Goal: Task Accomplishment & Management: Complete application form

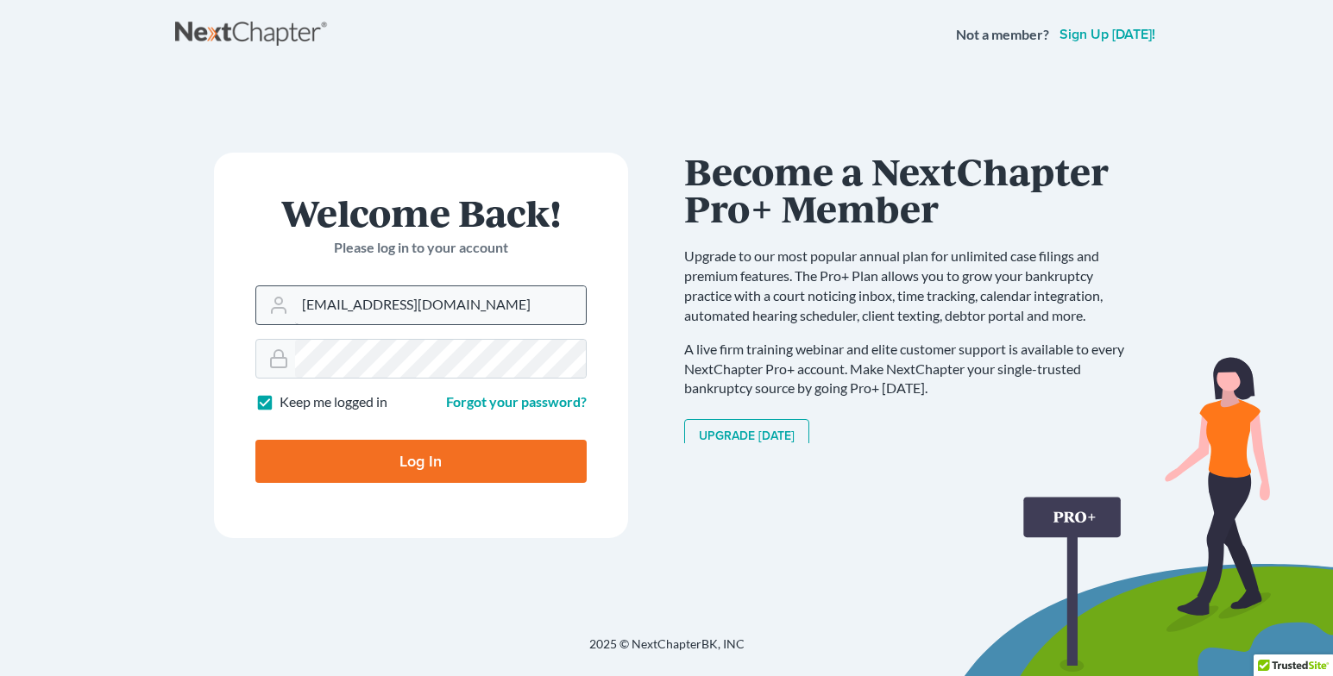
click at [391, 311] on input "[EMAIL_ADDRESS][DOMAIN_NAME]" at bounding box center [440, 305] width 291 height 38
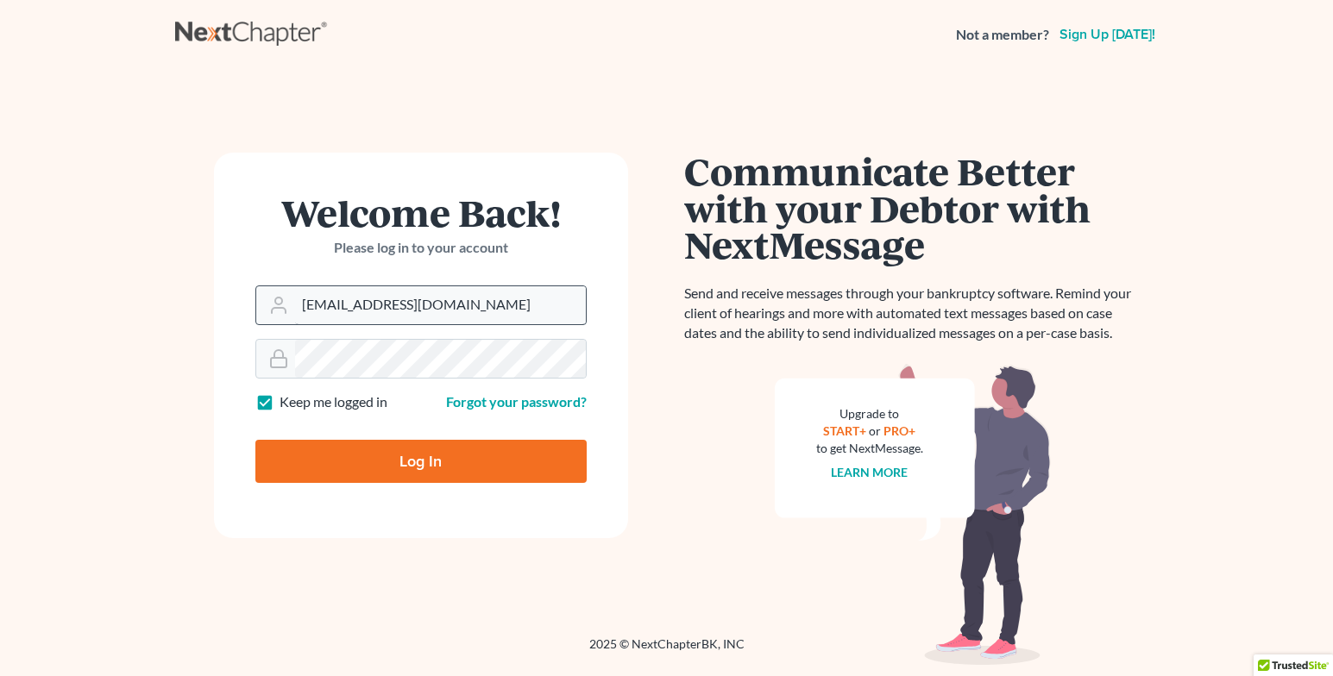
click at [442, 307] on input "dstephens@dadvidstephenslaw.com" at bounding box center [440, 305] width 291 height 38
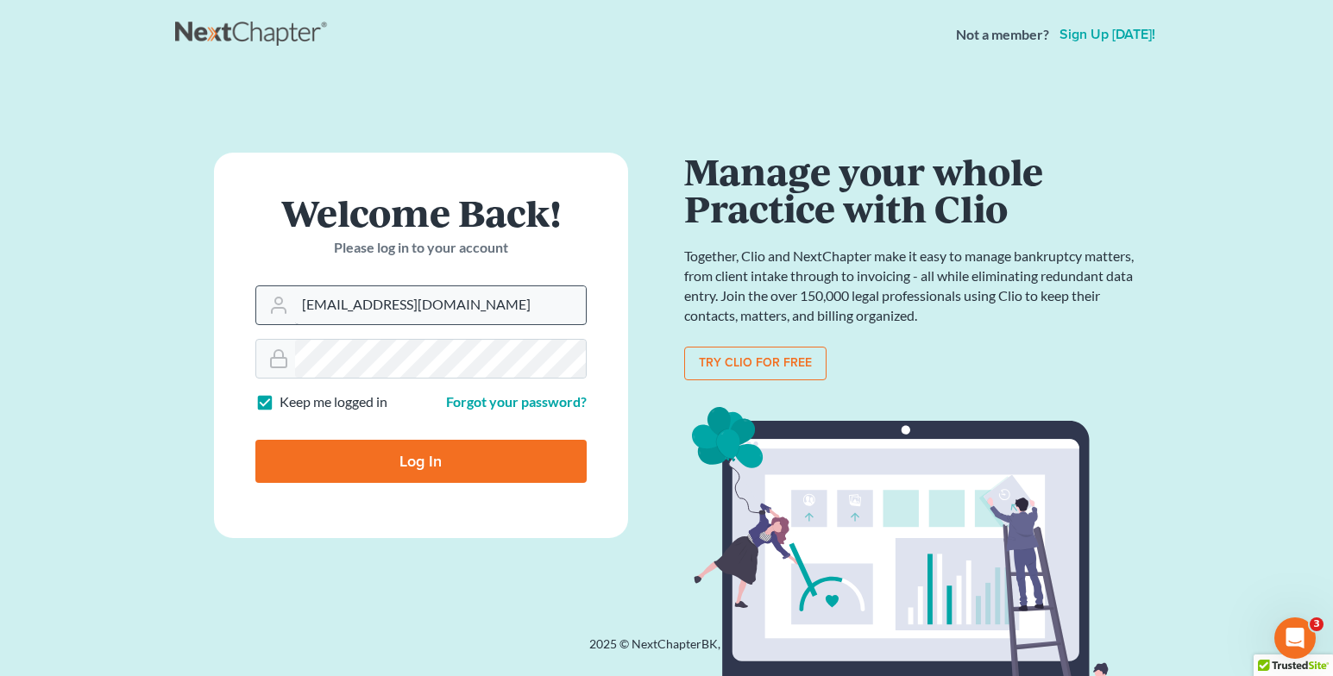
type input "[EMAIL_ADDRESS][DOMAIN_NAME]"
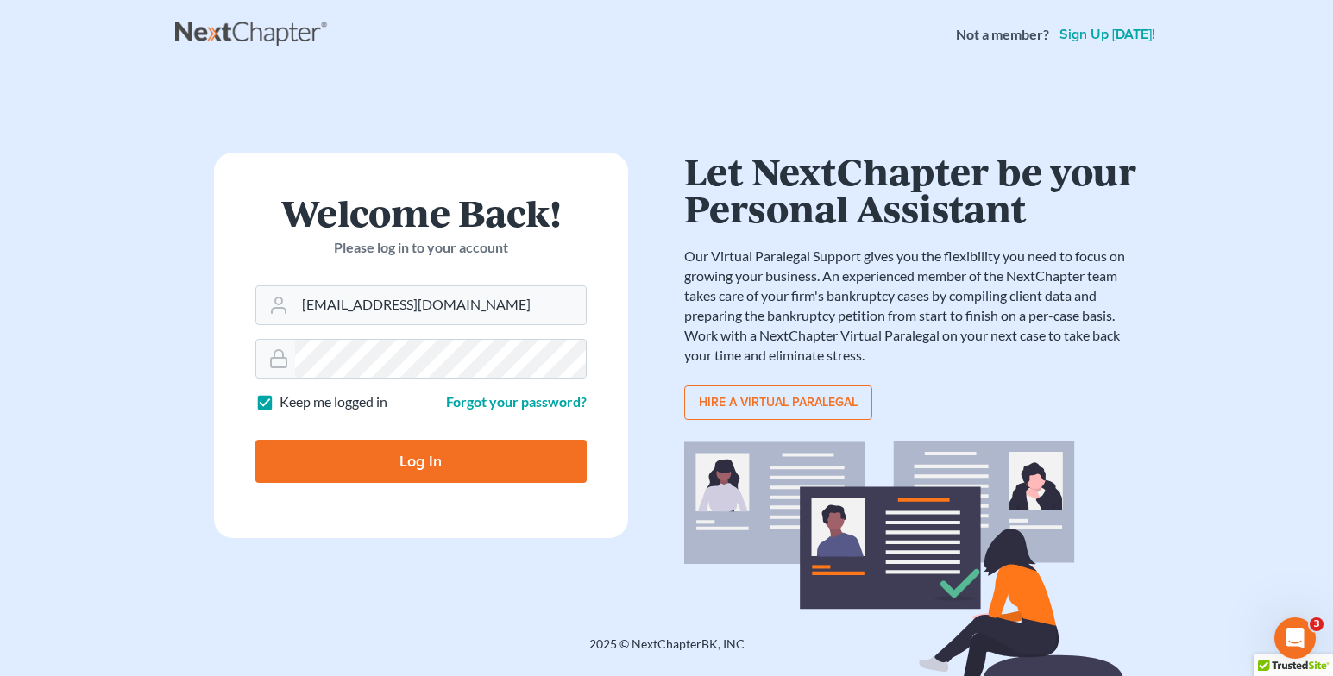
click at [423, 472] on input "Log In" at bounding box center [420, 461] width 331 height 43
type input "Thinking..."
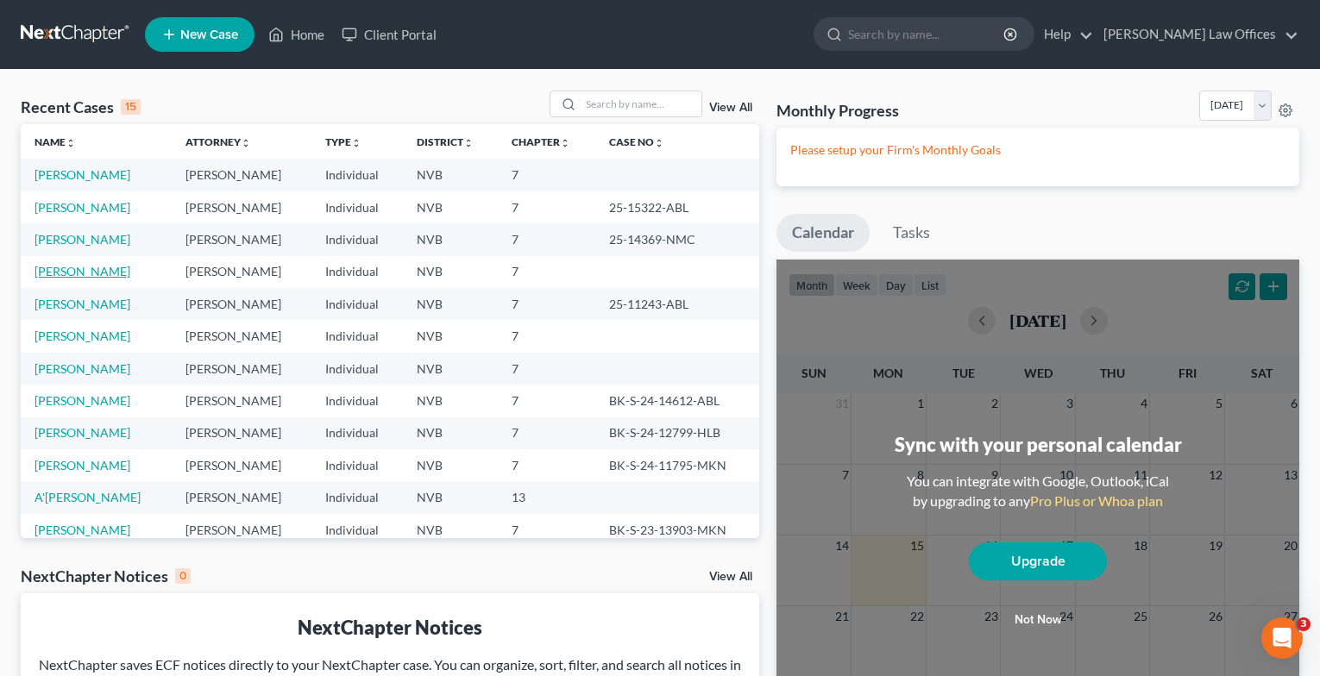
click at [53, 269] on link "[PERSON_NAME]" at bounding box center [83, 271] width 96 height 15
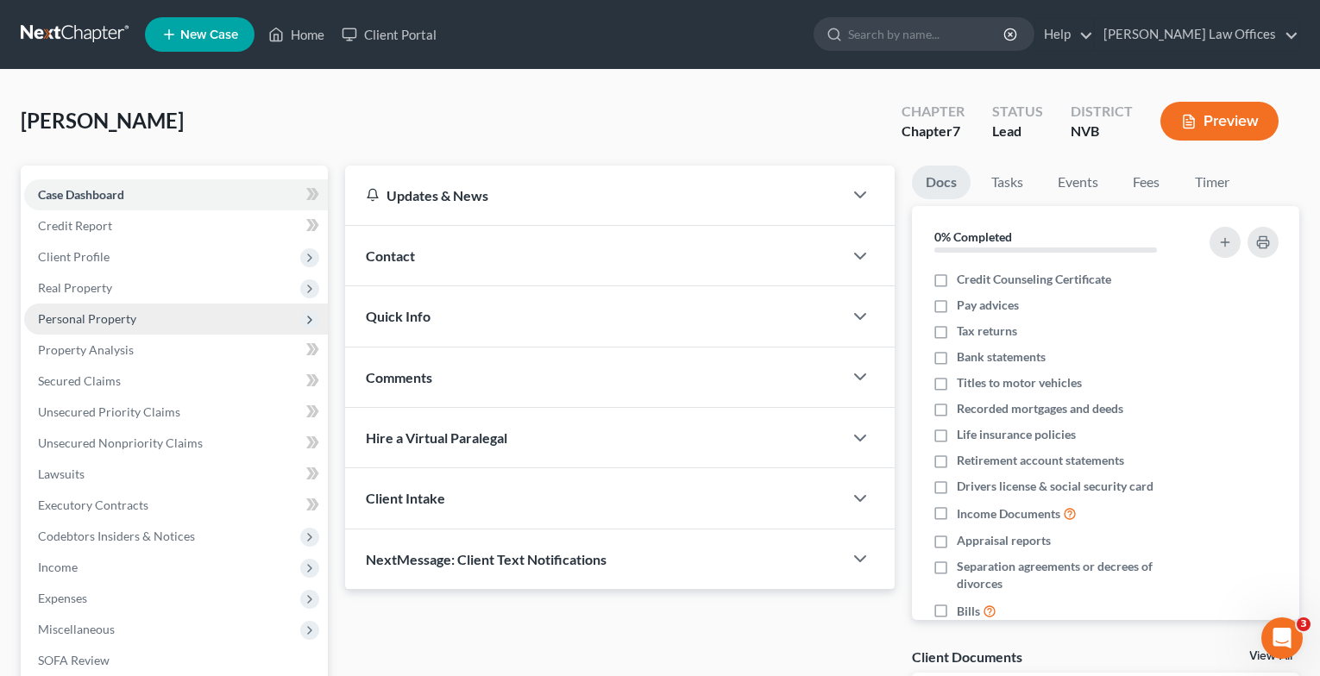
click at [140, 317] on span "Personal Property" at bounding box center [176, 319] width 304 height 31
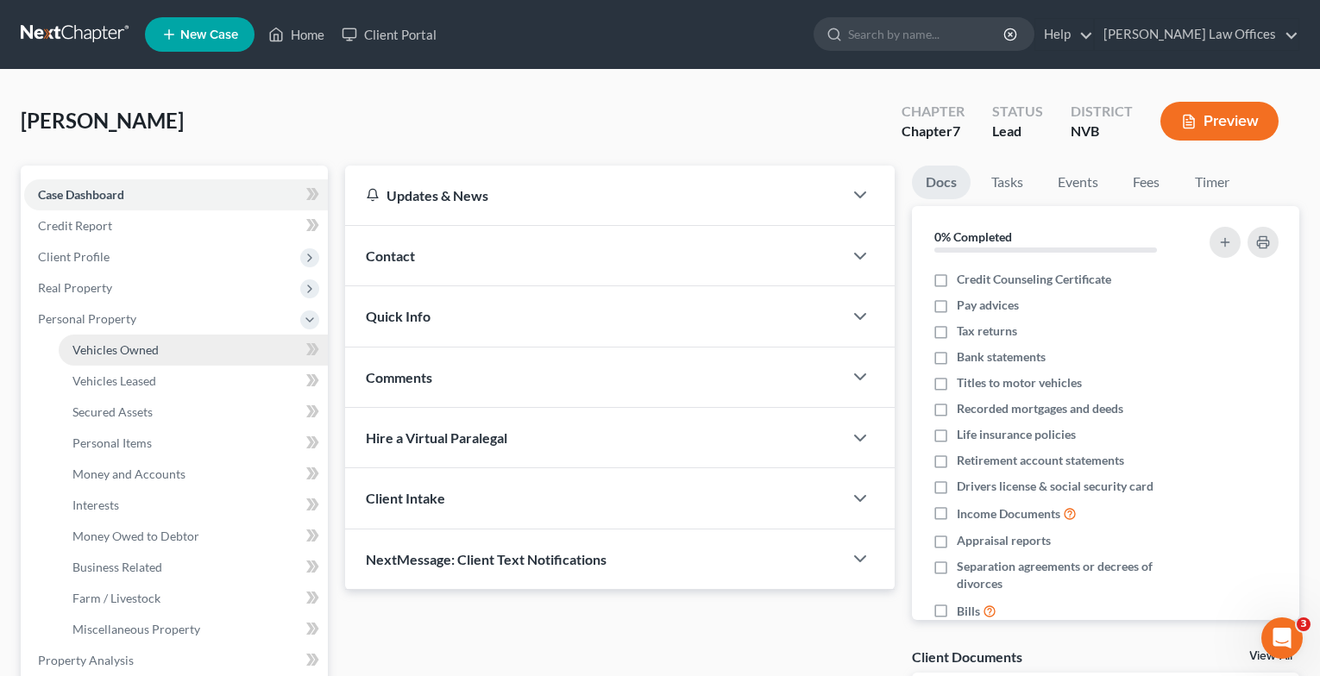
click at [141, 354] on span "Vehicles Owned" at bounding box center [115, 349] width 86 height 15
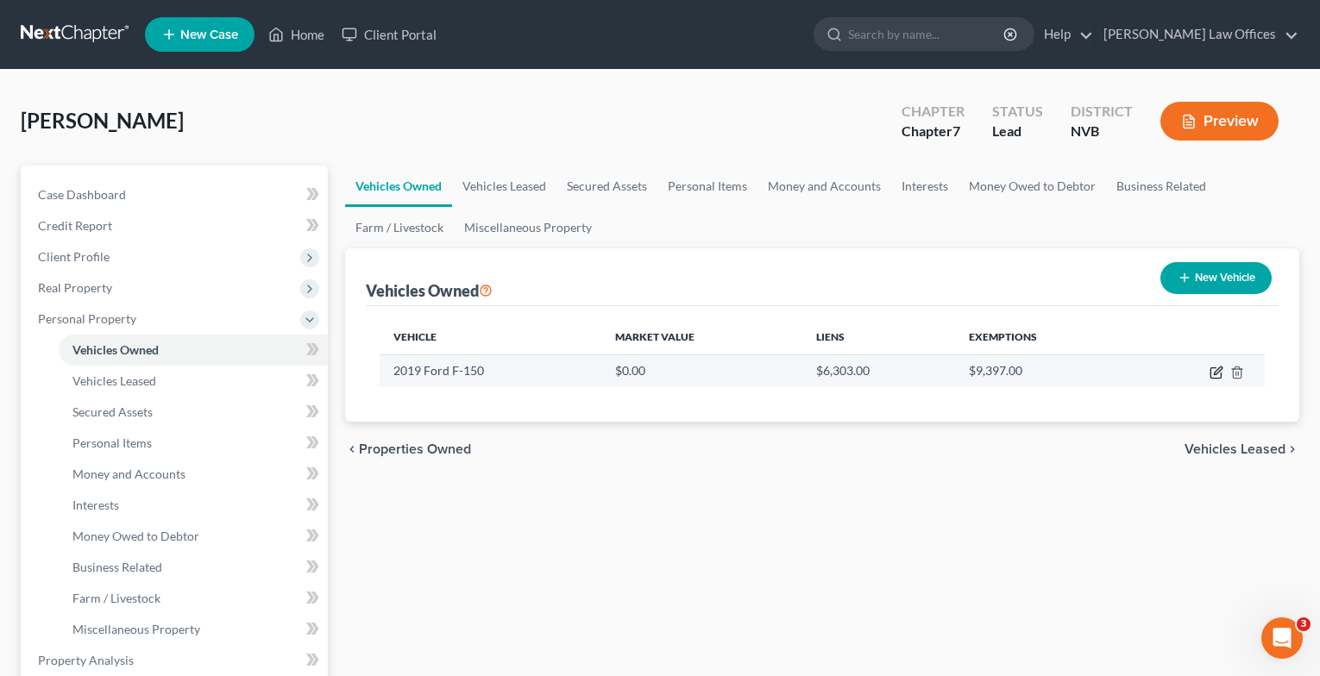
click at [1220, 378] on icon "button" at bounding box center [1215, 373] width 10 height 10
select select "1"
select select "7"
select select "2"
select select "0"
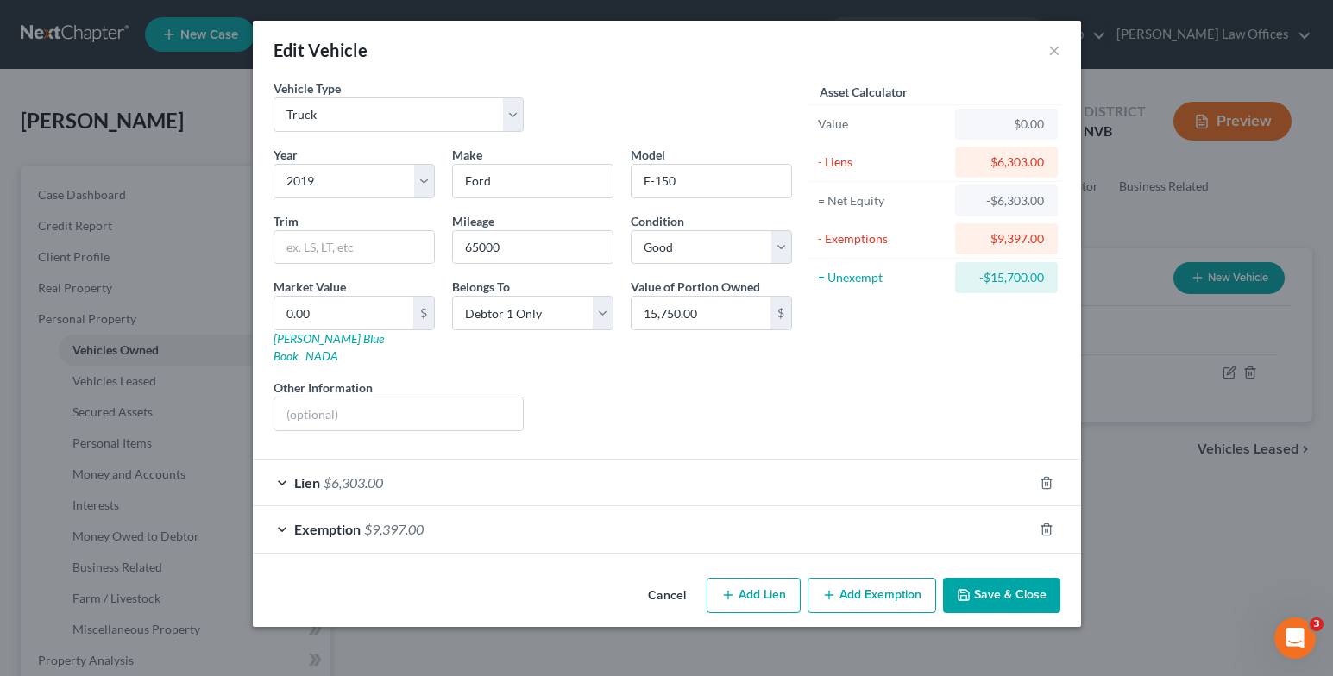
click at [999, 123] on div "$0.00" at bounding box center [1006, 124] width 75 height 17
click at [976, 129] on div "$0.00" at bounding box center [1006, 124] width 75 height 17
click at [1021, 129] on div "$0.00" at bounding box center [1006, 124] width 75 height 17
click at [1048, 523] on icon "button" at bounding box center [1046, 530] width 14 height 14
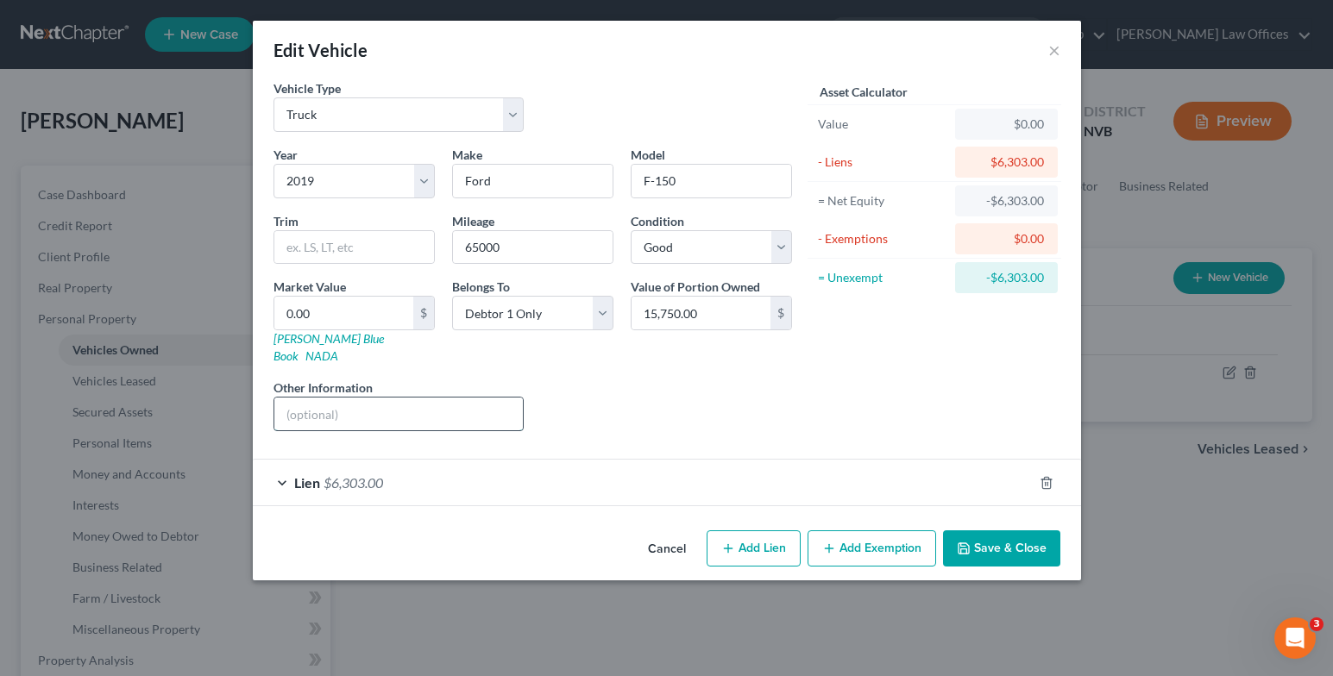
click at [404, 399] on input "text" at bounding box center [398, 414] width 249 height 33
click at [655, 533] on button "Cancel" at bounding box center [667, 549] width 66 height 35
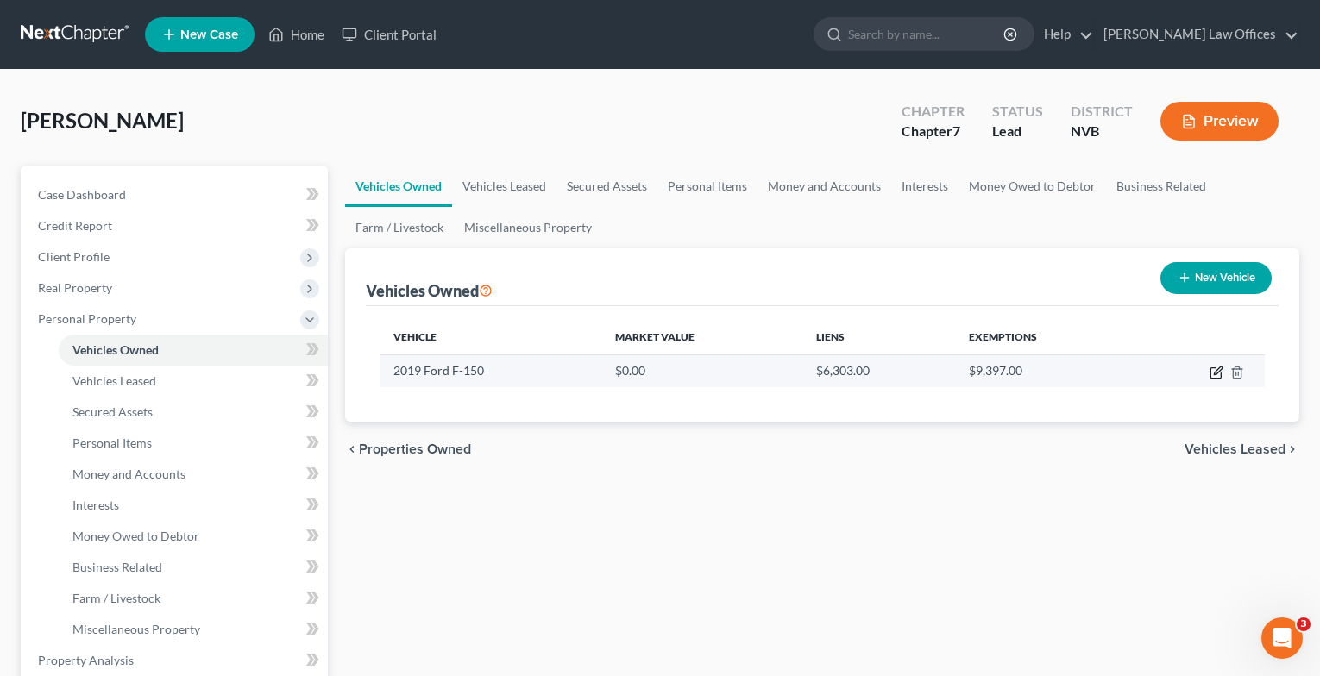
click at [1218, 374] on icon "button" at bounding box center [1216, 373] width 14 height 14
select select "1"
select select "7"
select select "2"
select select "0"
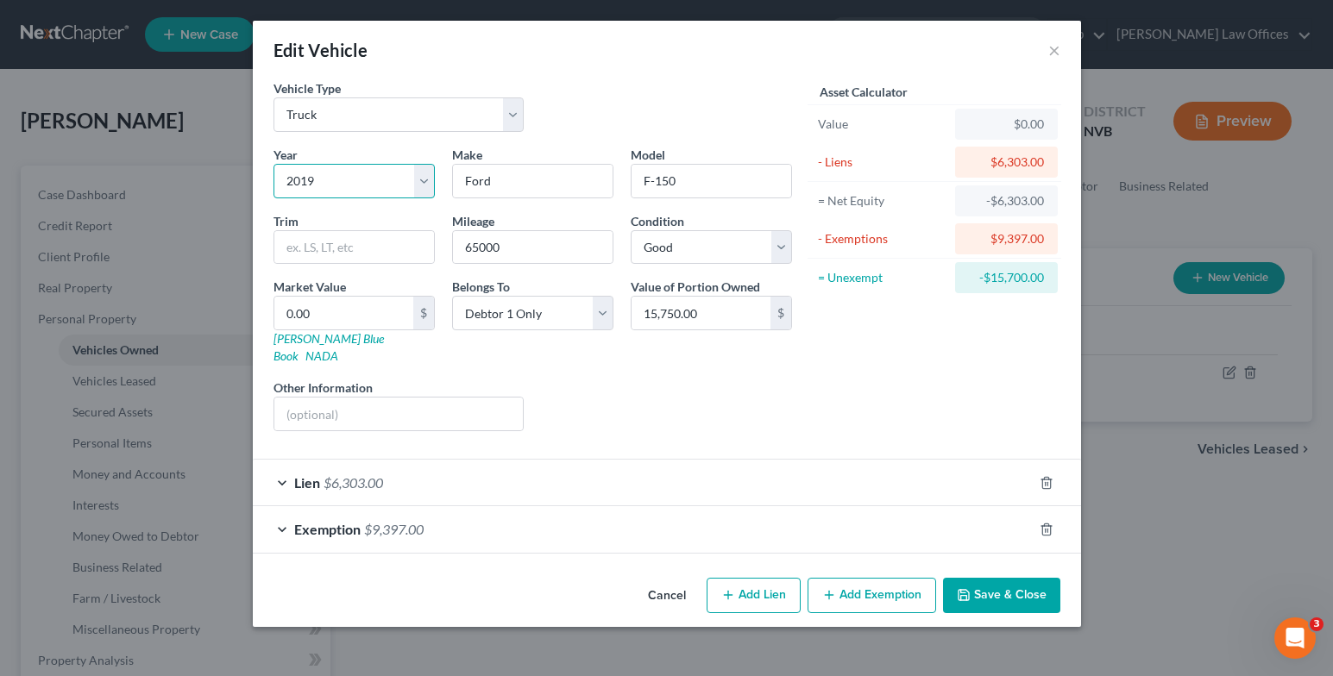
click at [419, 180] on select "Select 2026 2025 2024 2023 2022 2021 2020 2019 2018 2017 2016 2015 2014 2013 20…" at bounding box center [353, 181] width 161 height 35
click at [273, 164] on select "Select 2026 2025 2024 2023 2022 2021 2020 2019 2018 2017 2016 2015 2014 2013 20…" at bounding box center [353, 181] width 161 height 35
click at [426, 183] on select "Select 2026 2025 2024 2023 2022 2021 2020 2019 2018 2017 2016 2015 2014 2013 20…" at bounding box center [353, 181] width 161 height 35
select select "7"
click at [273, 164] on select "Select 2026 2025 2024 2023 2022 2021 2020 2019 2018 2017 2016 2015 2014 2013 20…" at bounding box center [353, 181] width 161 height 35
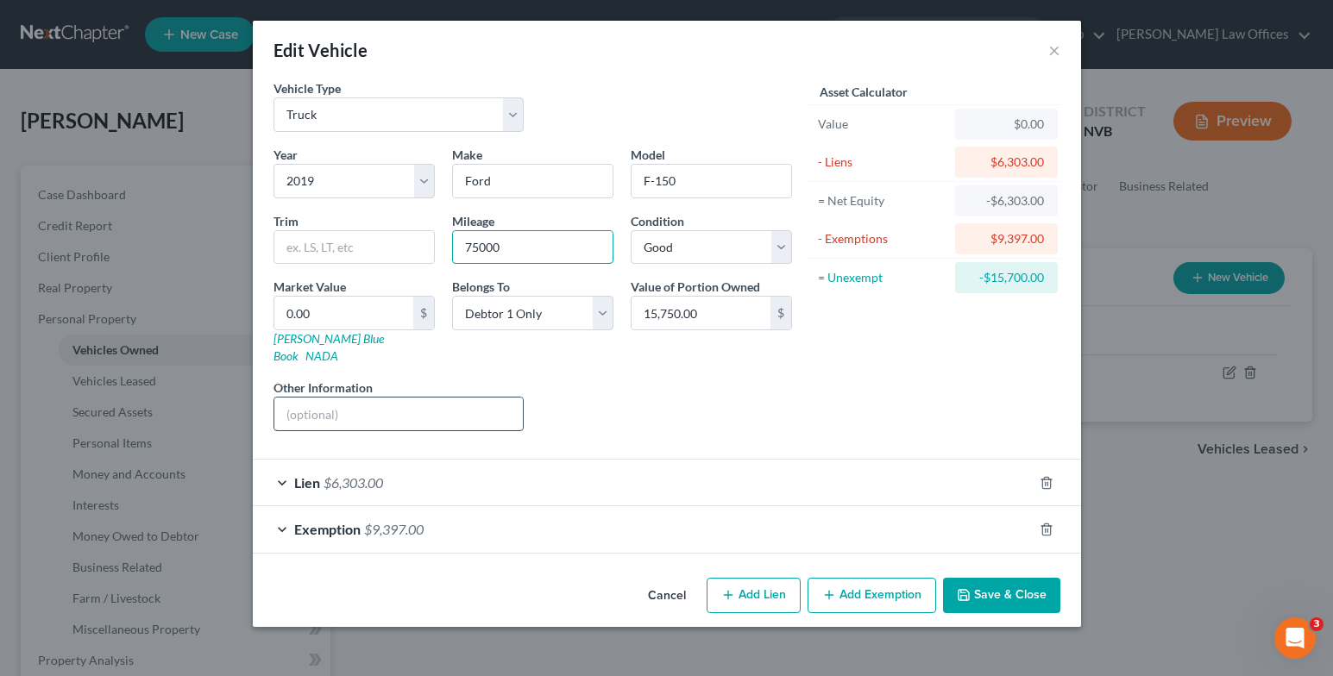
type input "75000"
type input "1"
type input "1.00"
type input "13"
type input "13.00"
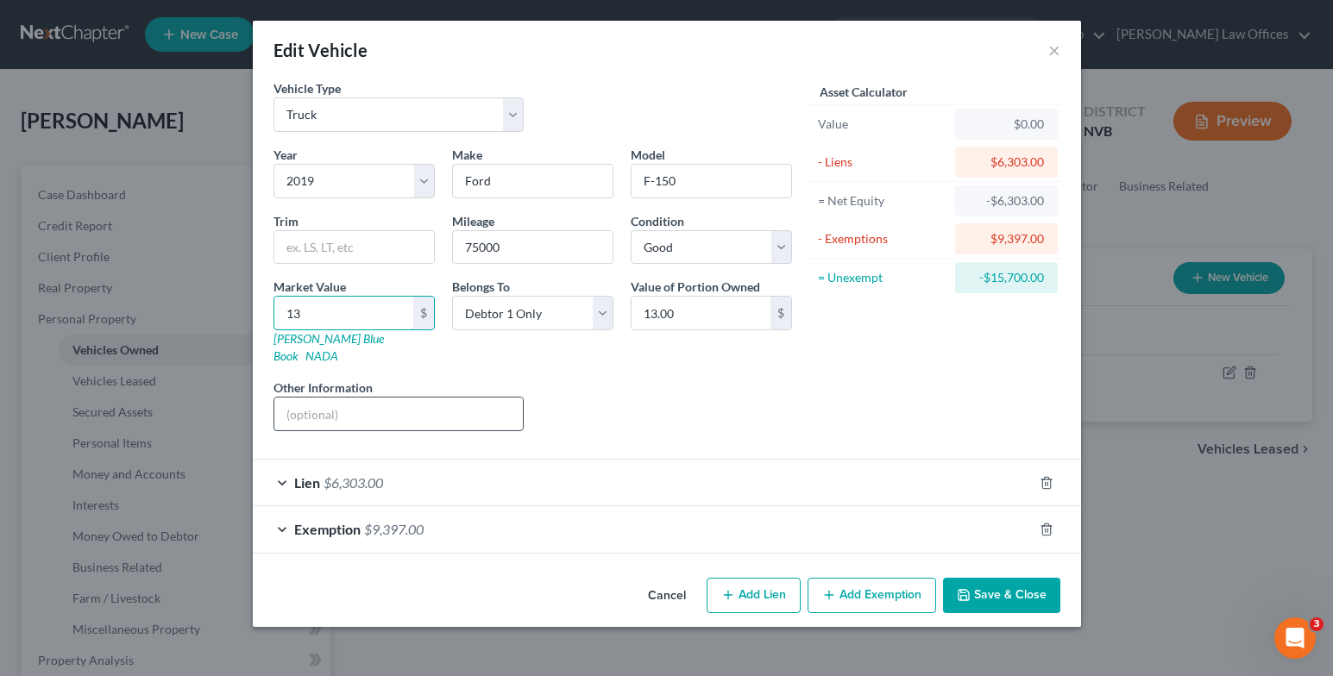
type input "135"
type input "135.00"
type input "1350"
type input "1,350.00"
type input "1,3500"
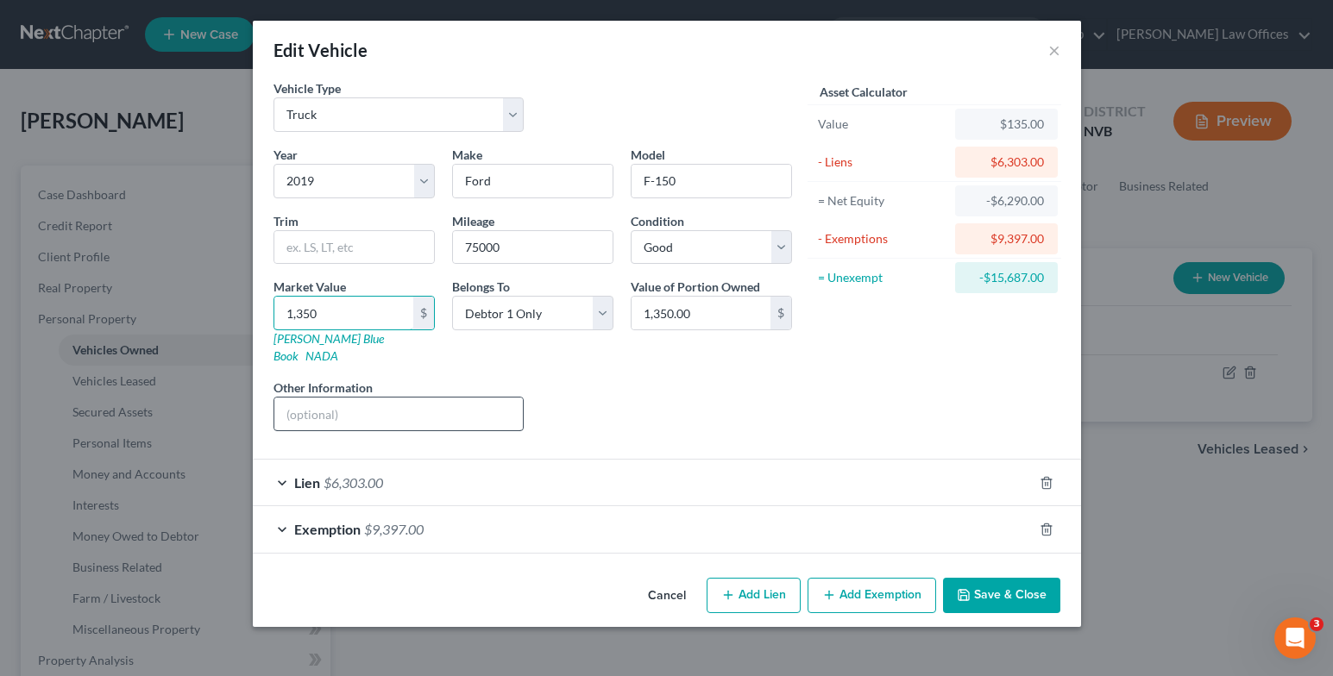
type input "13,500.00"
type input "13,500"
click at [279, 512] on div "Exemption $9,397.00" at bounding box center [643, 529] width 780 height 46
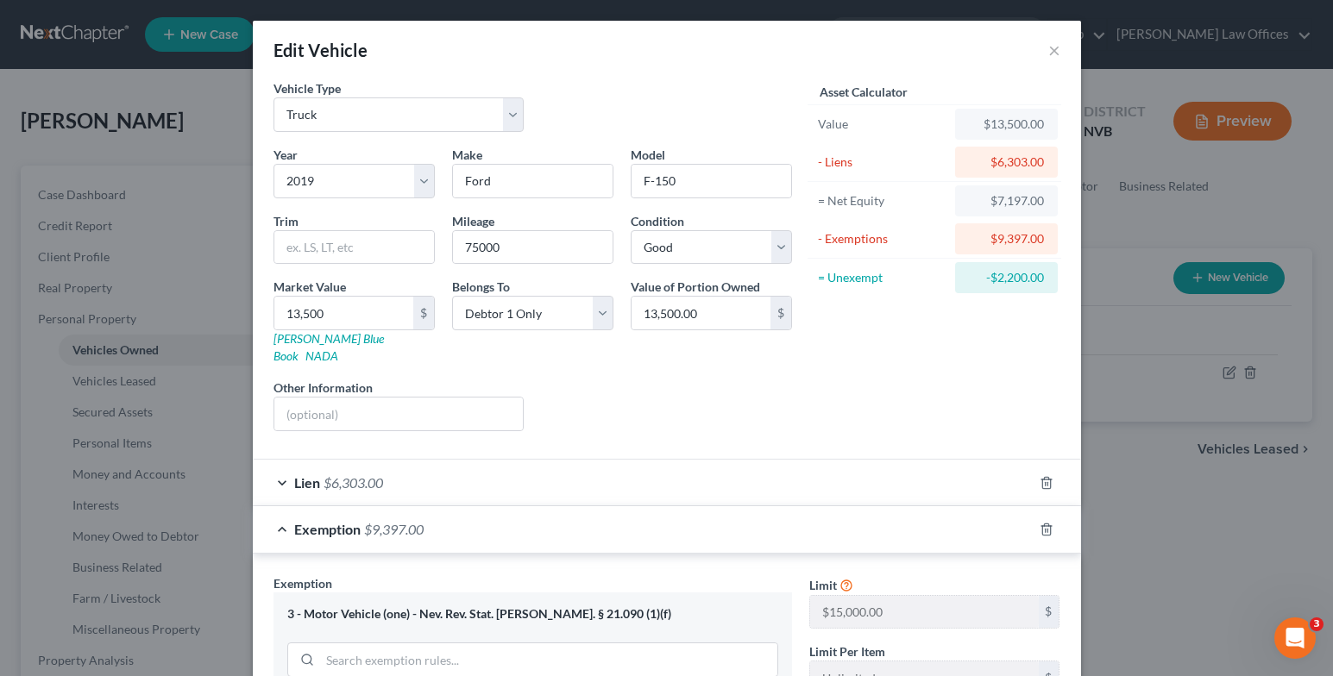
click at [279, 512] on div "Exemption $9,397.00" at bounding box center [643, 529] width 780 height 46
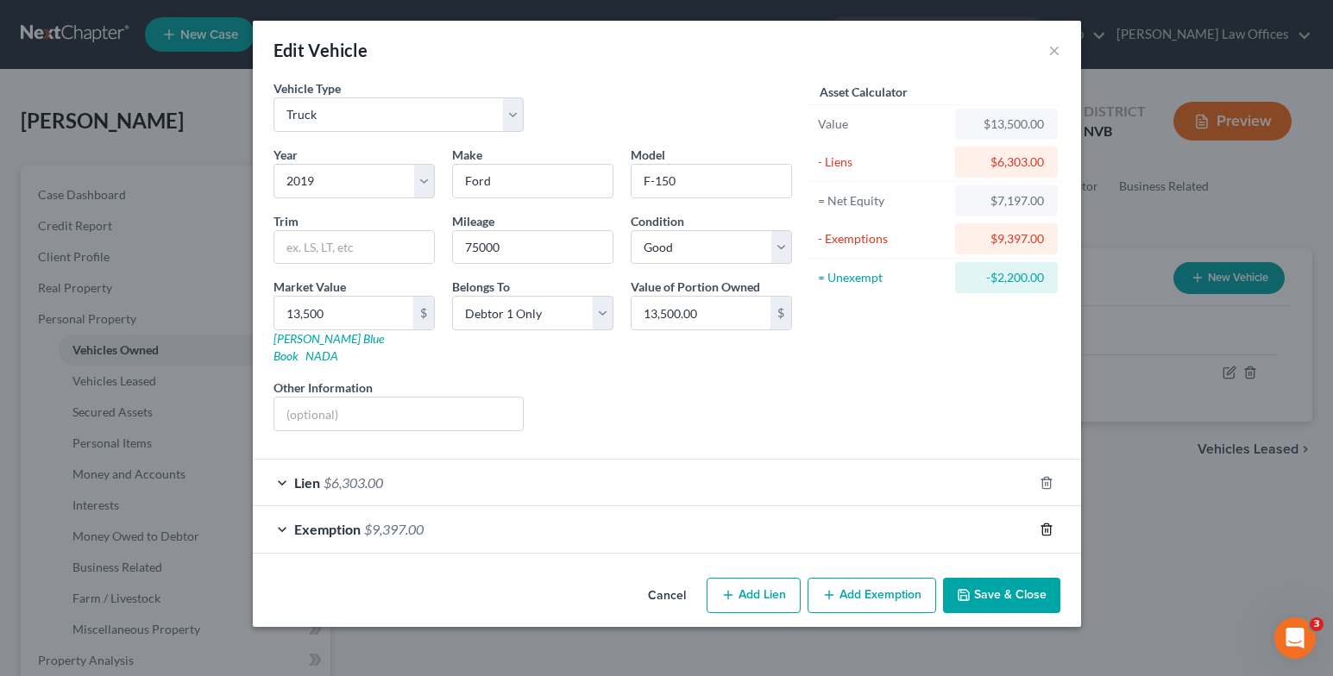
click at [1044, 523] on icon "button" at bounding box center [1046, 530] width 14 height 14
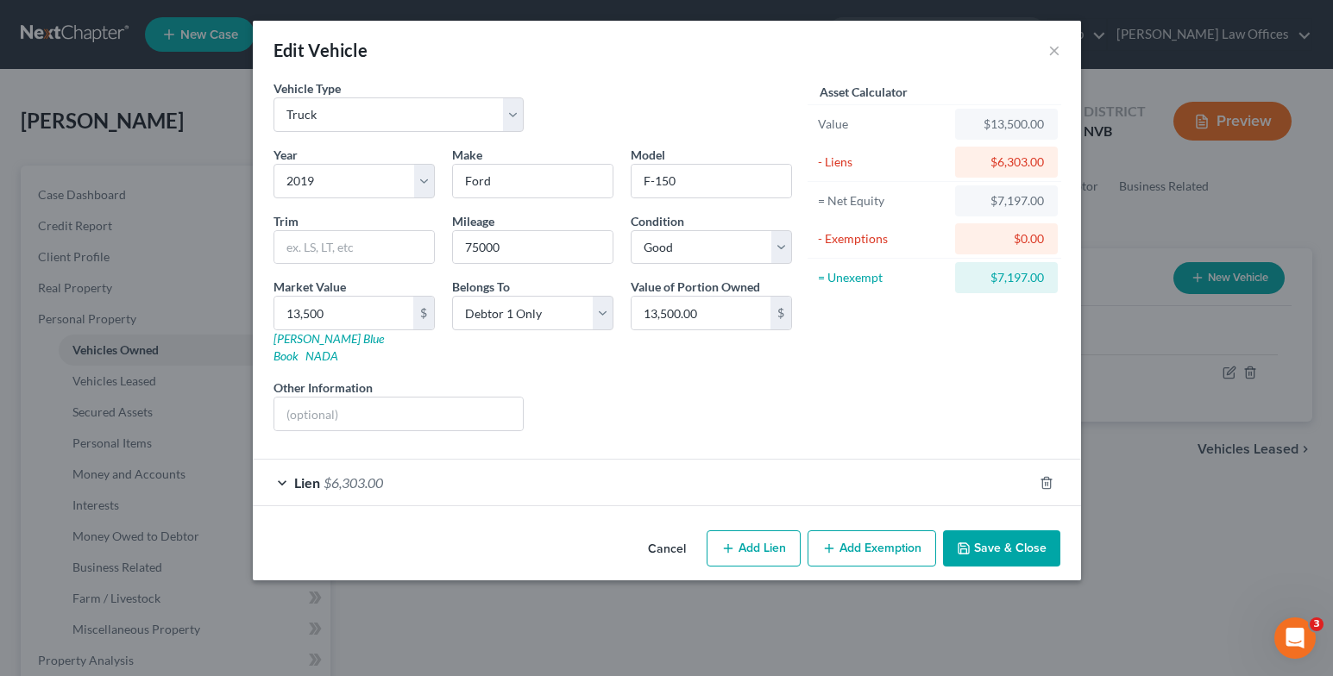
click at [905, 530] on button "Add Exemption" at bounding box center [871, 548] width 129 height 36
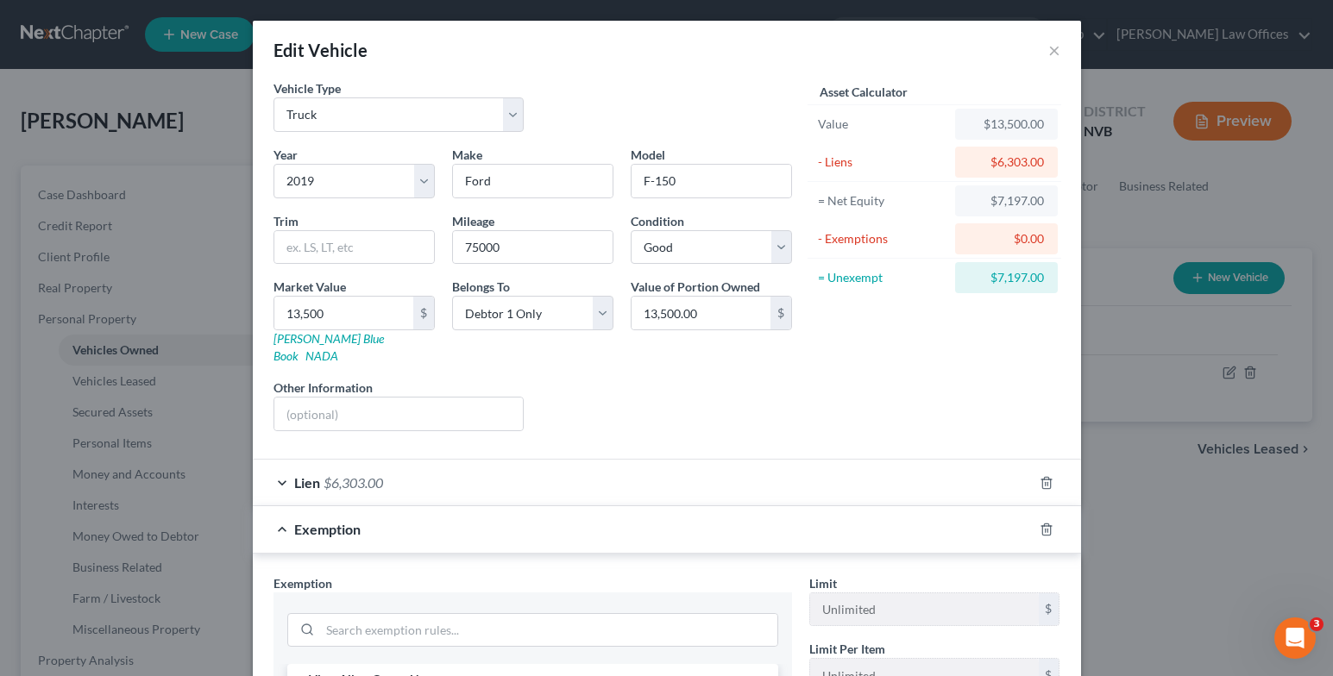
scroll to position [370, 0]
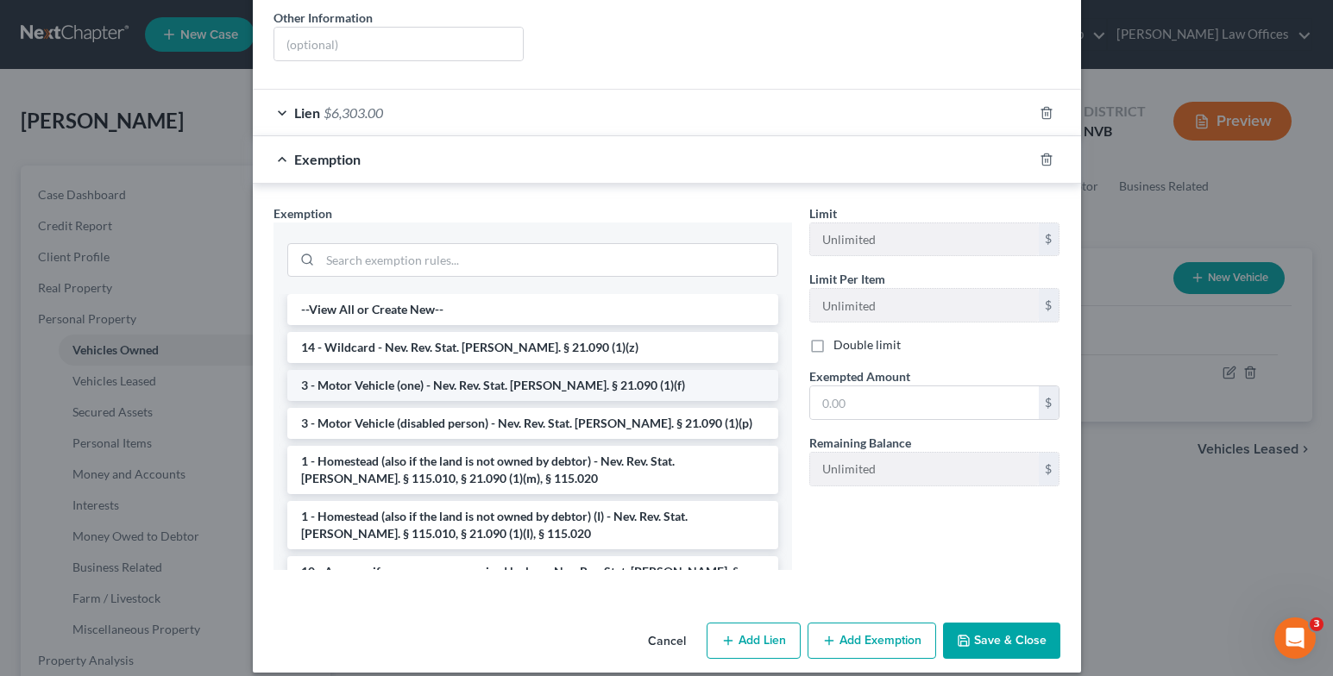
click at [493, 370] on li "3 - Motor Vehicle (one) - Nev. Rev. Stat. Ann. § 21.090 (1)(f)" at bounding box center [532, 385] width 491 height 31
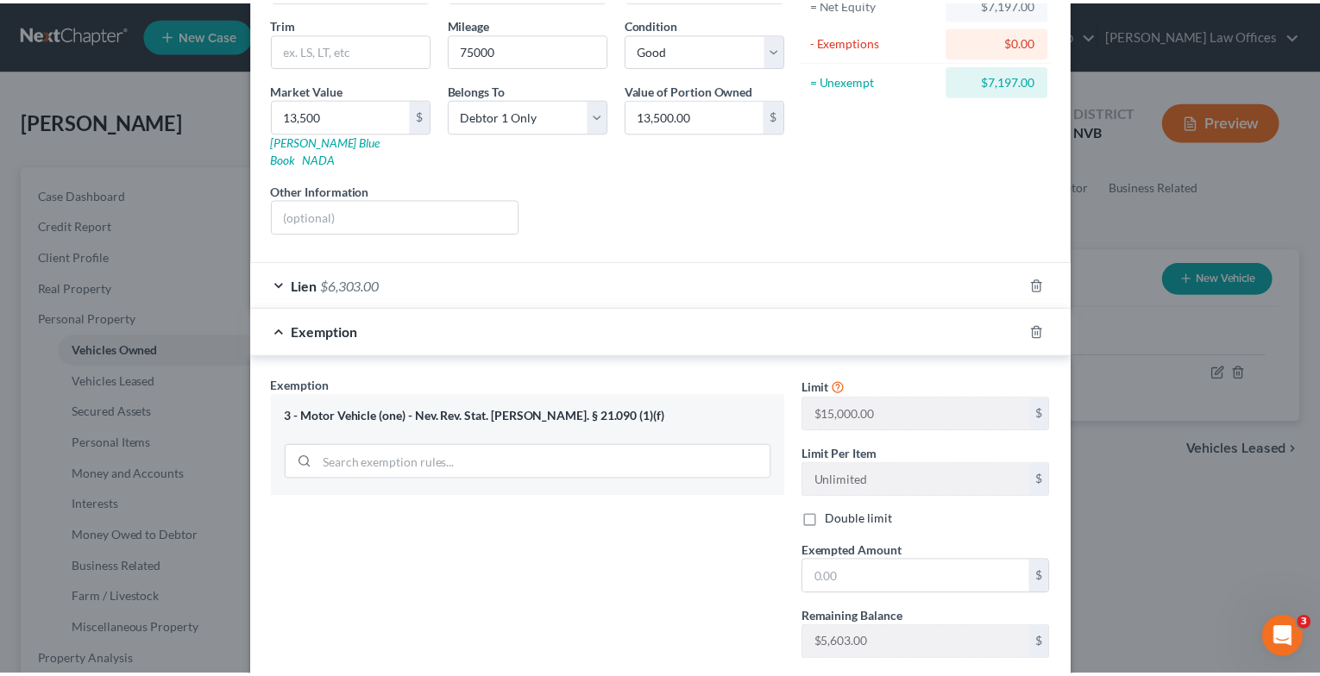
scroll to position [288, 0]
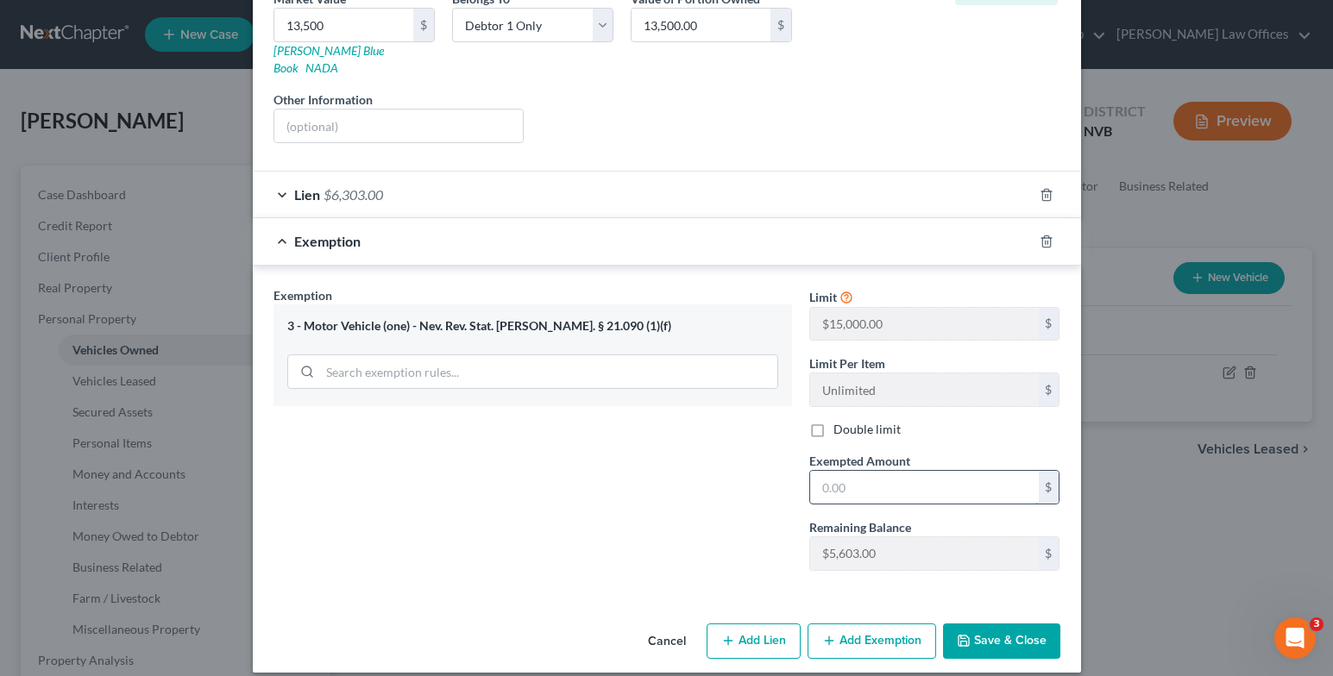
click at [838, 473] on input "text" at bounding box center [924, 487] width 229 height 33
type input "7,197"
click at [974, 624] on button "Save & Close" at bounding box center [1001, 642] width 117 height 36
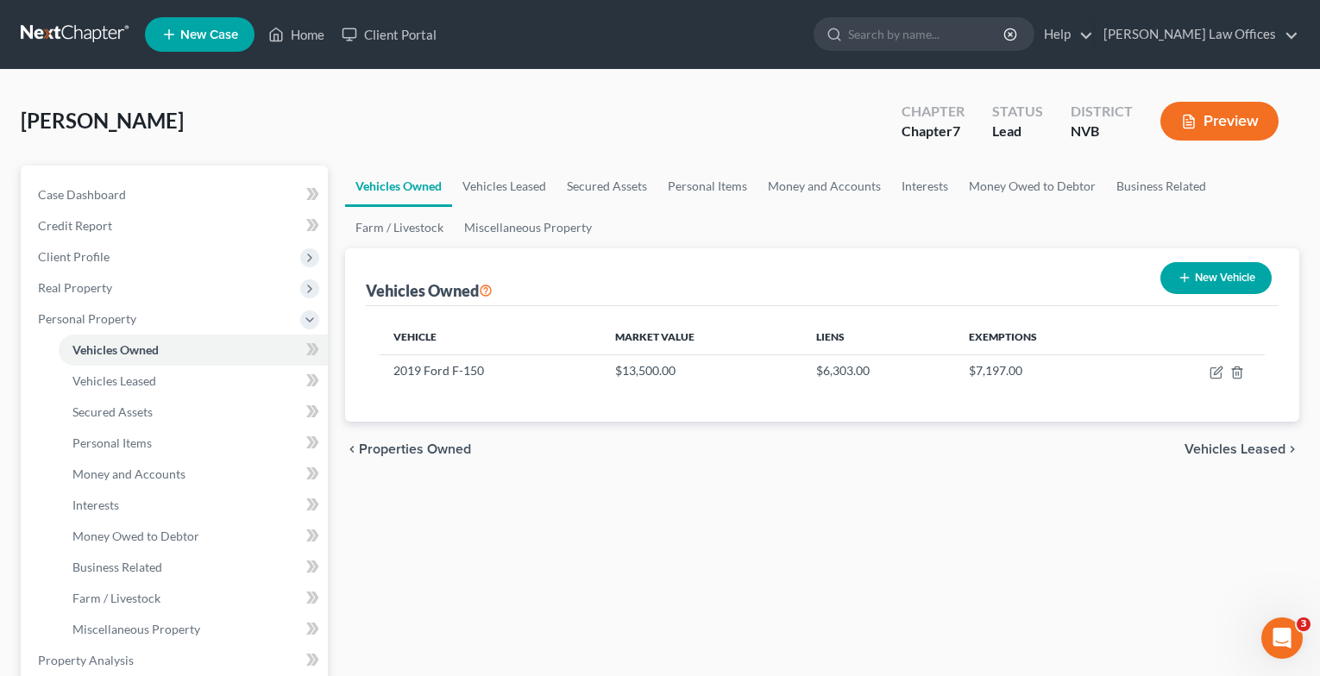
click at [1202, 454] on span "Vehicles Leased" at bounding box center [1234, 449] width 101 height 14
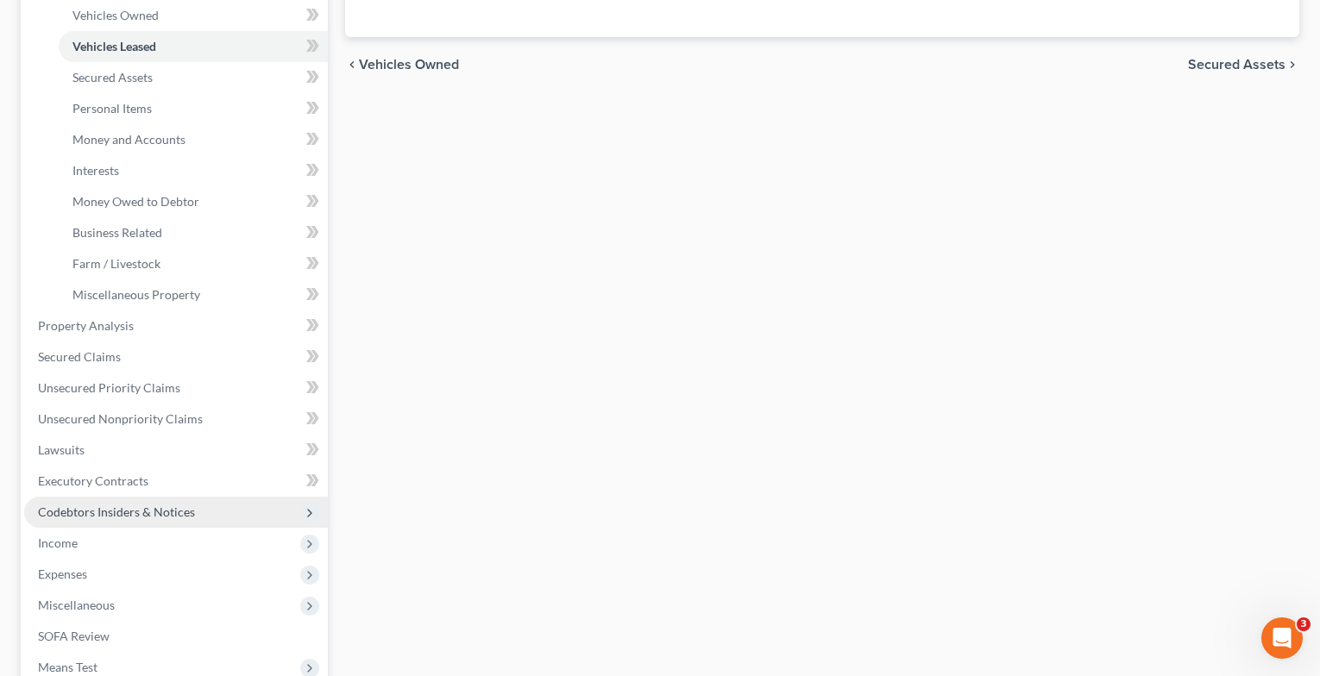
scroll to position [345, 0]
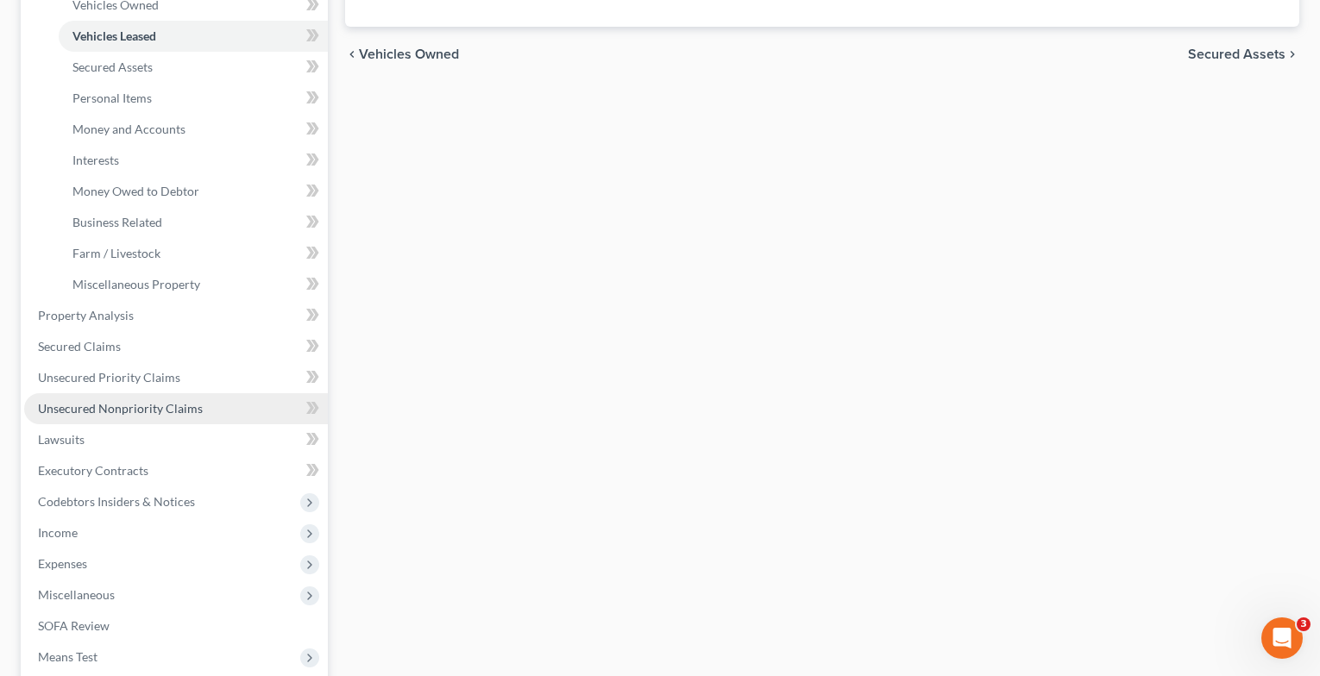
click at [137, 408] on span "Unsecured Nonpriority Claims" at bounding box center [120, 408] width 165 height 15
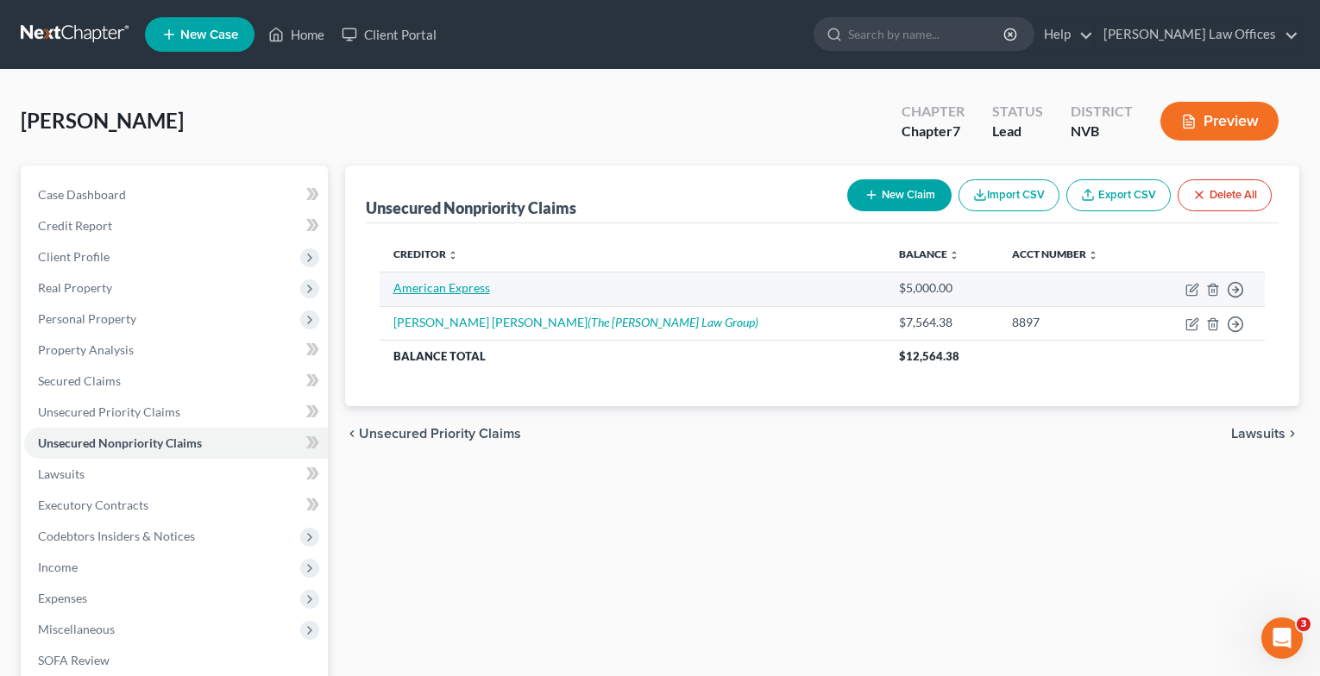
click at [452, 286] on link "American Express" at bounding box center [441, 287] width 97 height 15
select select "2"
select select "0"
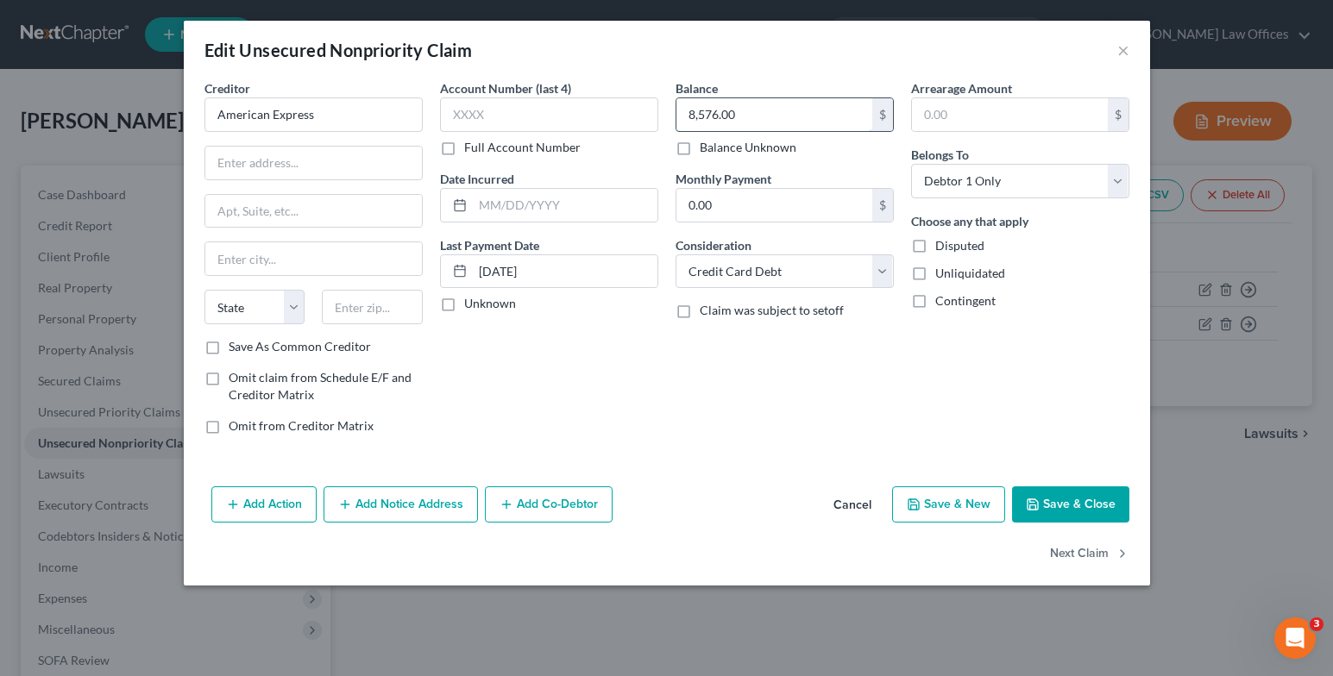
type input "8,576.00"
click at [1047, 498] on button "Save & Close" at bounding box center [1070, 504] width 117 height 36
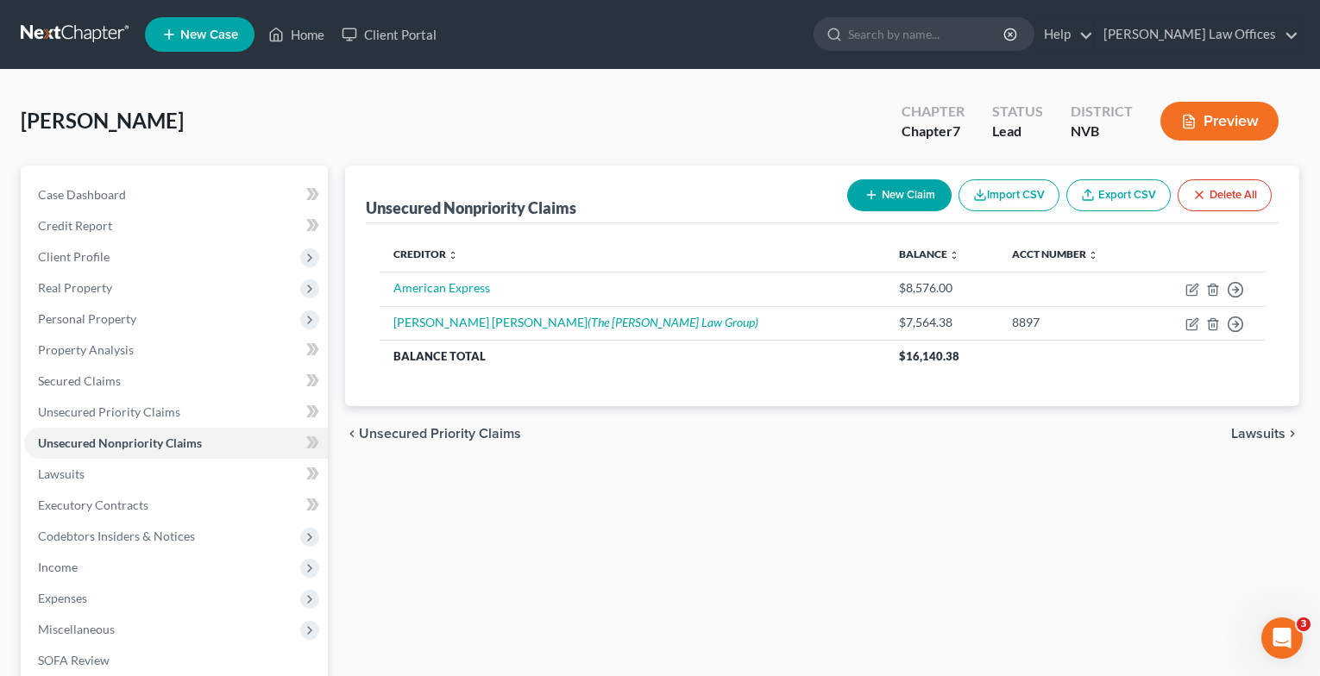
click at [917, 197] on button "New Claim" at bounding box center [899, 195] width 104 height 32
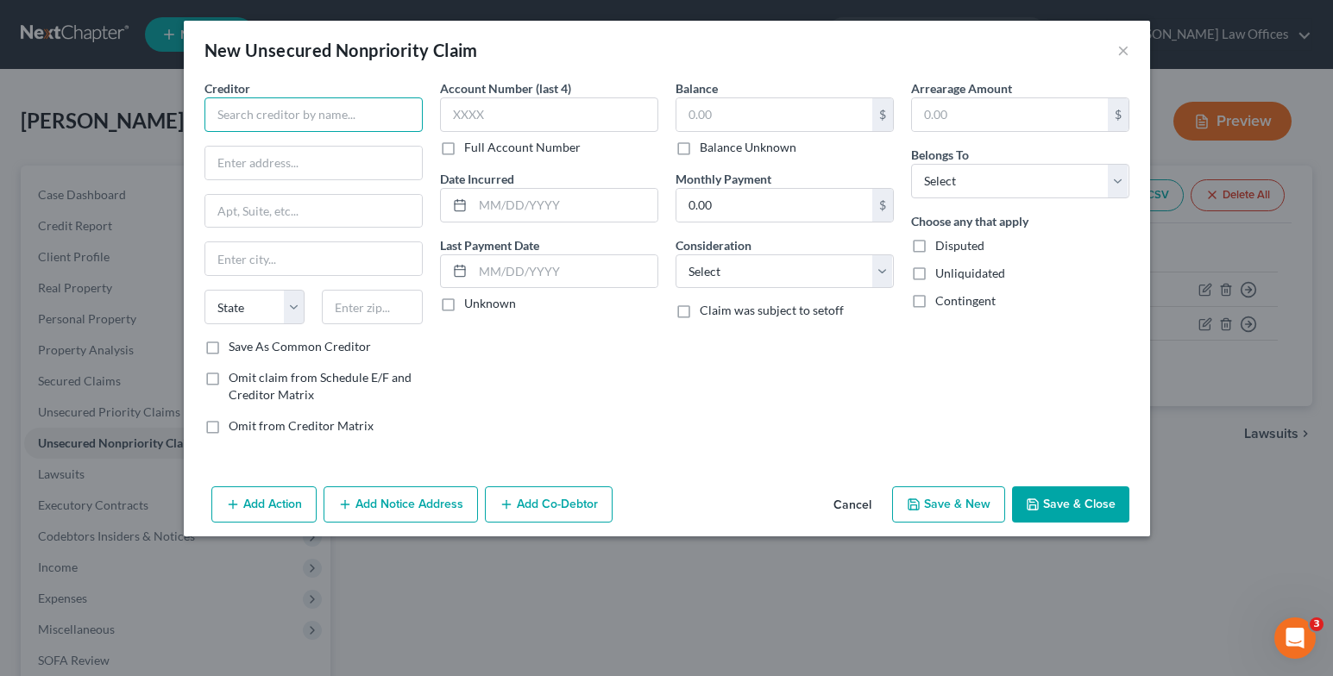
click at [299, 108] on input "text" at bounding box center [313, 114] width 218 height 35
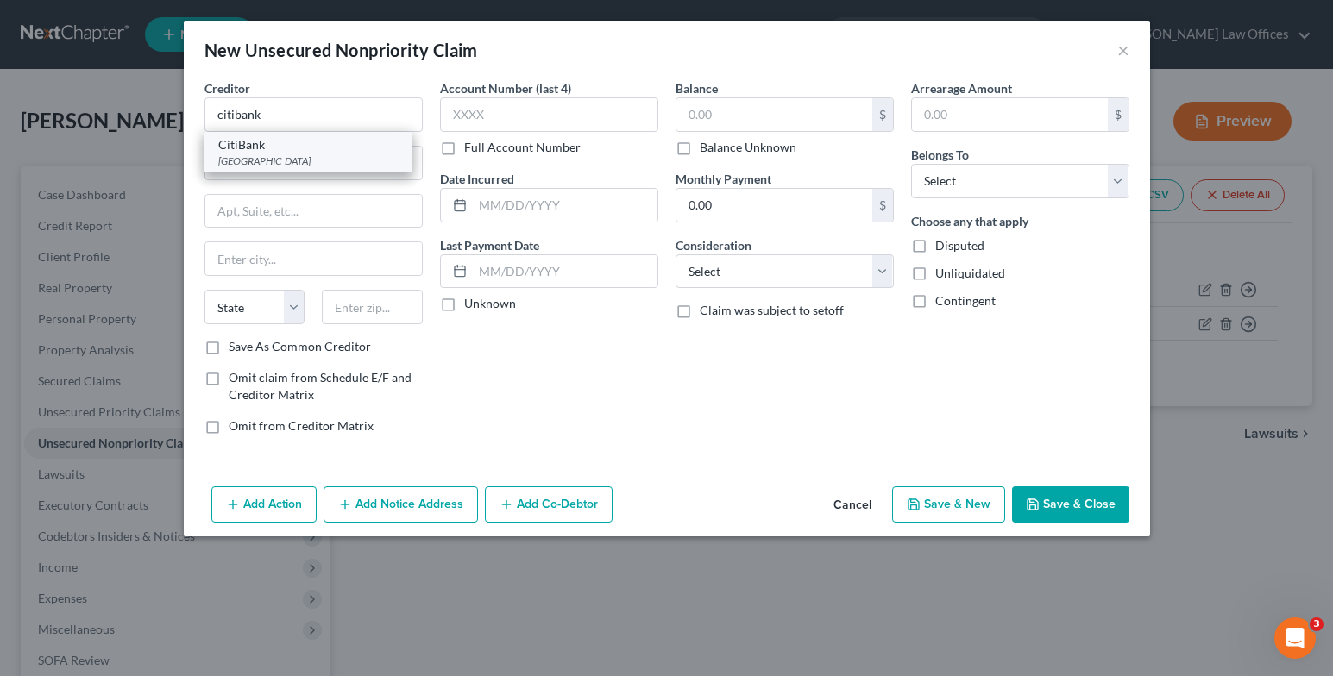
click at [225, 143] on div "CitiBank" at bounding box center [307, 144] width 179 height 17
type input "CitiBank"
type input "PO Box 9001037"
type input "Louisville"
select select "18"
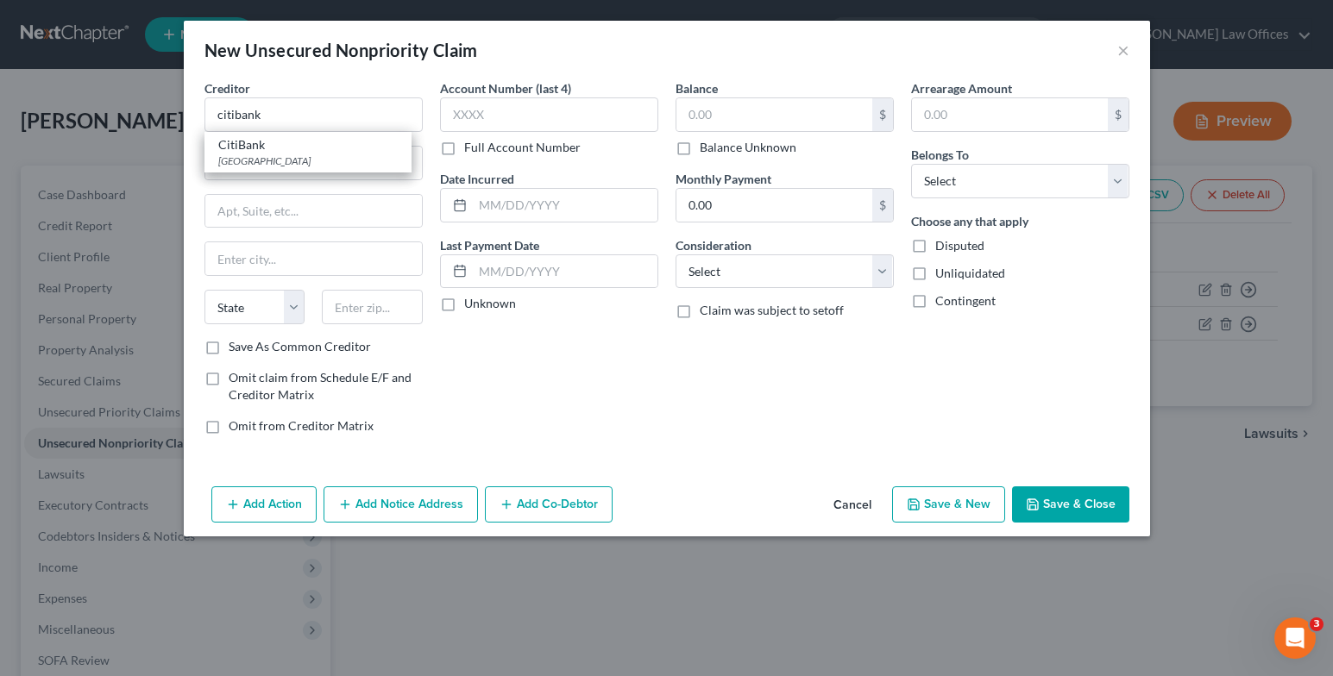
type input "40290"
click at [707, 122] on input "text" at bounding box center [774, 114] width 196 height 33
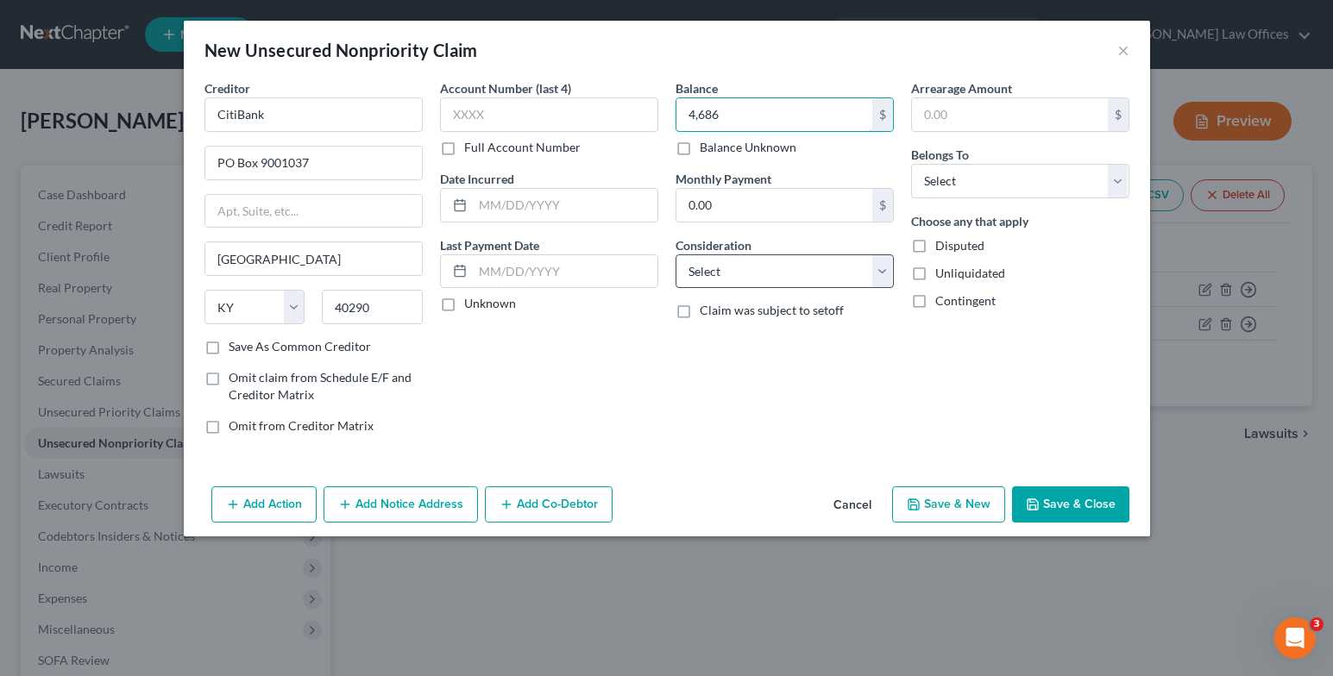
type input "4,686"
click at [875, 272] on select "Select Cable / Satellite Services Collection Agency Credit Card Debt Debt Couns…" at bounding box center [784, 271] width 218 height 35
select select "2"
click at [675, 254] on select "Select Cable / Satellite Services Collection Agency Credit Card Debt Debt Couns…" at bounding box center [784, 271] width 218 height 35
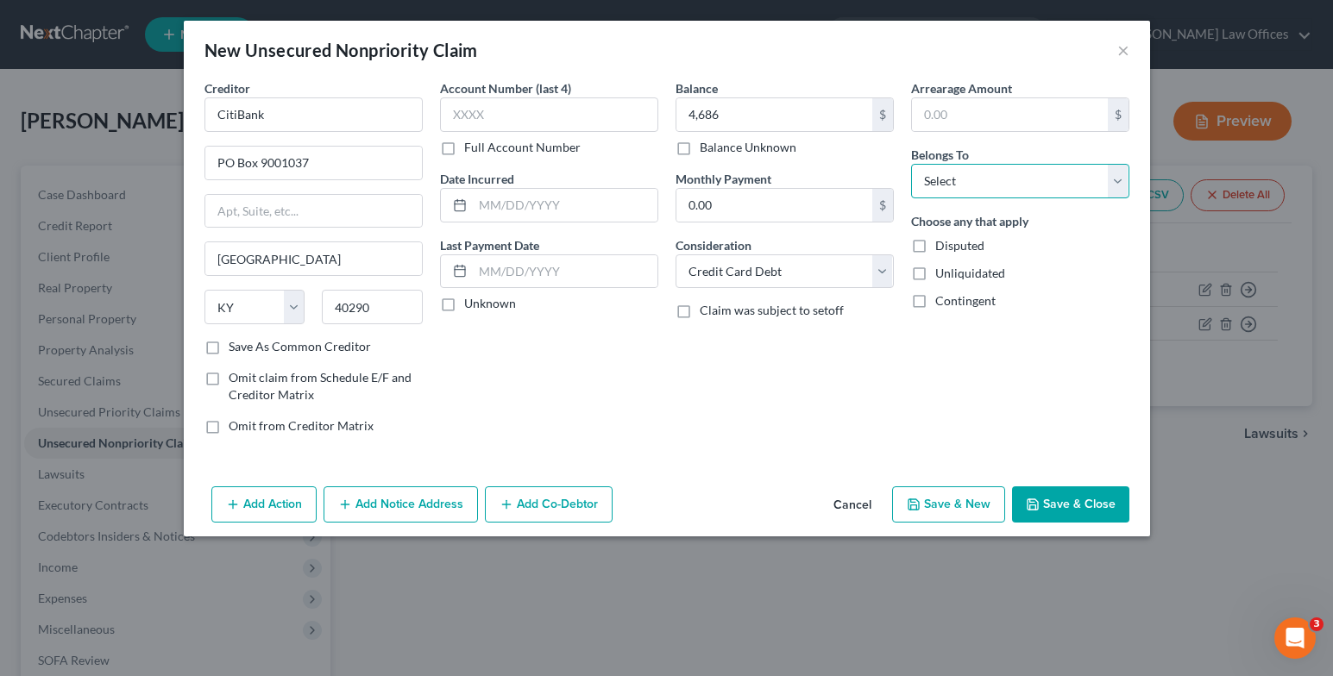
click at [1001, 192] on select "Select Debtor 1 Only Debtor 2 Only Debtor 1 And Debtor 2 Only At Least One Of T…" at bounding box center [1020, 181] width 218 height 35
select select "0"
click at [911, 164] on select "Select Debtor 1 Only Debtor 2 Only Debtor 1 And Debtor 2 Only At Least One Of T…" at bounding box center [1020, 181] width 218 height 35
click at [464, 311] on label "Unknown" at bounding box center [490, 303] width 52 height 17
click at [471, 306] on input "Unknown" at bounding box center [476, 300] width 11 height 11
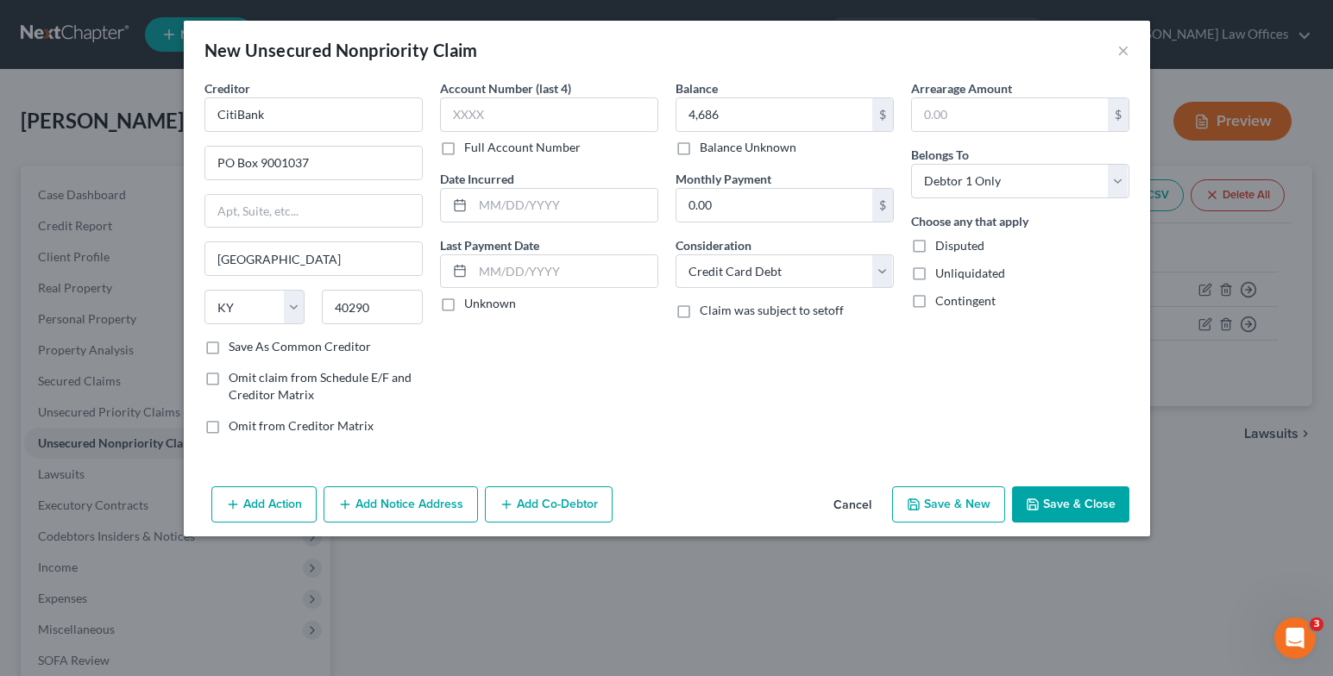
checkbox input "true"
click at [919, 511] on icon "button" at bounding box center [914, 505] width 14 height 14
type input "4,686.00"
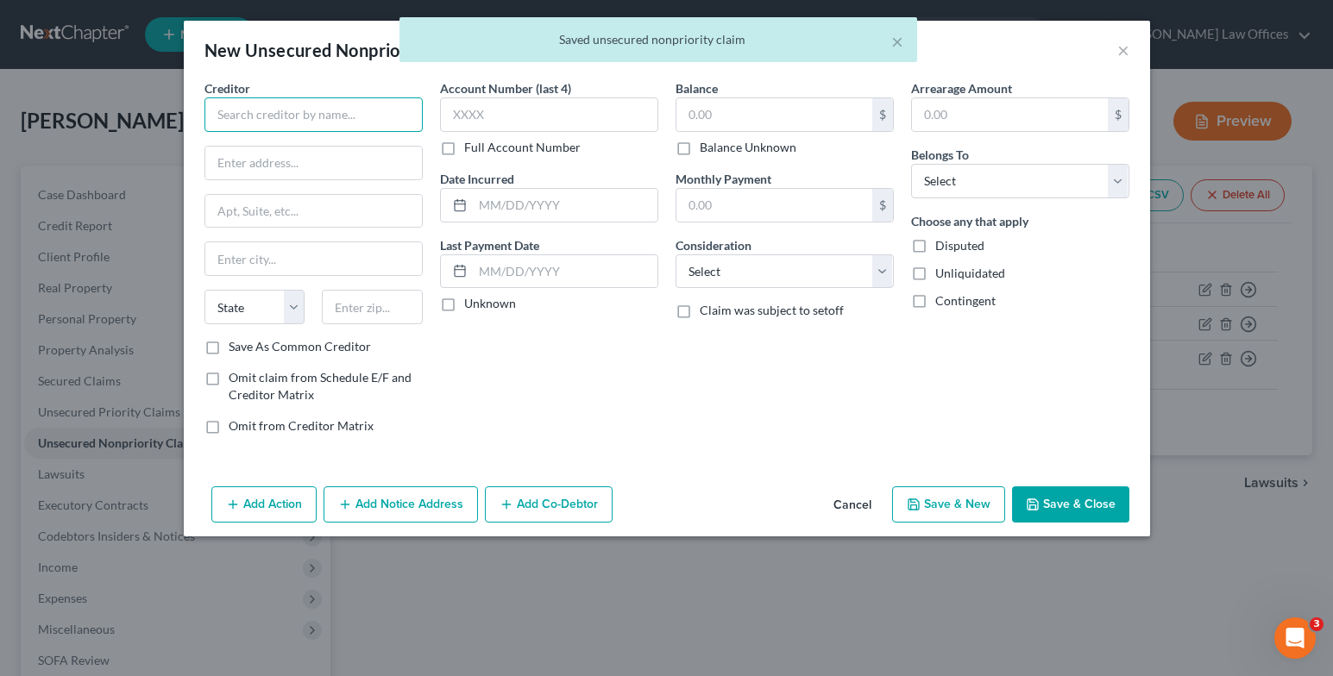
click at [257, 114] on input "text" at bounding box center [313, 114] width 218 height 35
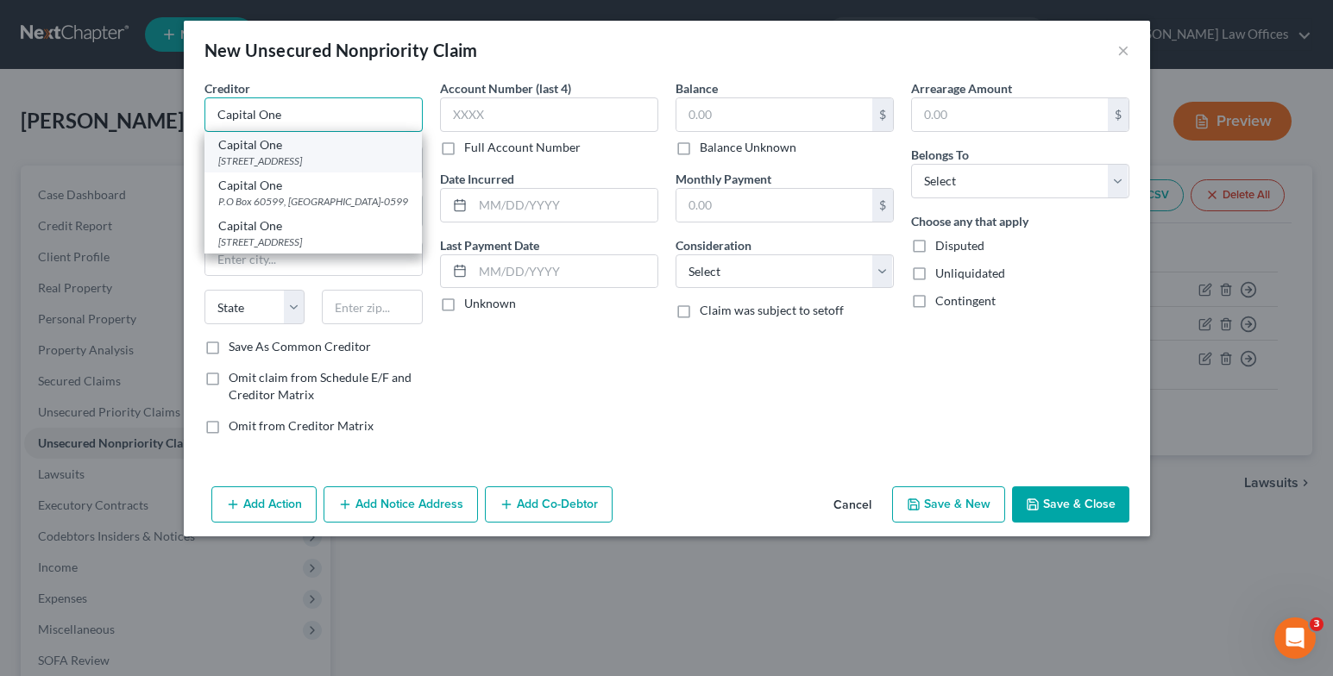
type input "Capital One"
click at [268, 154] on div "PO Box 30285, Salt Lake City, UT 84130" at bounding box center [313, 161] width 190 height 15
type input "PO Box 30285"
type input "Salt Lake City"
select select "46"
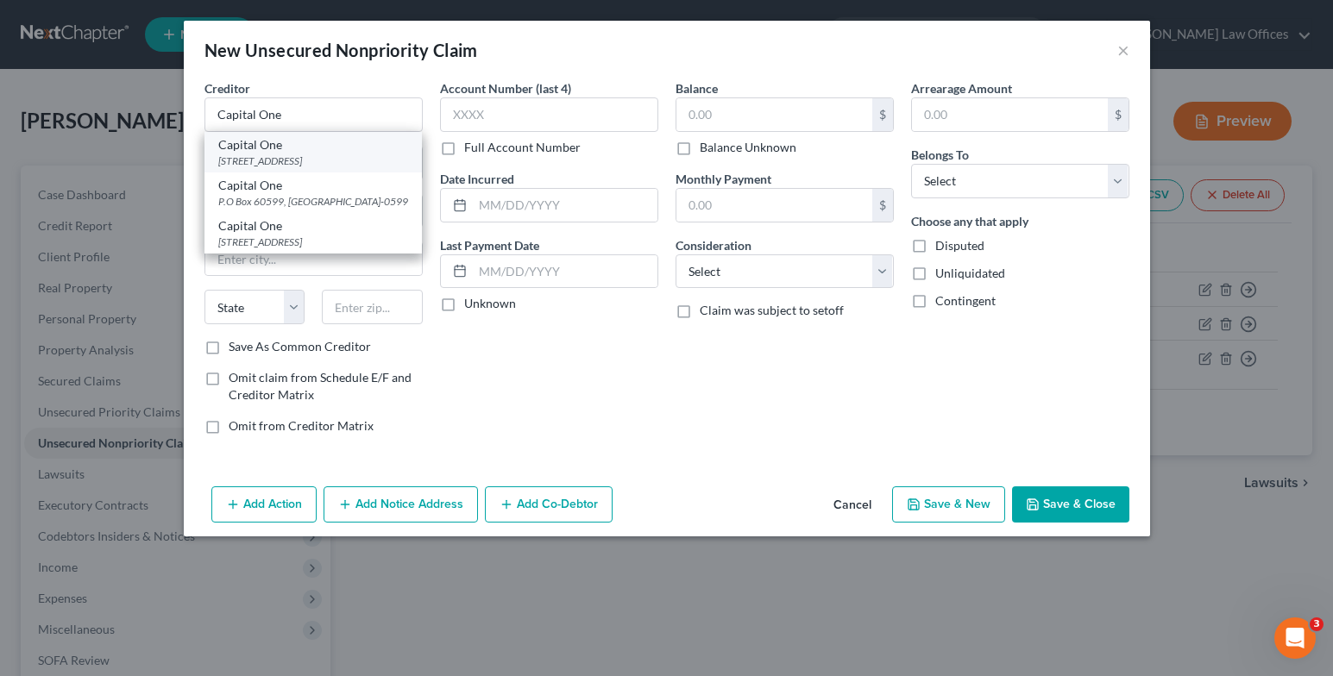
type input "84130"
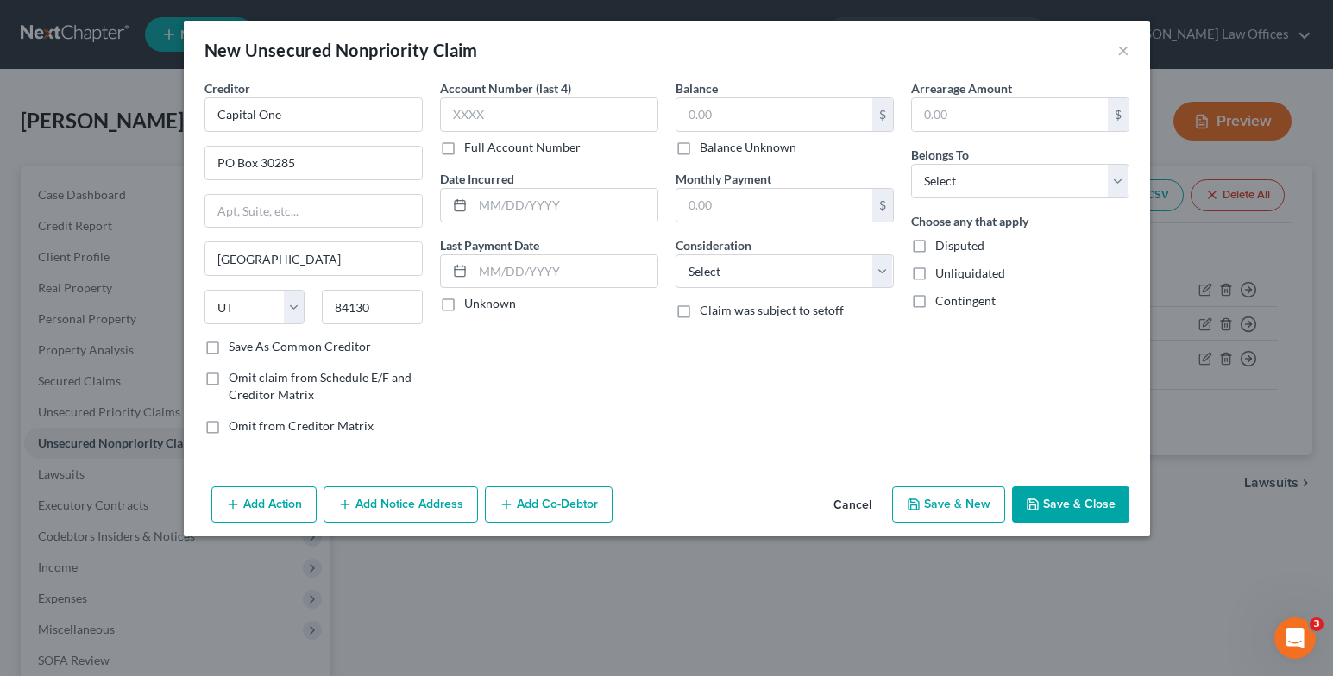
click at [464, 299] on label "Unknown" at bounding box center [490, 303] width 52 height 17
click at [471, 299] on input "Unknown" at bounding box center [476, 300] width 11 height 11
checkbox input "true"
click at [723, 108] on input "text" at bounding box center [774, 114] width 196 height 33
type input "6,094"
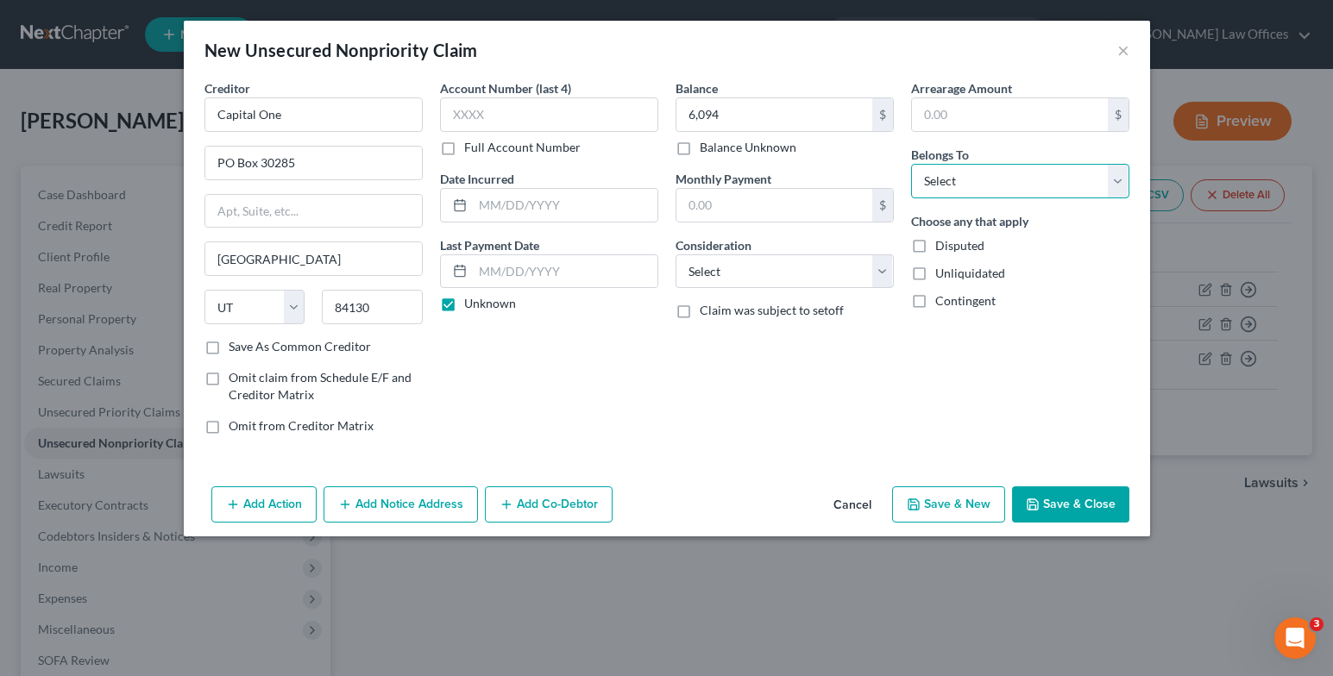
click at [1104, 186] on select "Select Debtor 1 Only Debtor 2 Only Debtor 1 And Debtor 2 Only At Least One Of T…" at bounding box center [1020, 181] width 218 height 35
select select "0"
click at [911, 164] on select "Select Debtor 1 Only Debtor 2 Only Debtor 1 And Debtor 2 Only At Least One Of T…" at bounding box center [1020, 181] width 218 height 35
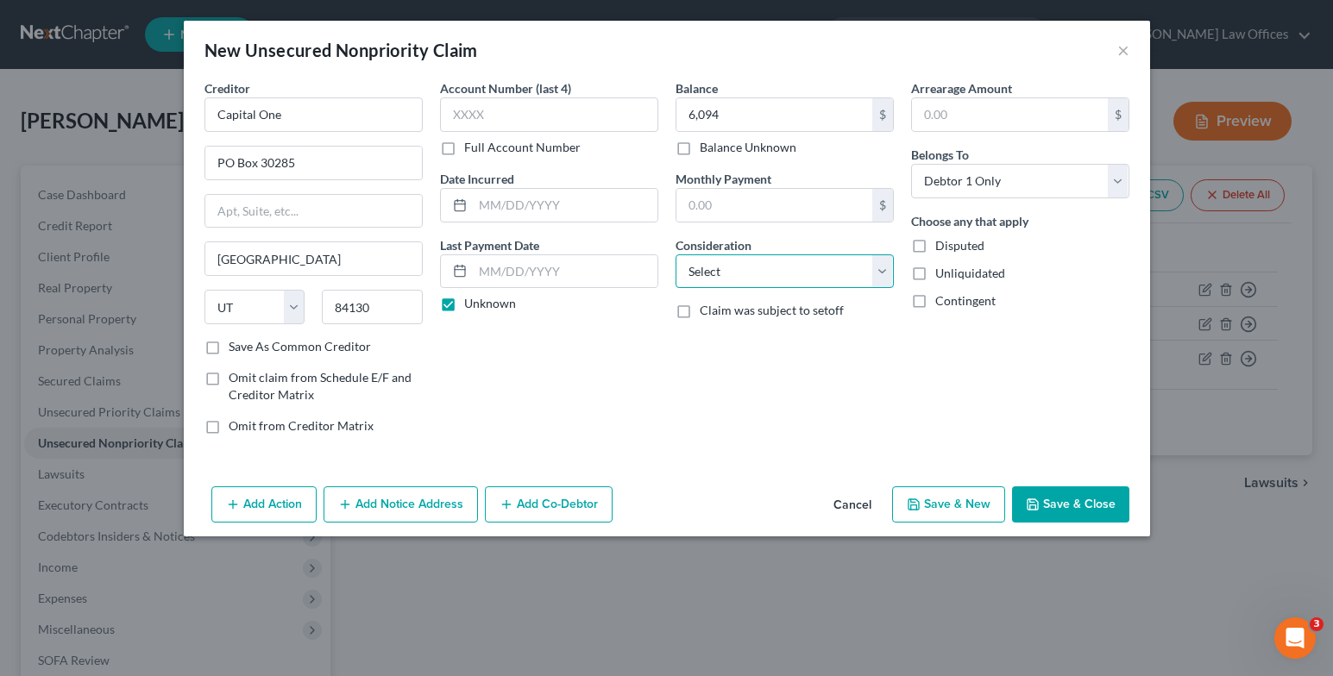
click at [878, 270] on select "Select Cable / Satellite Services Collection Agency Credit Card Debt Debt Couns…" at bounding box center [784, 271] width 218 height 35
select select "2"
click at [675, 254] on select "Select Cable / Satellite Services Collection Agency Credit Card Debt Debt Couns…" at bounding box center [784, 271] width 218 height 35
click at [945, 514] on button "Save & New" at bounding box center [948, 504] width 113 height 36
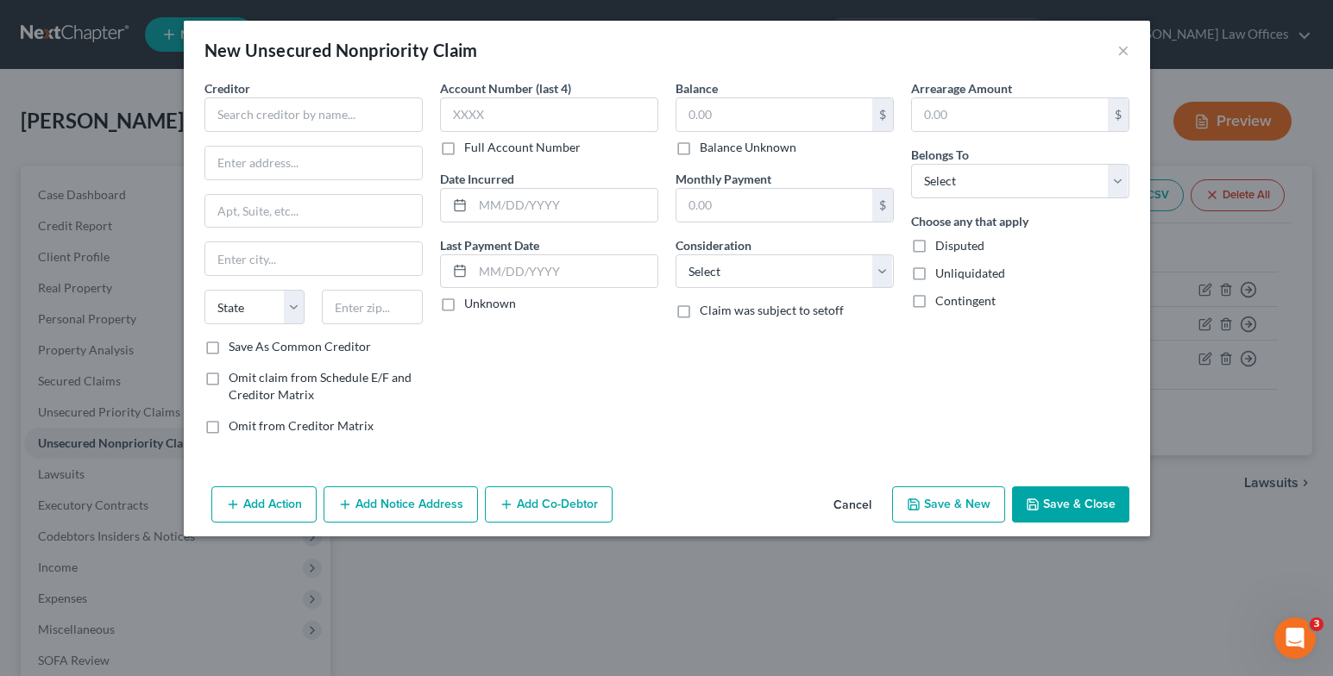
type input "6,094.00"
type input "0.00"
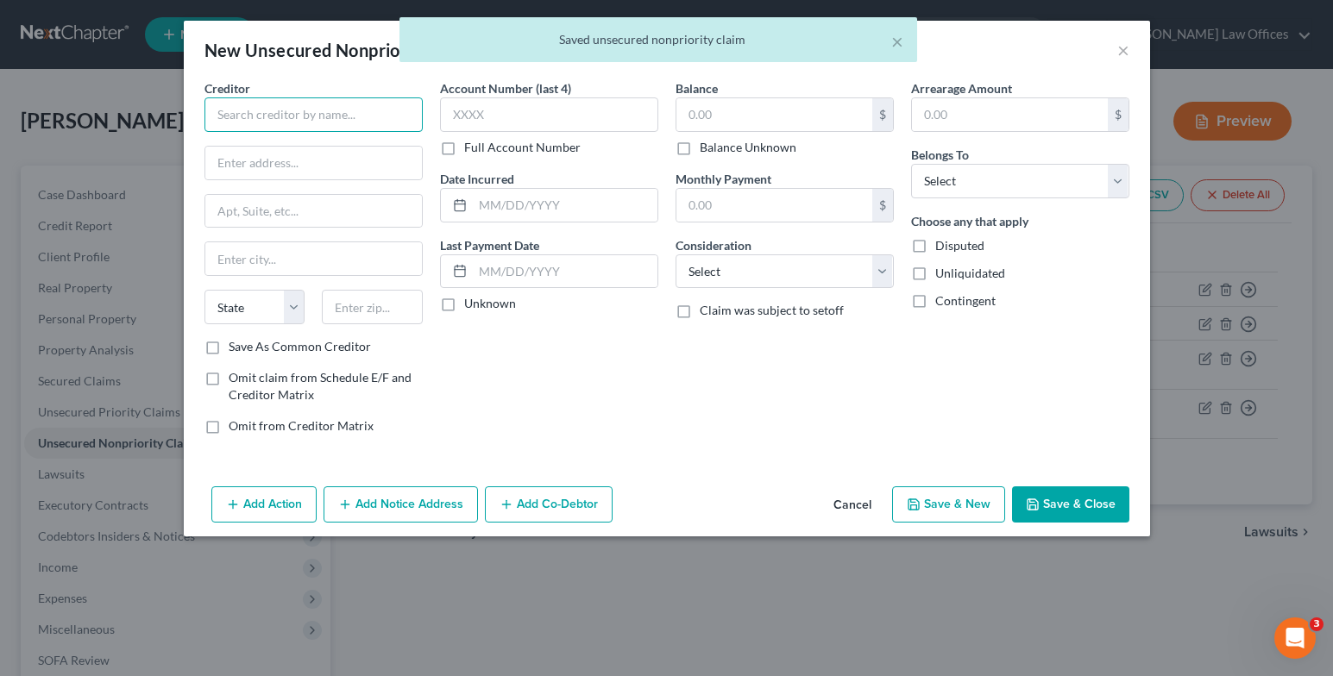
click at [358, 123] on input "text" at bounding box center [313, 114] width 218 height 35
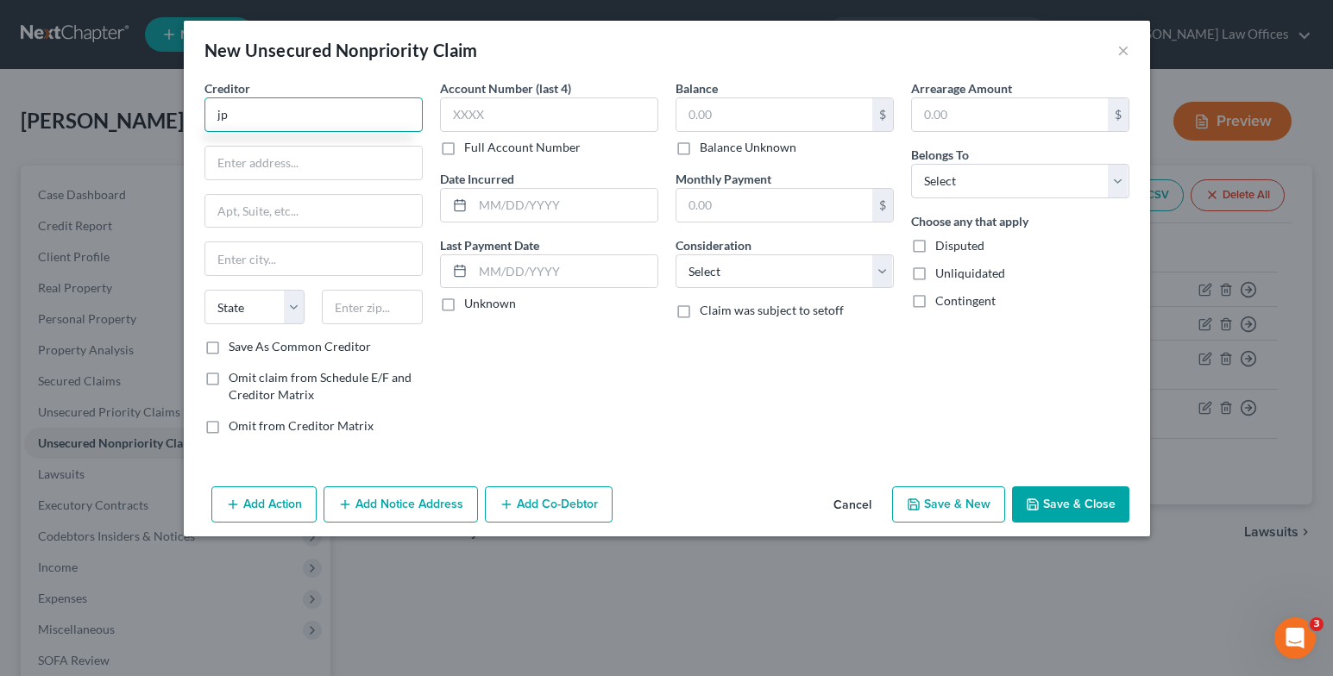
type input "j"
type input "J"
type input "US Bank"
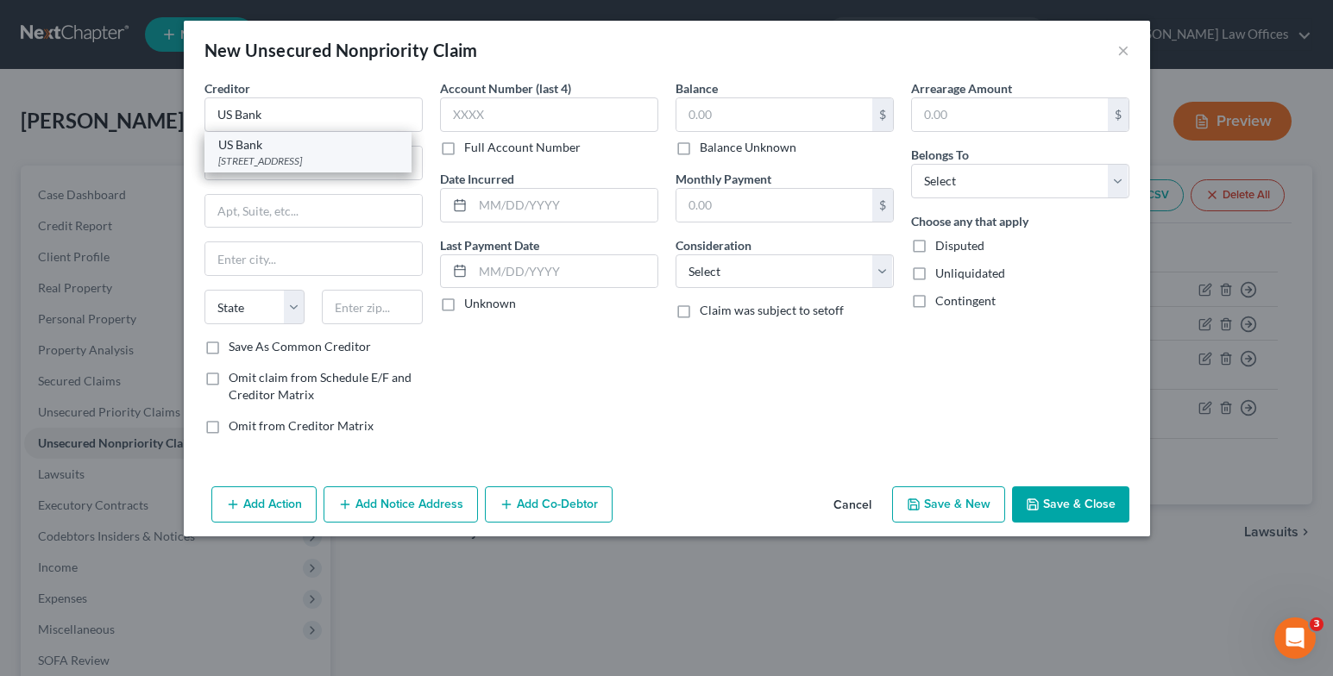
click at [363, 158] on div "800 Nicollet Mall, Minneapolis, MN 55402" at bounding box center [307, 161] width 179 height 15
type input "800 Nicollet Mall"
type input "Minneapolis"
select select "24"
type input "55402"
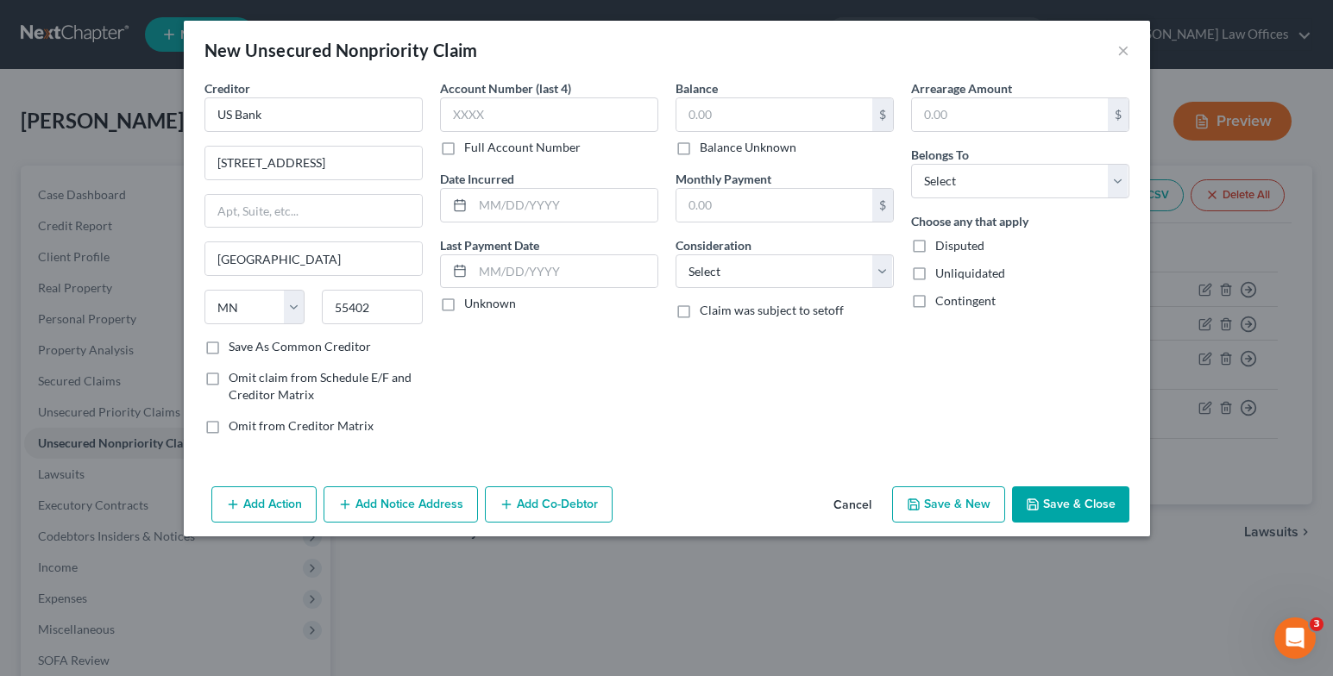
click at [464, 302] on label "Unknown" at bounding box center [490, 303] width 52 height 17
click at [471, 302] on input "Unknown" at bounding box center [476, 300] width 11 height 11
checkbox input "true"
click at [696, 123] on input "text" at bounding box center [774, 114] width 196 height 33
type input "826.00"
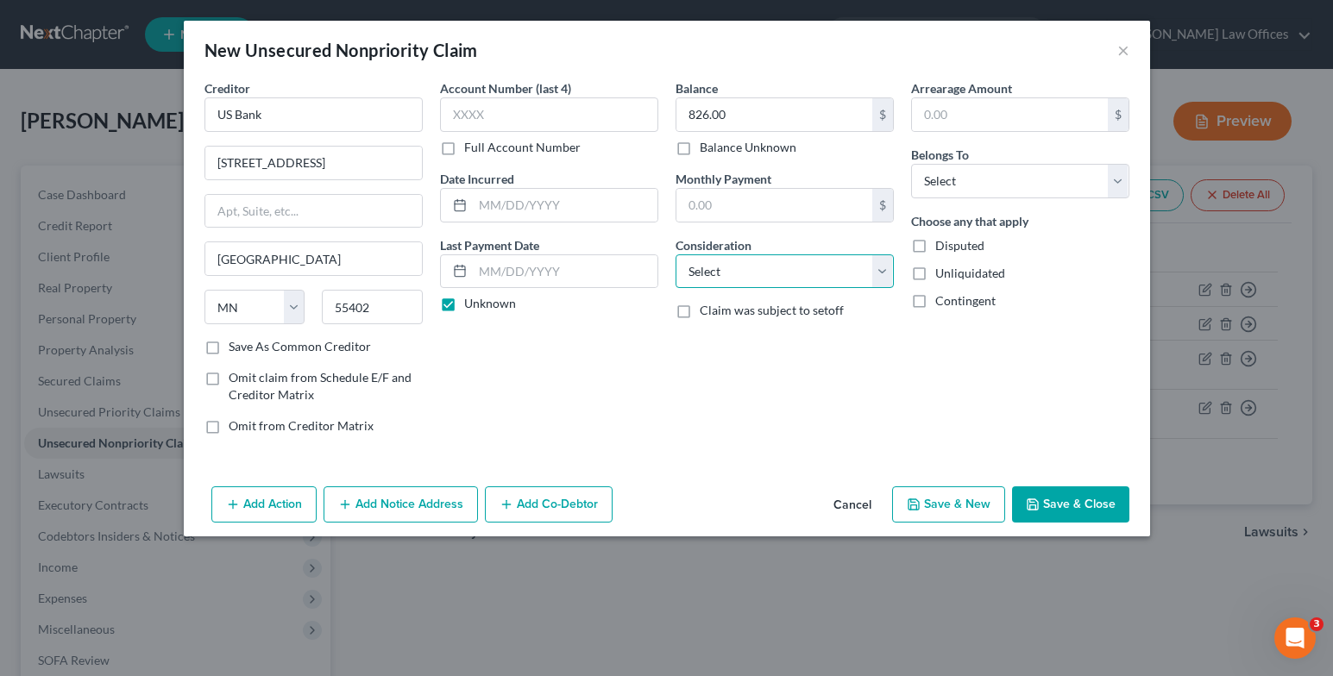
click at [876, 272] on select "Select Cable / Satellite Services Collection Agency Credit Card Debt Debt Couns…" at bounding box center [784, 271] width 218 height 35
select select "2"
click at [675, 254] on select "Select Cable / Satellite Services Collection Agency Credit Card Debt Debt Couns…" at bounding box center [784, 271] width 218 height 35
click at [1111, 181] on select "Select Debtor 1 Only Debtor 2 Only Debtor 1 And Debtor 2 Only At Least One Of T…" at bounding box center [1020, 181] width 218 height 35
select select "0"
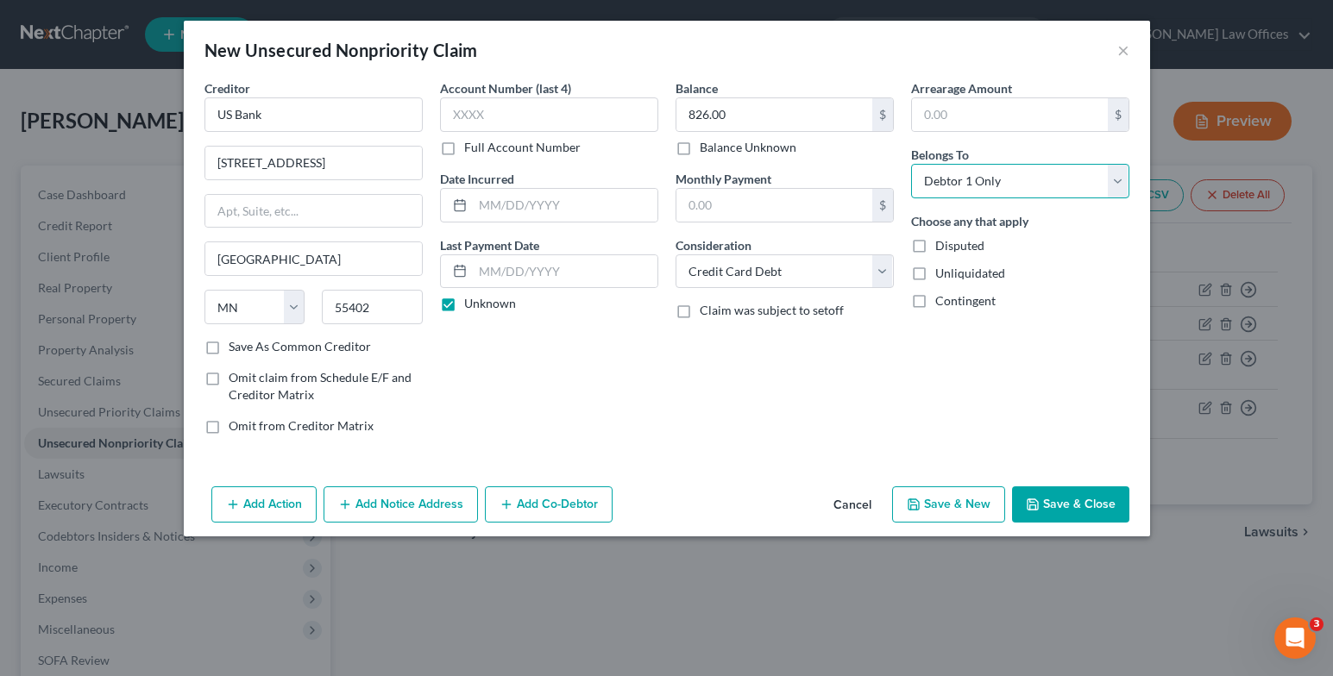
click at [911, 164] on select "Select Debtor 1 Only Debtor 2 Only Debtor 1 And Debtor 2 Only At Least One Of T…" at bounding box center [1020, 181] width 218 height 35
click at [954, 501] on button "Save & New" at bounding box center [948, 504] width 113 height 36
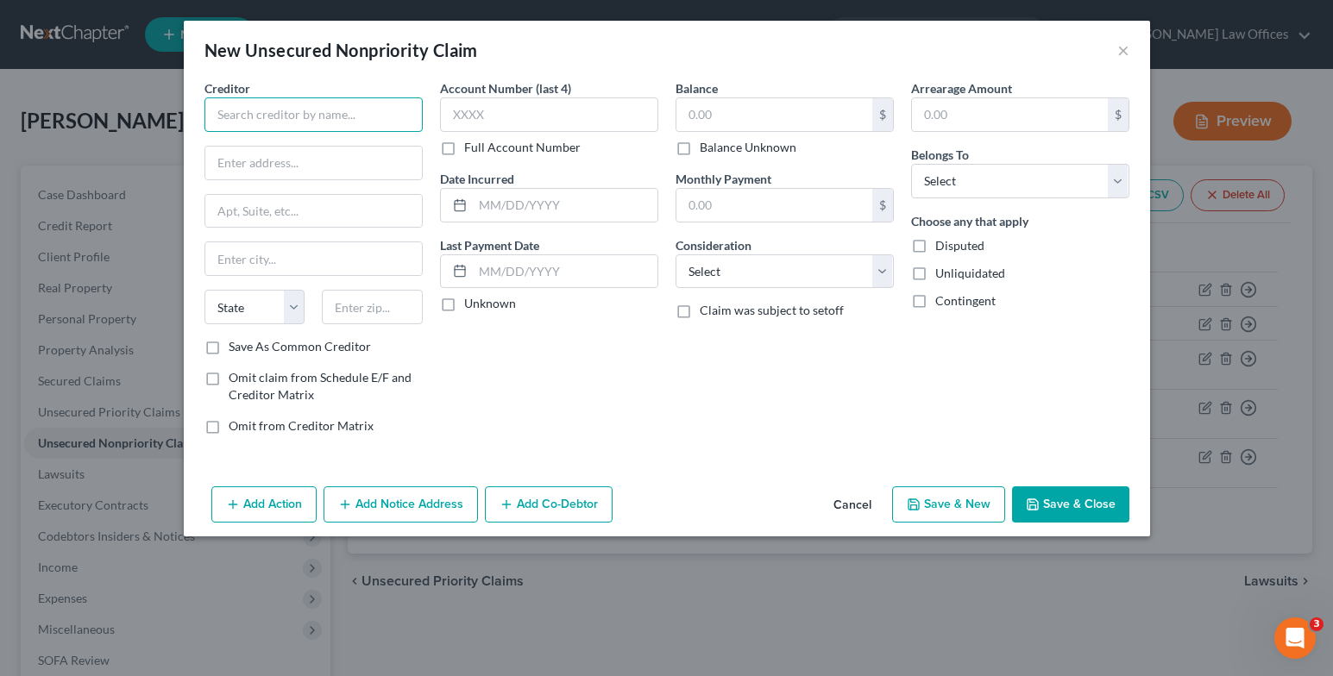
click at [338, 116] on input "text" at bounding box center [313, 114] width 218 height 35
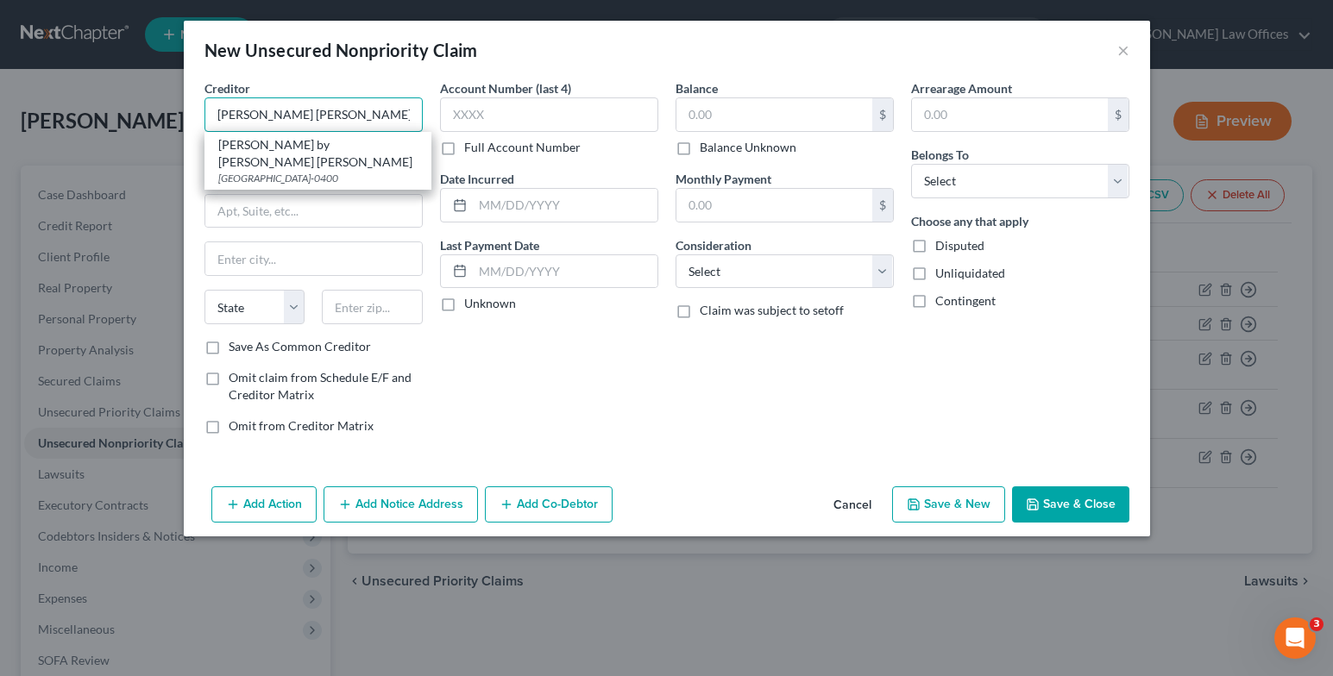
type input "Goldman Sachs"
click at [464, 308] on label "Unknown" at bounding box center [490, 303] width 52 height 17
click at [471, 306] on input "Unknown" at bounding box center [476, 300] width 11 height 11
checkbox input "true"
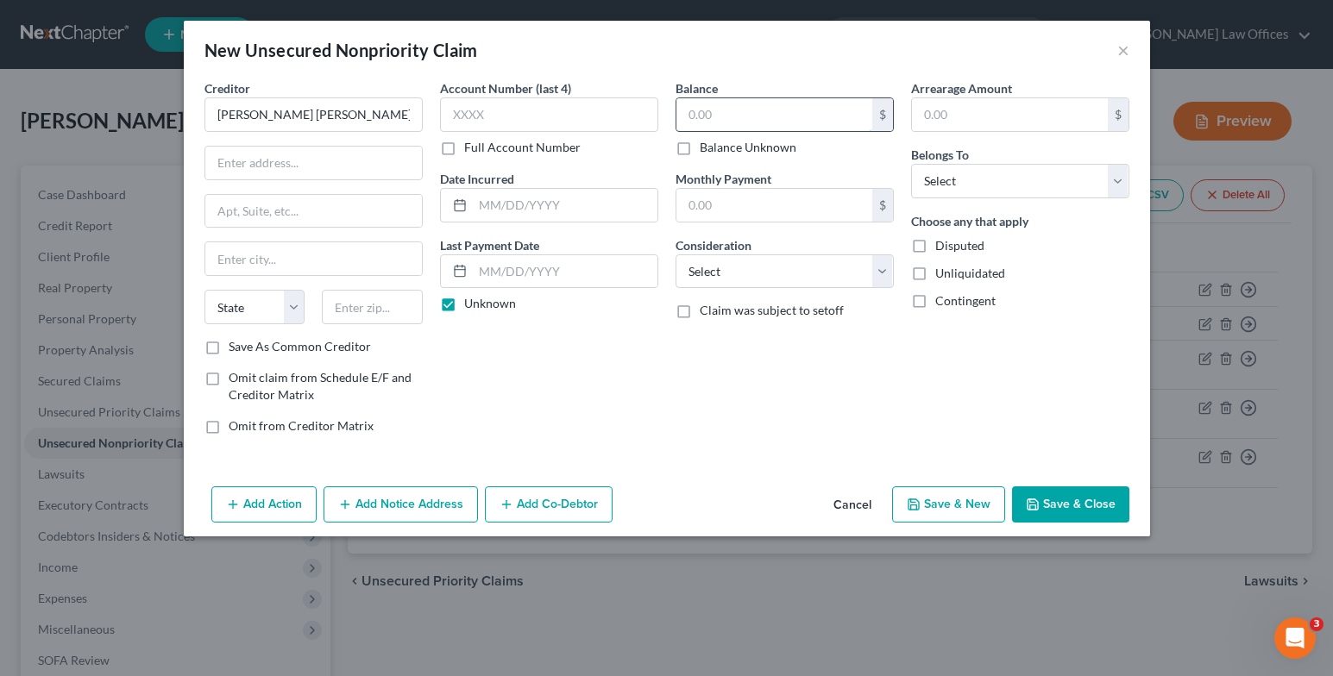
click at [717, 122] on input "text" at bounding box center [774, 114] width 196 height 33
type input "7,571"
click at [880, 276] on select "Select Cable / Satellite Services Collection Agency Credit Card Debt Debt Couns…" at bounding box center [784, 271] width 218 height 35
select select "2"
click at [675, 254] on select "Select Cable / Satellite Services Collection Agency Credit Card Debt Debt Couns…" at bounding box center [784, 271] width 218 height 35
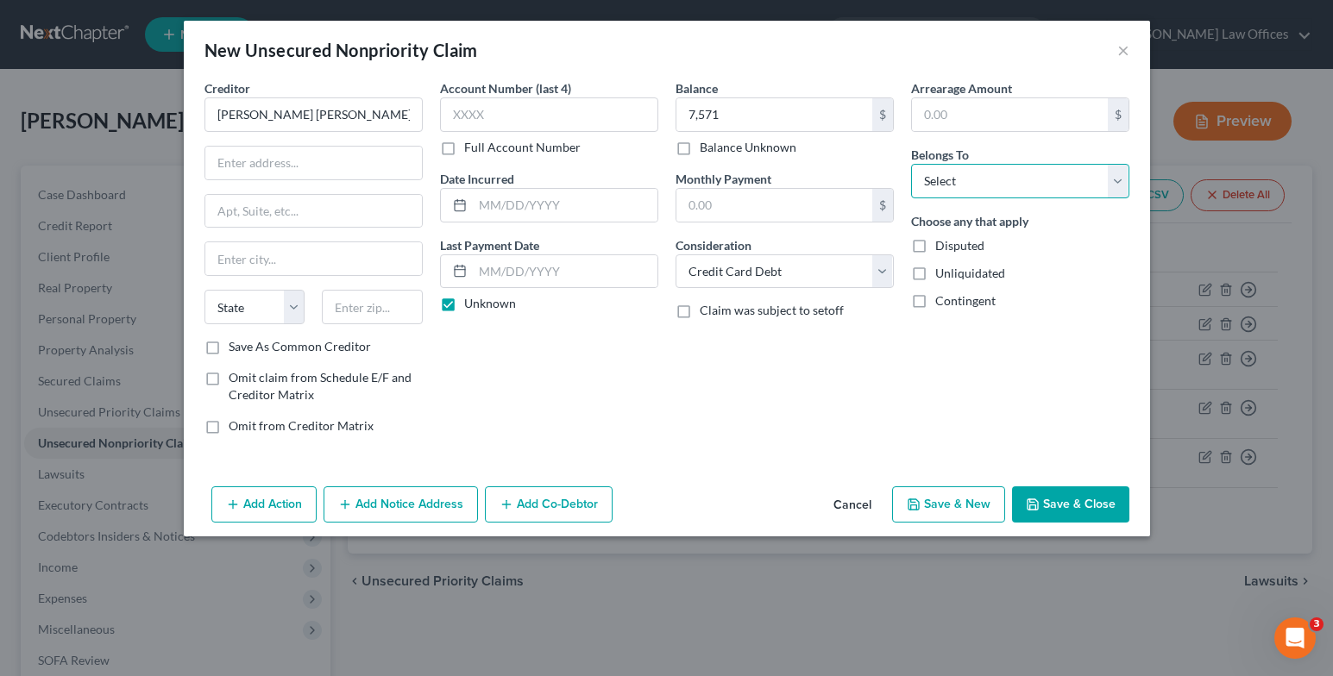
click at [1119, 185] on select "Select Debtor 1 Only Debtor 2 Only Debtor 1 And Debtor 2 Only At Least One Of T…" at bounding box center [1020, 181] width 218 height 35
select select "0"
click at [911, 164] on select "Select Debtor 1 Only Debtor 2 Only Debtor 1 And Debtor 2 Only At Least One Of T…" at bounding box center [1020, 181] width 218 height 35
click at [958, 499] on button "Save & New" at bounding box center [948, 504] width 113 height 36
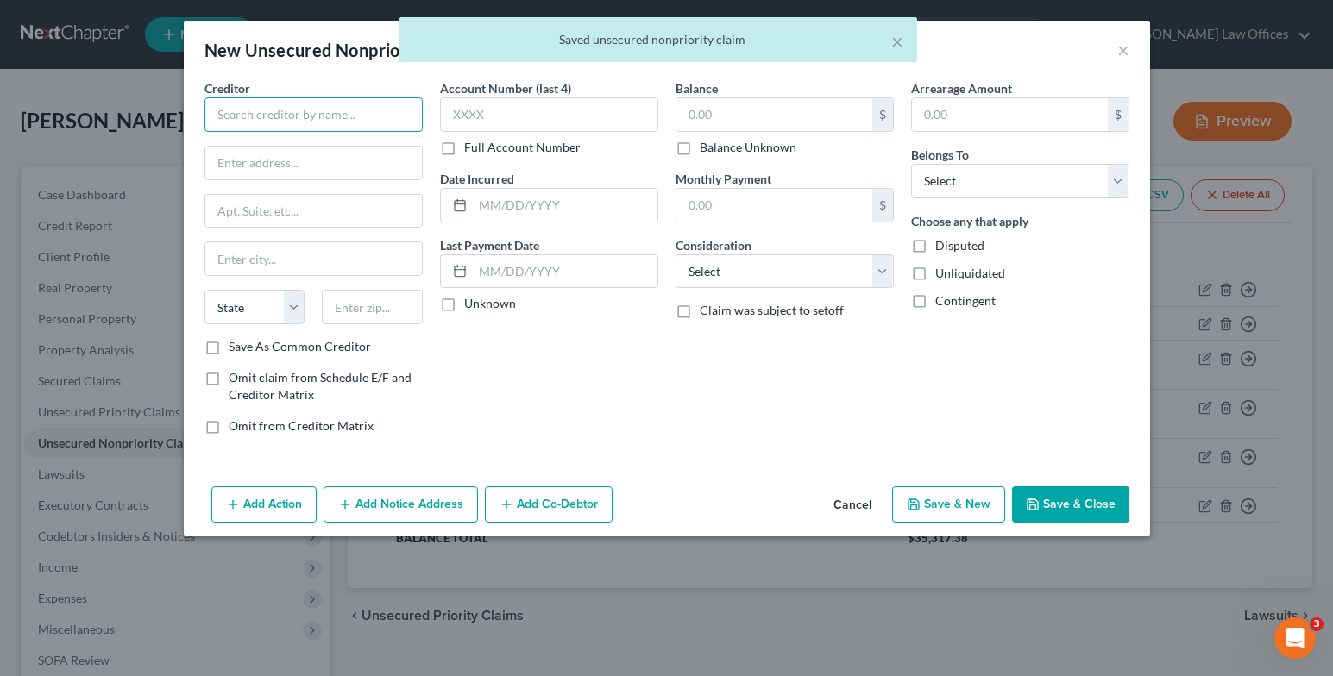
click at [323, 127] on input "text" at bounding box center [313, 114] width 218 height 35
type input "s"
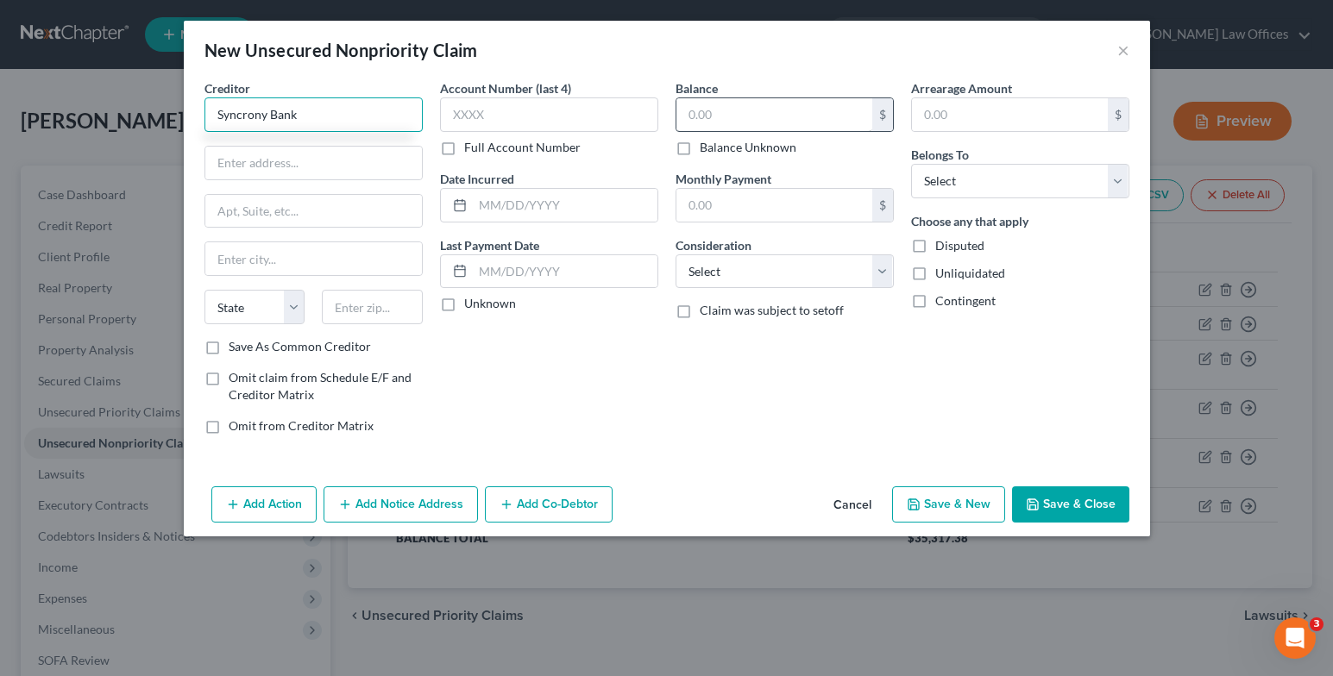
type input "Syncrony Bank"
click at [750, 107] on input "text" at bounding box center [774, 114] width 196 height 33
type input "2,228.00"
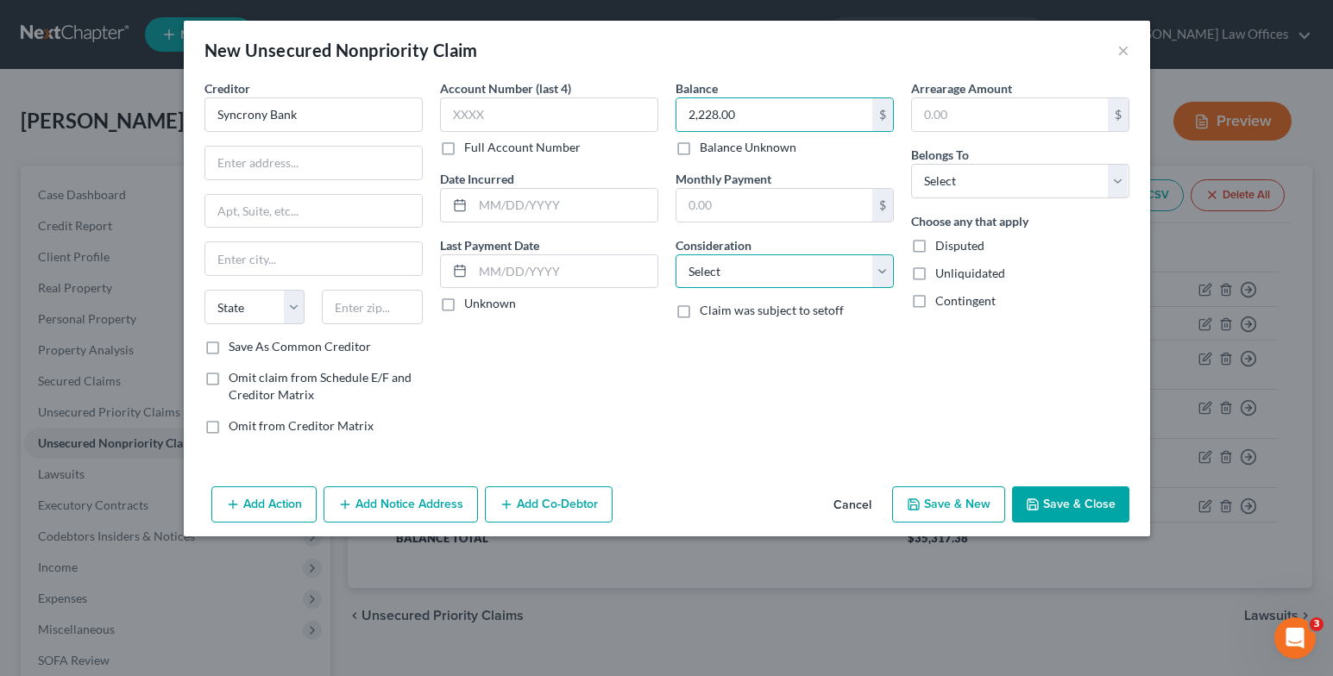
click at [864, 269] on select "Select Cable / Satellite Services Collection Agency Credit Card Debt Debt Couns…" at bounding box center [784, 271] width 218 height 35
select select "2"
click at [675, 254] on select "Select Cable / Satellite Services Collection Agency Credit Card Debt Debt Couns…" at bounding box center [784, 271] width 218 height 35
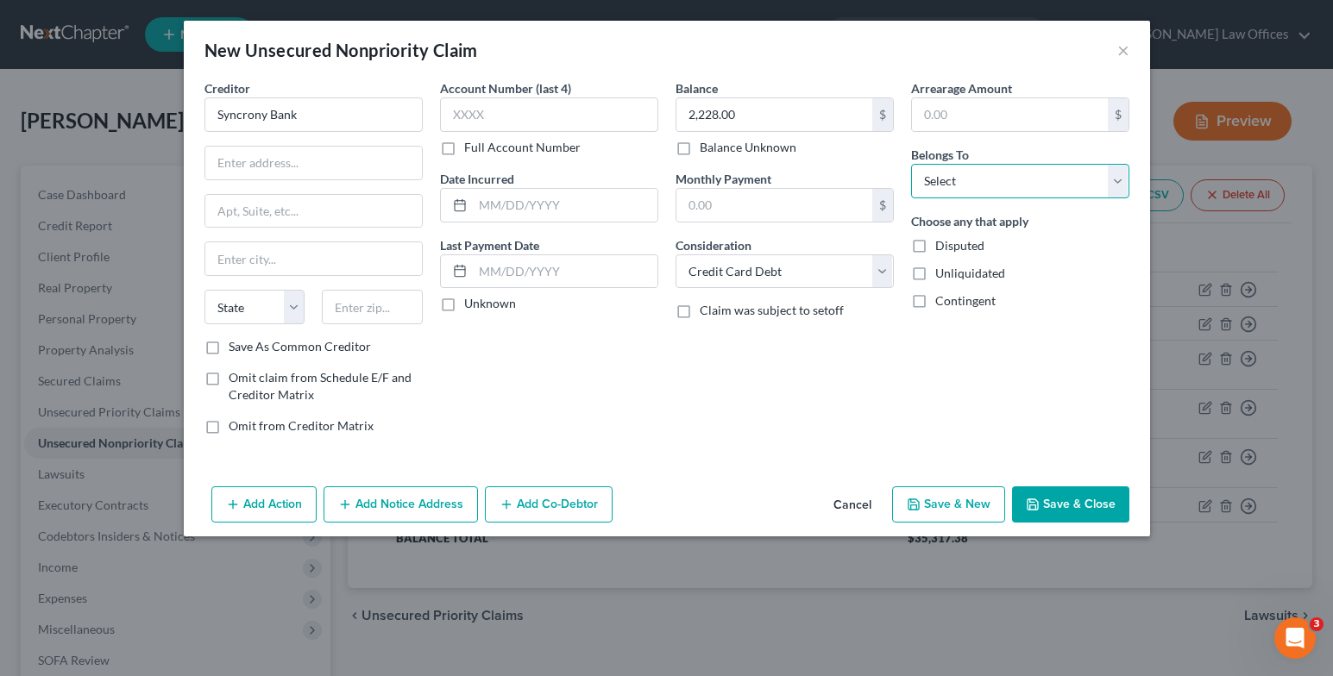
click at [973, 172] on select "Select Debtor 1 Only Debtor 2 Only Debtor 1 And Debtor 2 Only At Least One Of T…" at bounding box center [1020, 181] width 218 height 35
select select "0"
click at [911, 164] on select "Select Debtor 1 Only Debtor 2 Only Debtor 1 And Debtor 2 Only At Least One Of T…" at bounding box center [1020, 181] width 218 height 35
click at [966, 504] on button "Save & New" at bounding box center [948, 504] width 113 height 36
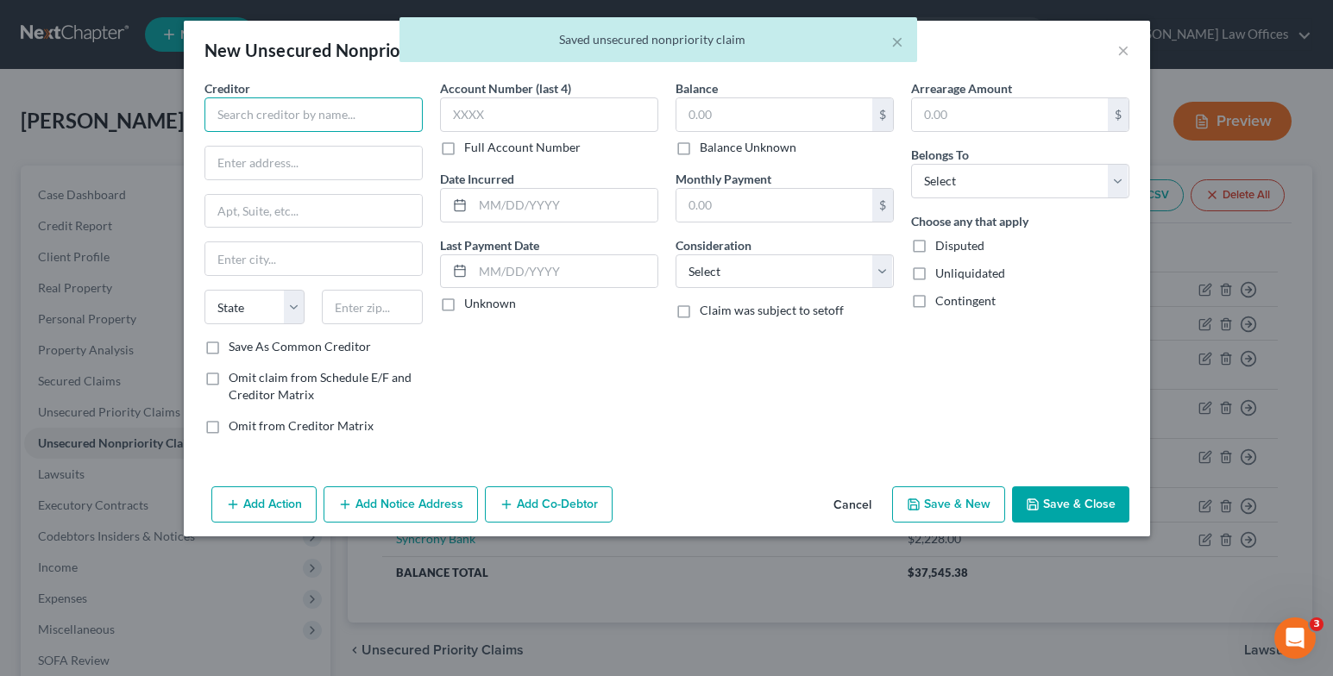
click at [296, 124] on input "text" at bounding box center [313, 114] width 218 height 35
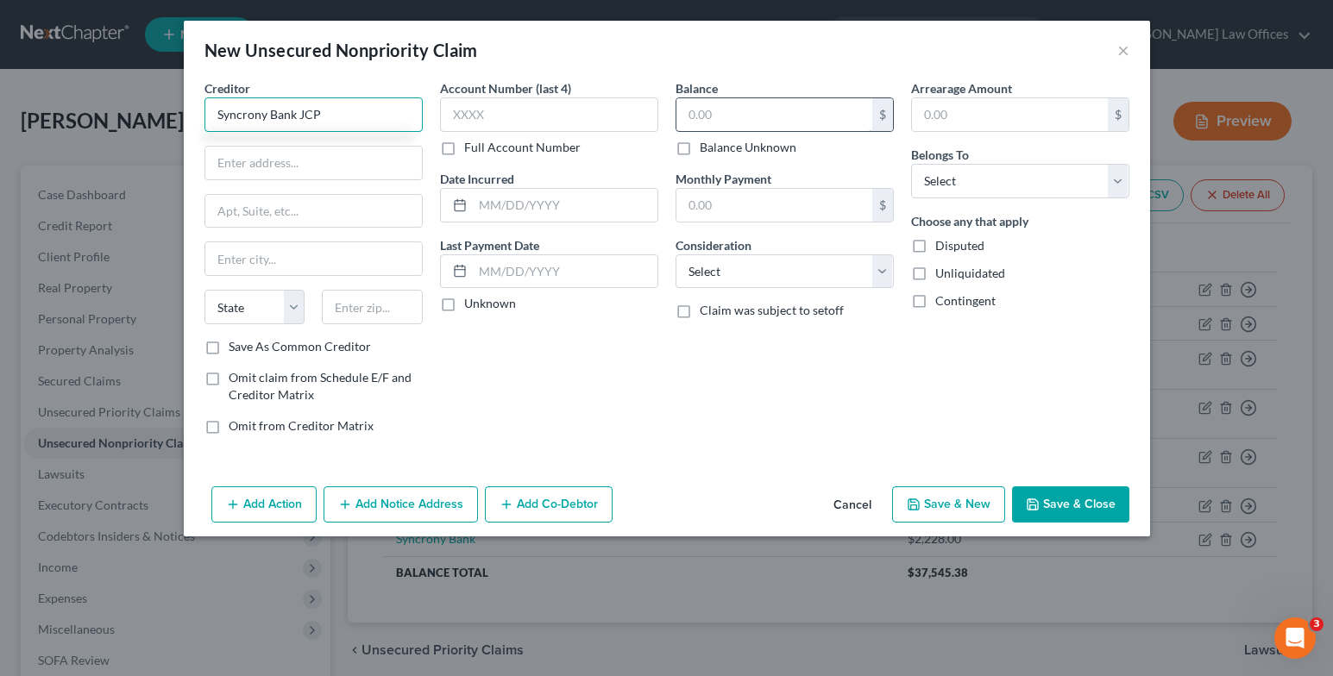
type input "Syncrony Bank JCP"
click at [706, 120] on input "text" at bounding box center [774, 114] width 196 height 33
type input "4,428.00"
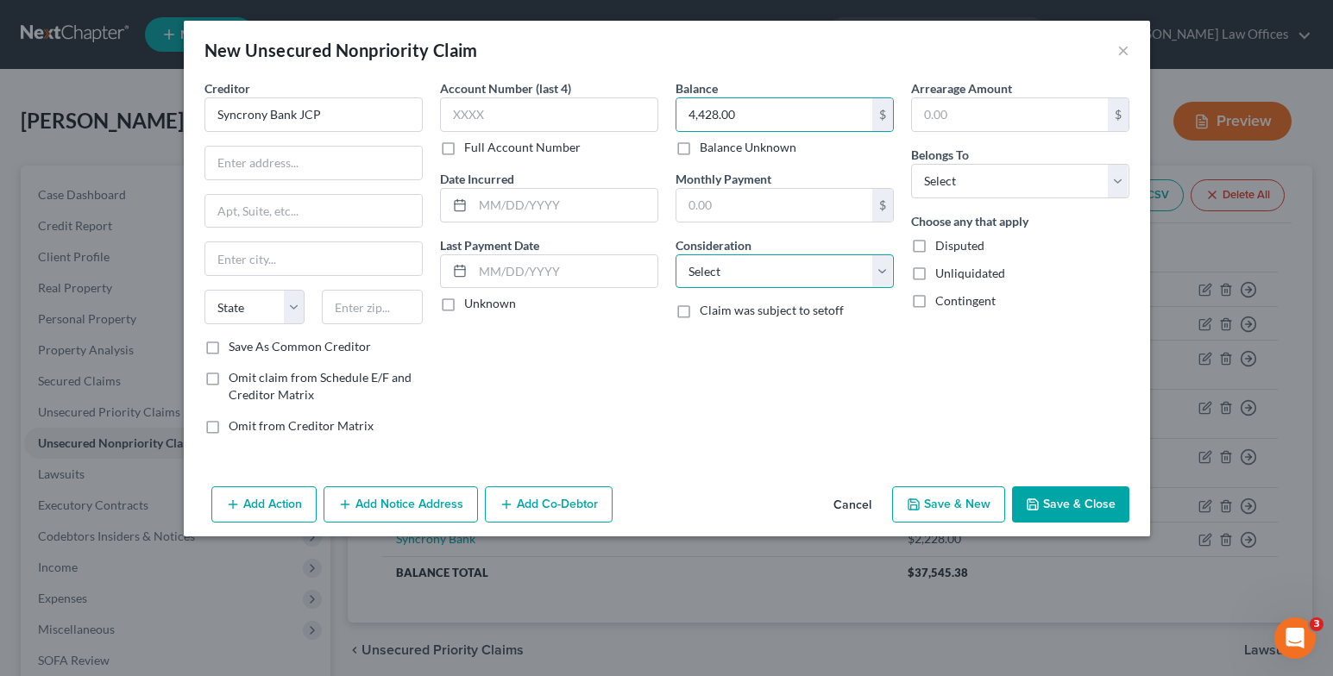
drag, startPoint x: 875, startPoint y: 272, endPoint x: 872, endPoint y: 282, distance: 10.7
click at [874, 272] on select "Select Cable / Satellite Services Collection Agency Credit Card Debt Debt Couns…" at bounding box center [784, 271] width 218 height 35
select select "2"
click at [675, 254] on select "Select Cable / Satellite Services Collection Agency Credit Card Debt Debt Couns…" at bounding box center [784, 271] width 218 height 35
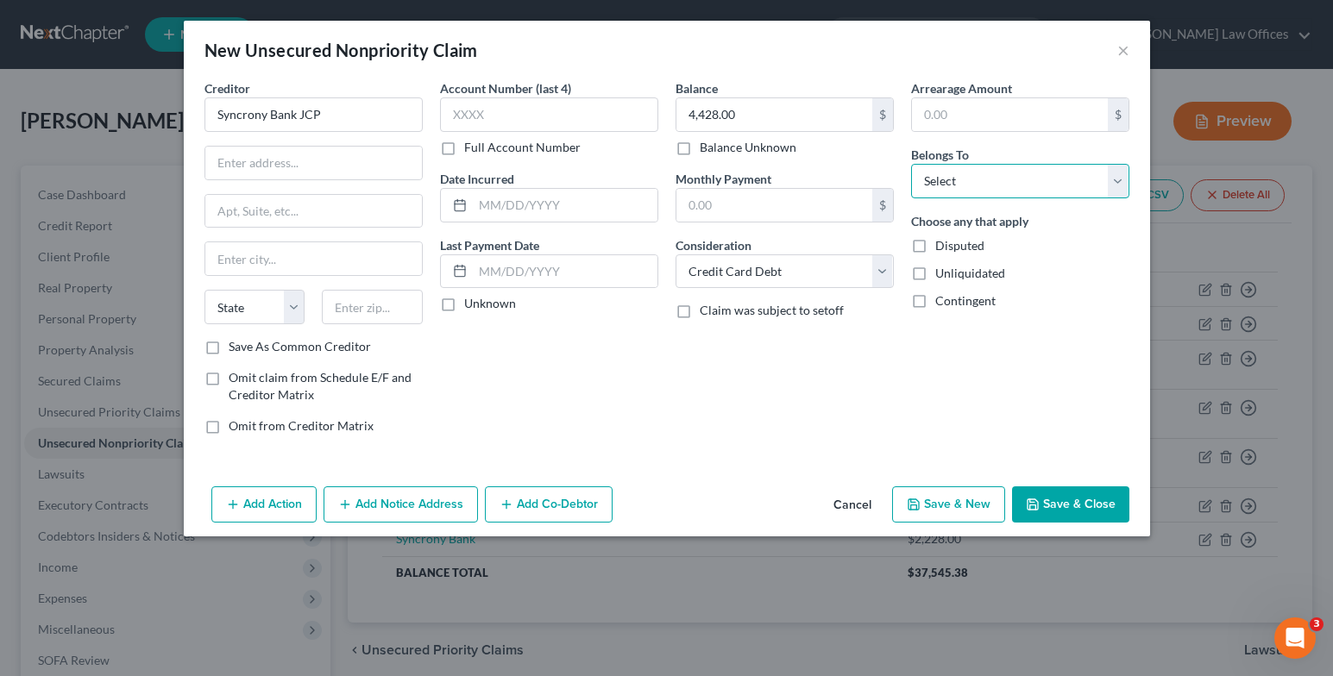
click at [927, 179] on select "Select Debtor 1 Only Debtor 2 Only Debtor 1 And Debtor 2 Only At Least One Of T…" at bounding box center [1020, 181] width 218 height 35
select select "0"
click at [911, 164] on select "Select Debtor 1 Only Debtor 2 Only Debtor 1 And Debtor 2 Only At Least One Of T…" at bounding box center [1020, 181] width 218 height 35
click at [1083, 507] on button "Save & Close" at bounding box center [1070, 504] width 117 height 36
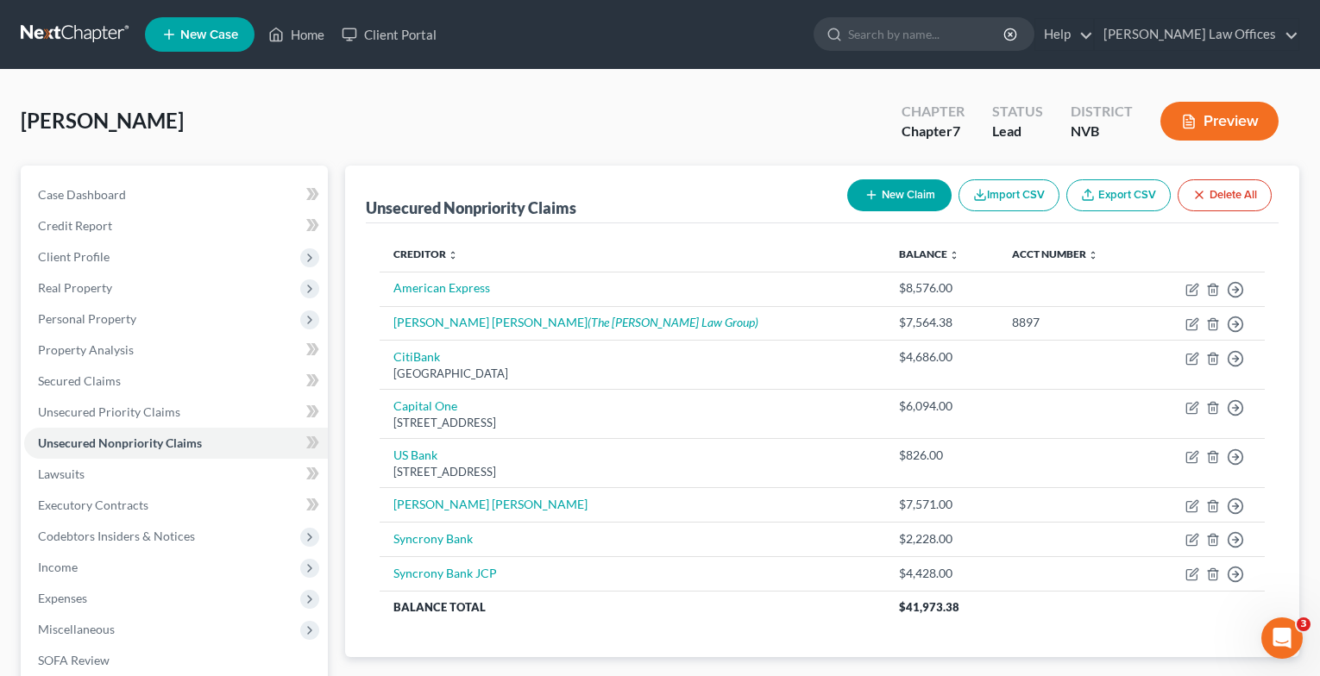
click at [920, 195] on button "New Claim" at bounding box center [899, 195] width 104 height 32
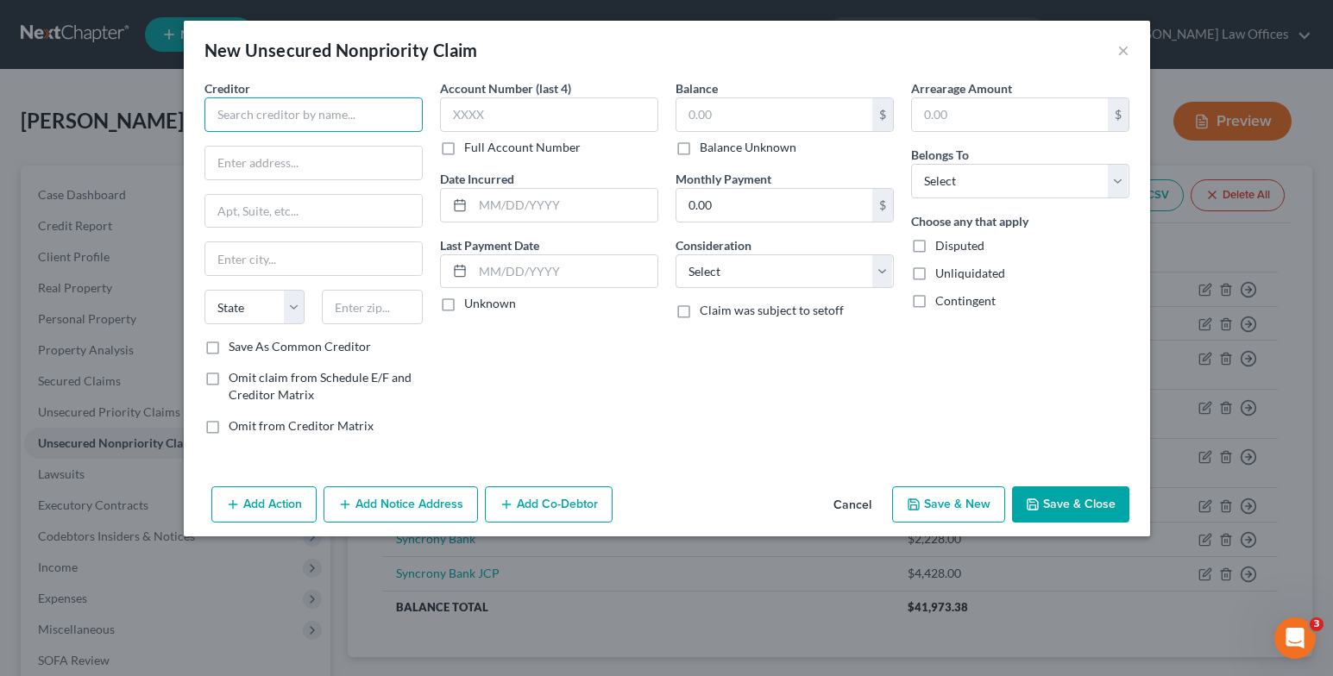
click at [356, 105] on input "text" at bounding box center [313, 114] width 218 height 35
type input "The Missouri Bank"
click at [464, 309] on label "Unknown" at bounding box center [490, 303] width 52 height 17
click at [471, 306] on input "Unknown" at bounding box center [476, 300] width 11 height 11
checkbox input "true"
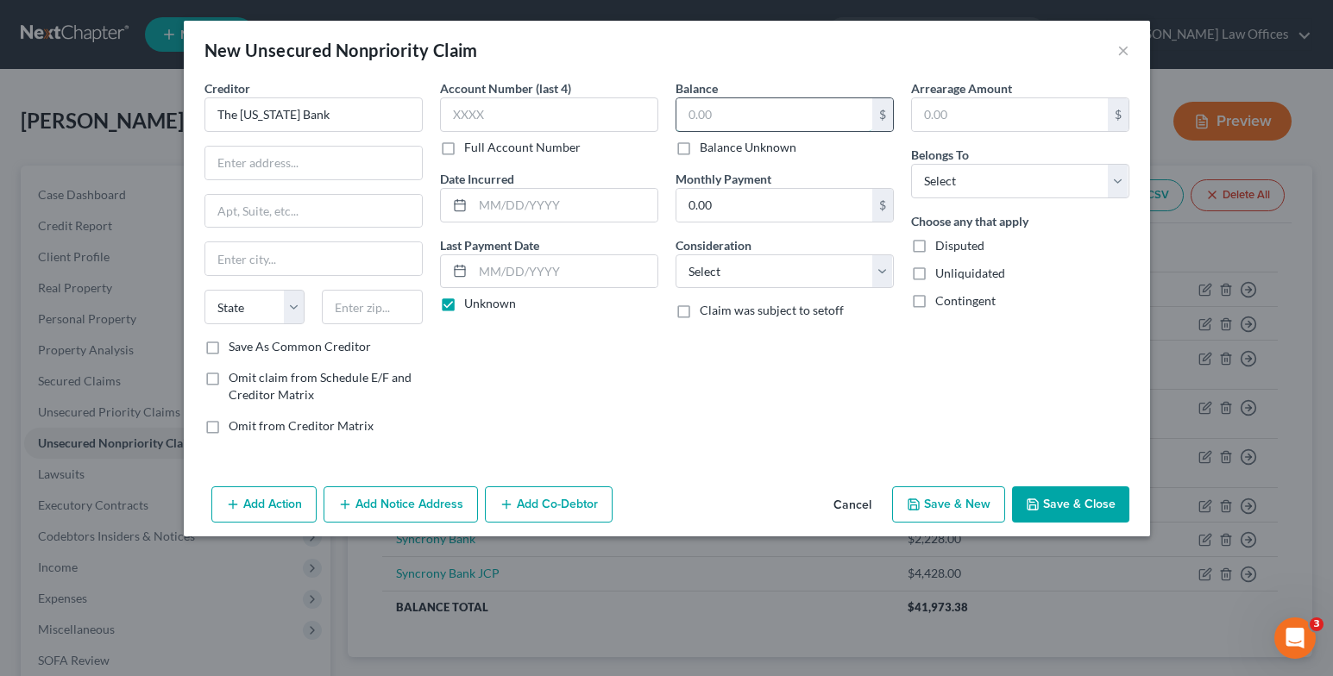
click at [705, 113] on input "text" at bounding box center [774, 114] width 196 height 33
type input "0.00"
click at [1110, 185] on select "Select Debtor 1 Only Debtor 2 Only Debtor 1 And Debtor 2 Only At Least One Of T…" at bounding box center [1020, 181] width 218 height 35
select select "0"
click at [911, 164] on select "Select Debtor 1 Only Debtor 2 Only Debtor 1 And Debtor 2 Only At Least One Of T…" at bounding box center [1020, 181] width 218 height 35
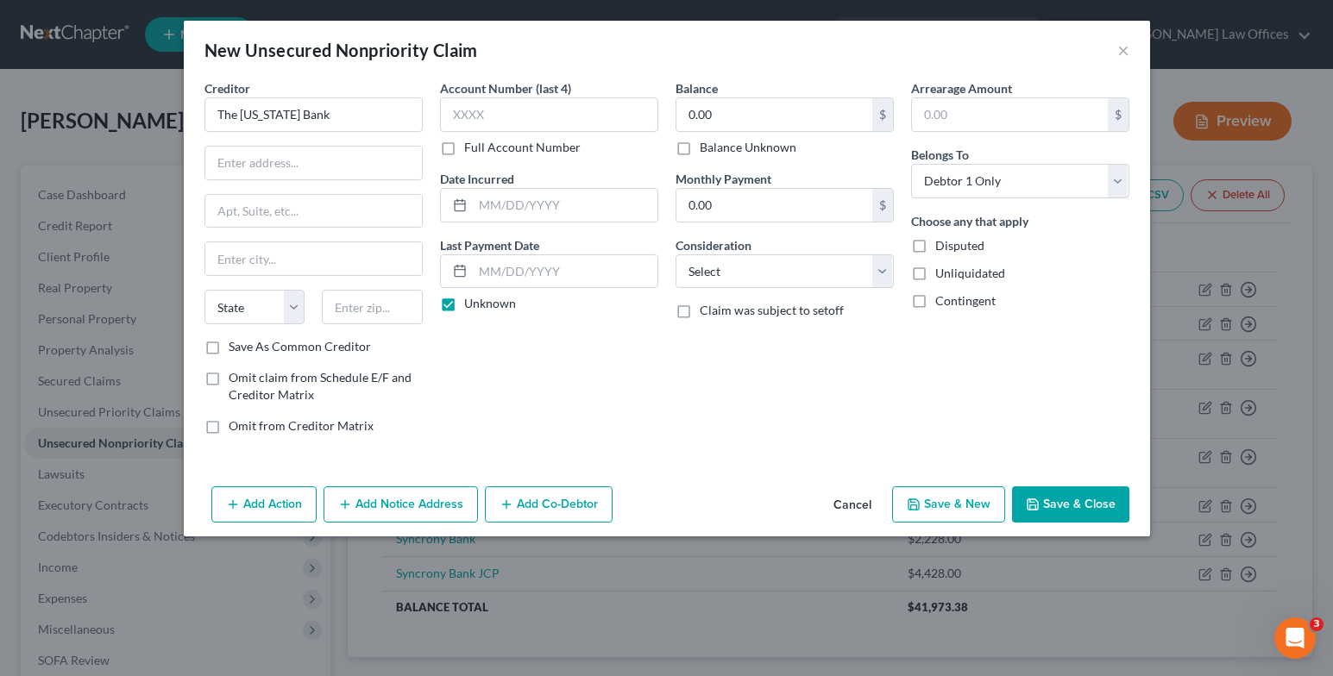
click at [935, 253] on label "Disputed" at bounding box center [959, 245] width 49 height 17
click at [942, 248] on input "Disputed" at bounding box center [947, 242] width 11 height 11
checkbox input "true"
click at [957, 512] on button "Save & New" at bounding box center [948, 504] width 113 height 36
click at [1120, 58] on button "×" at bounding box center [1123, 50] width 12 height 21
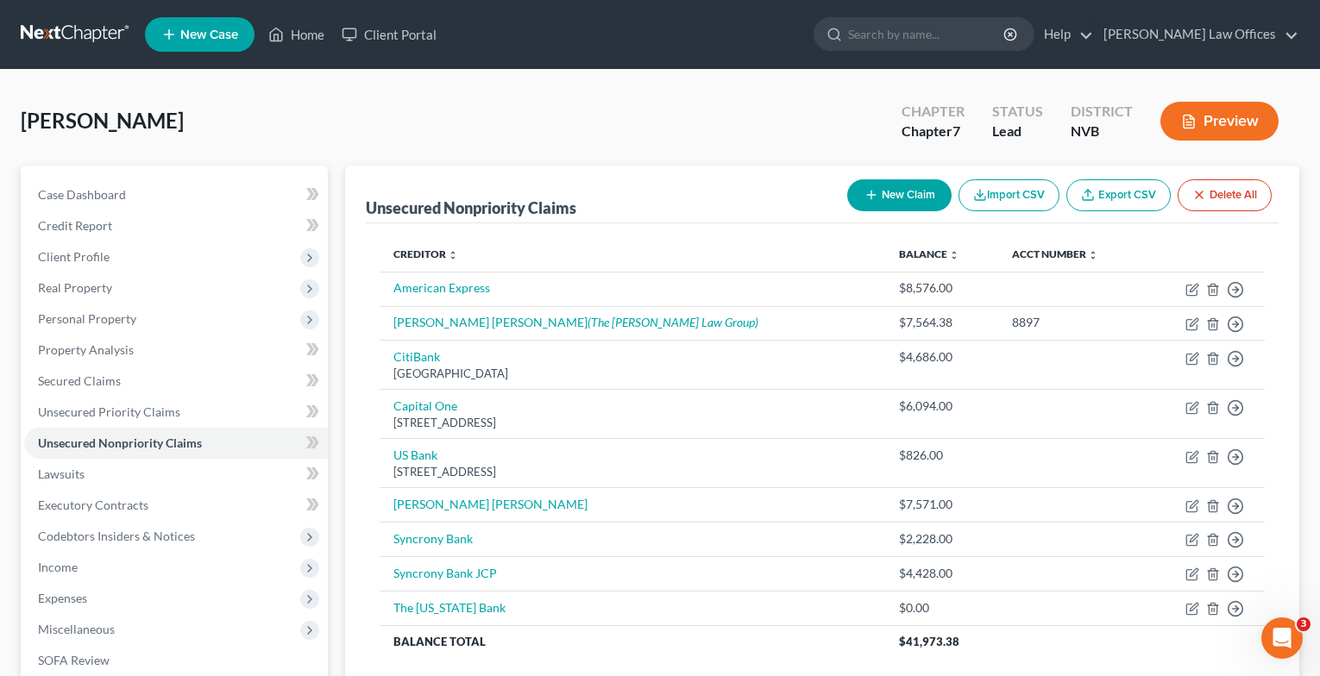
click at [907, 208] on button "New Claim" at bounding box center [899, 195] width 104 height 32
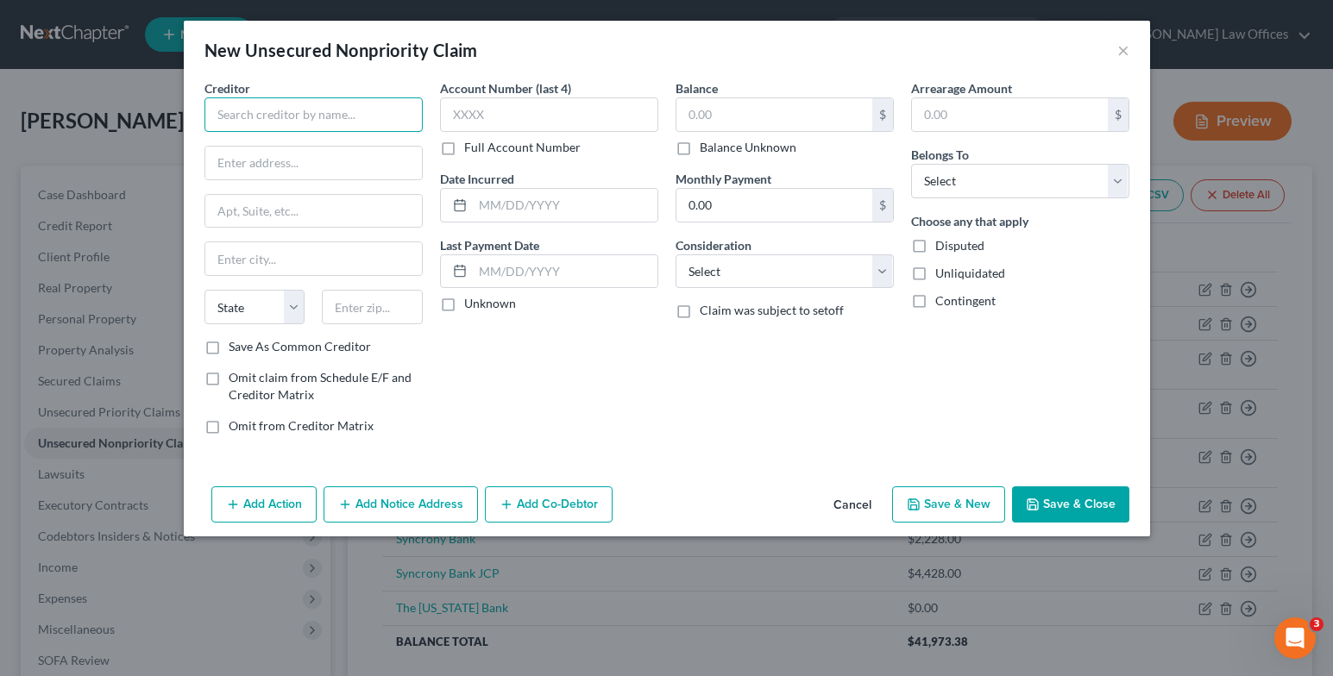
click at [395, 118] on input "text" at bounding box center [313, 114] width 218 height 35
type input "JC Penney"
click at [1118, 63] on div "New Unsecured Nonpriority Claim ×" at bounding box center [667, 50] width 966 height 59
click at [1118, 47] on button "×" at bounding box center [1123, 50] width 12 height 21
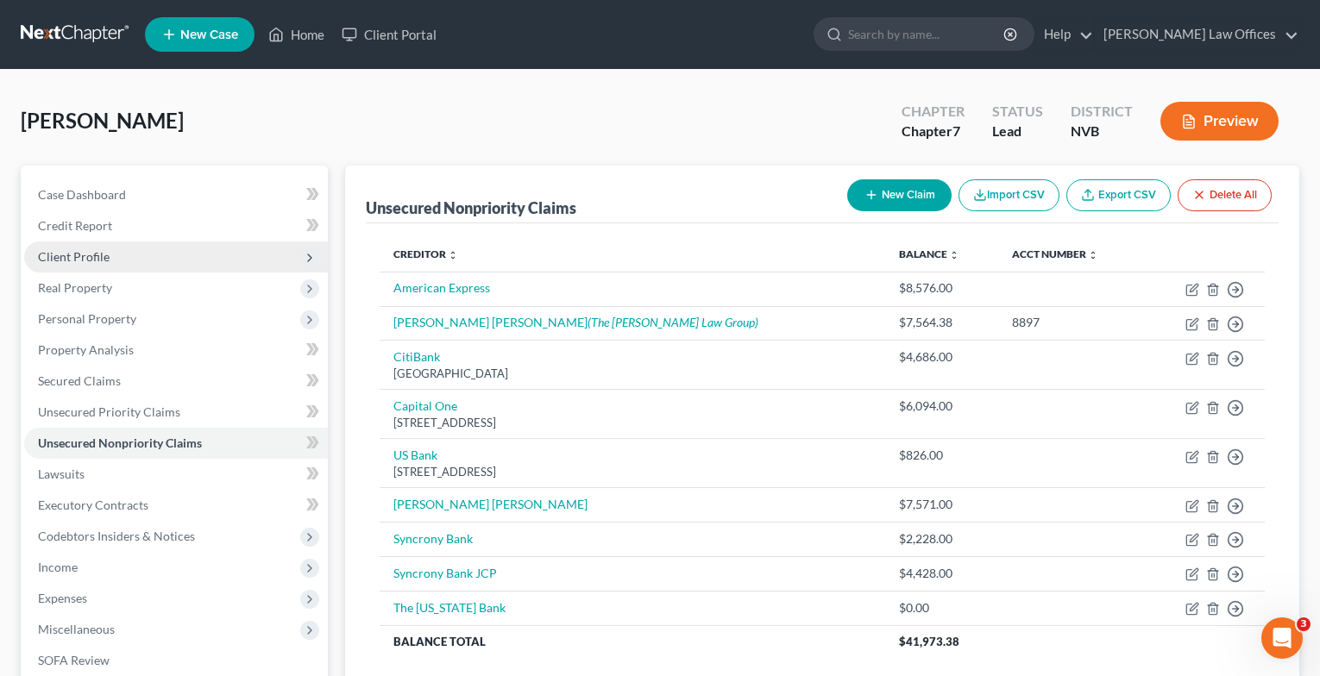
click at [141, 262] on span "Client Profile" at bounding box center [176, 257] width 304 height 31
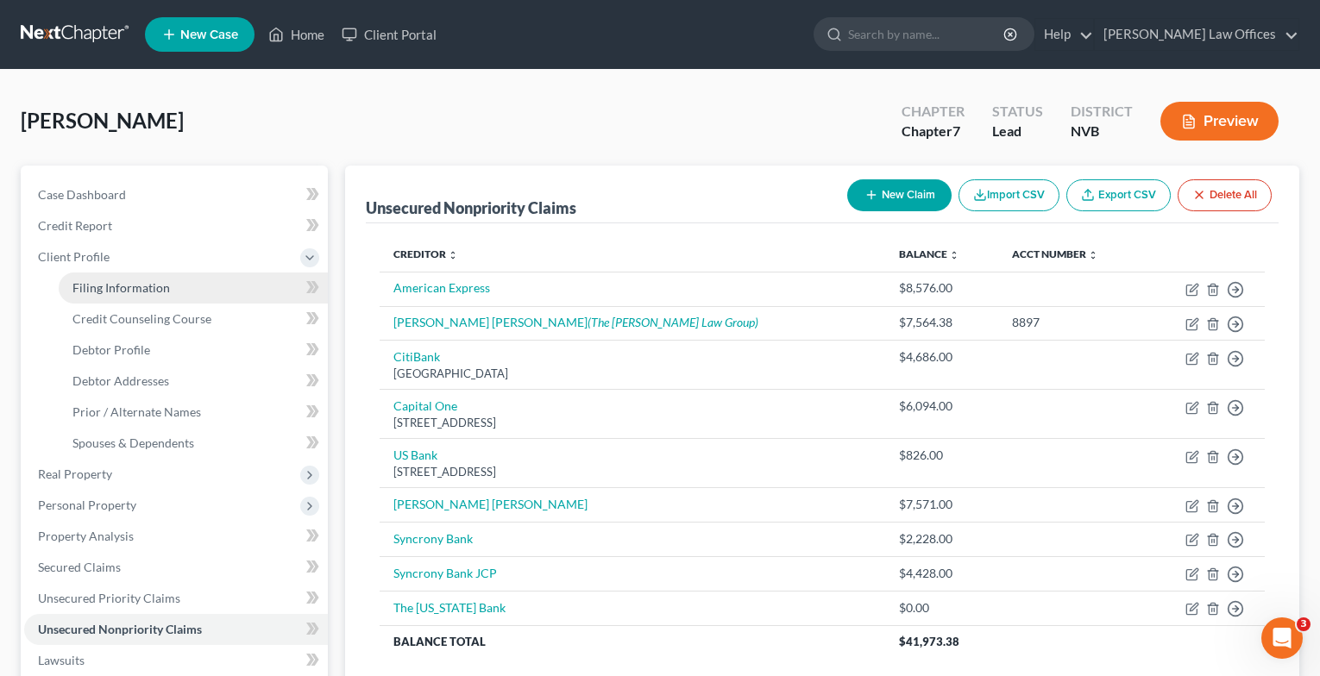
click at [135, 292] on span "Filing Information" at bounding box center [120, 287] width 97 height 15
select select "1"
select select "0"
select select "31"
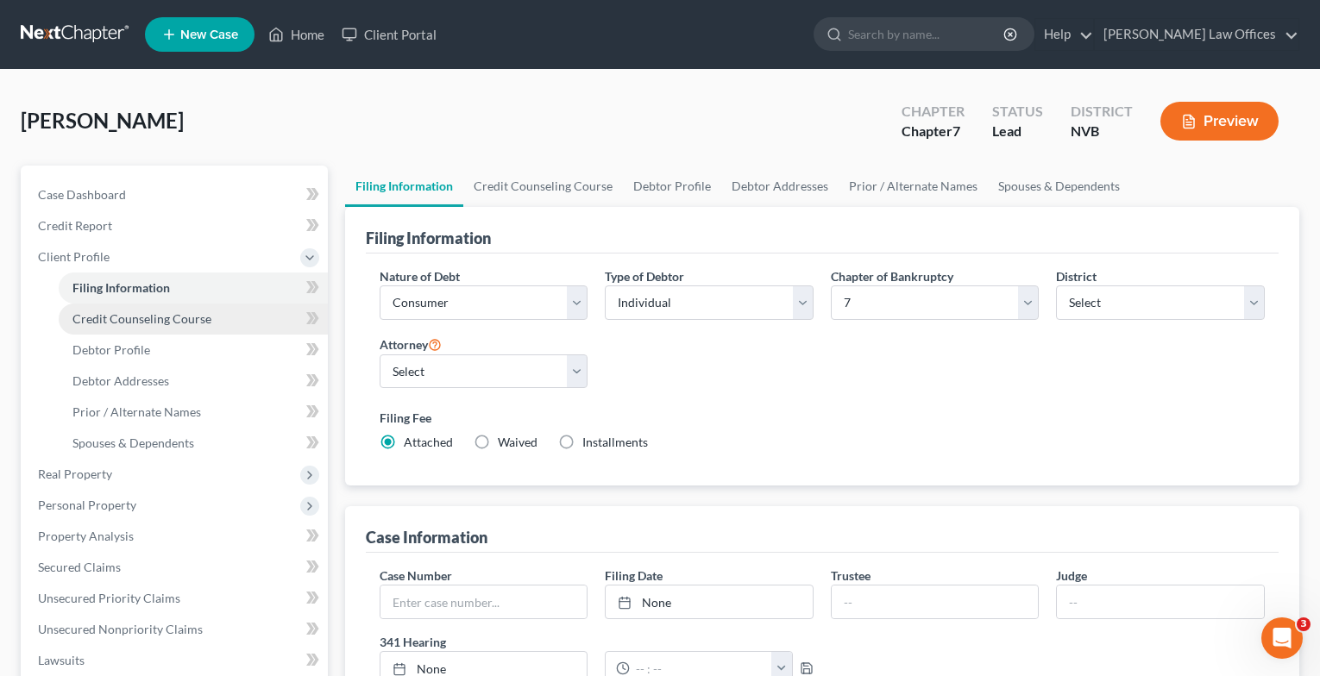
click at [159, 323] on span "Credit Counseling Course" at bounding box center [141, 318] width 139 height 15
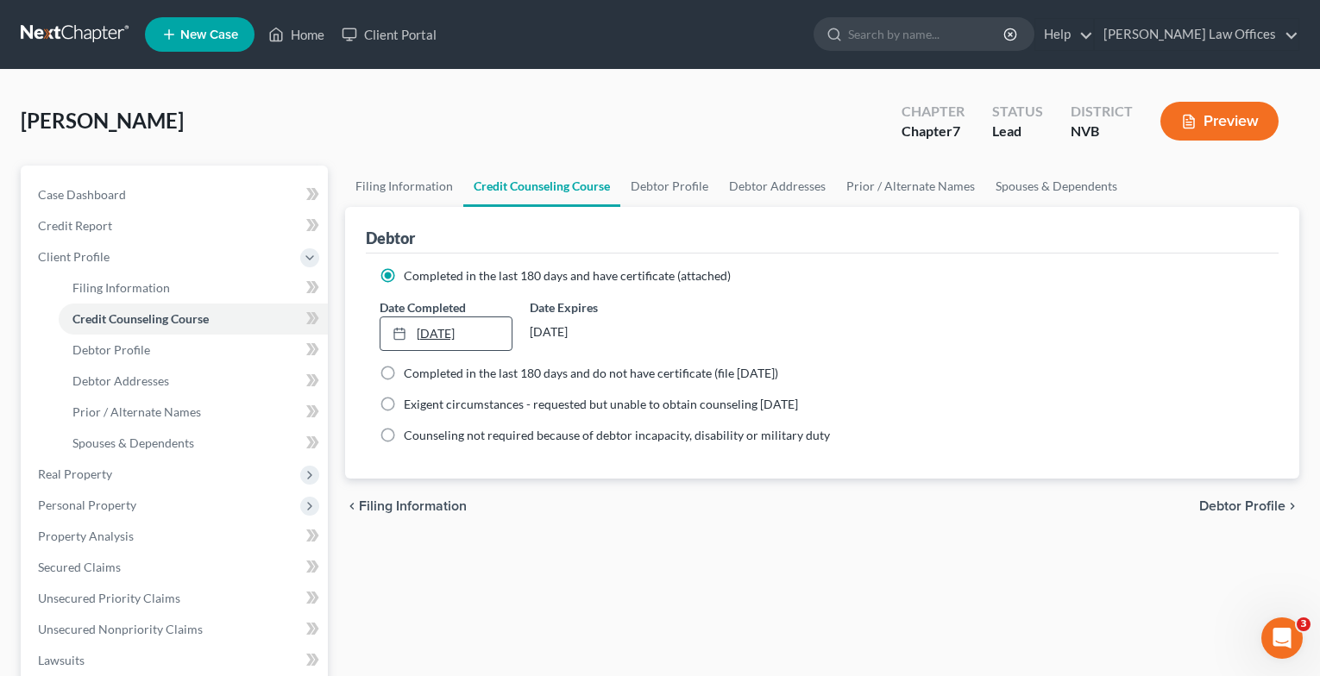
click at [400, 327] on icon at bounding box center [399, 334] width 14 height 14
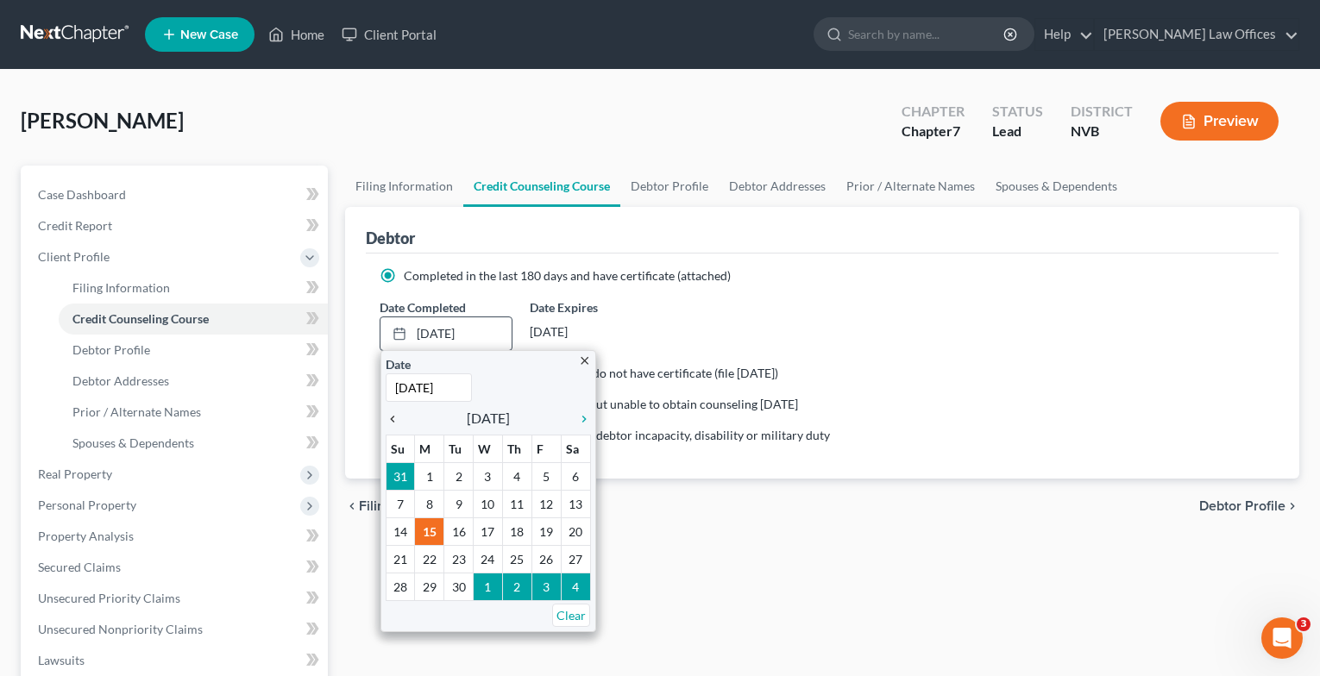
click at [388, 427] on link "chevron_left" at bounding box center [397, 418] width 22 height 21
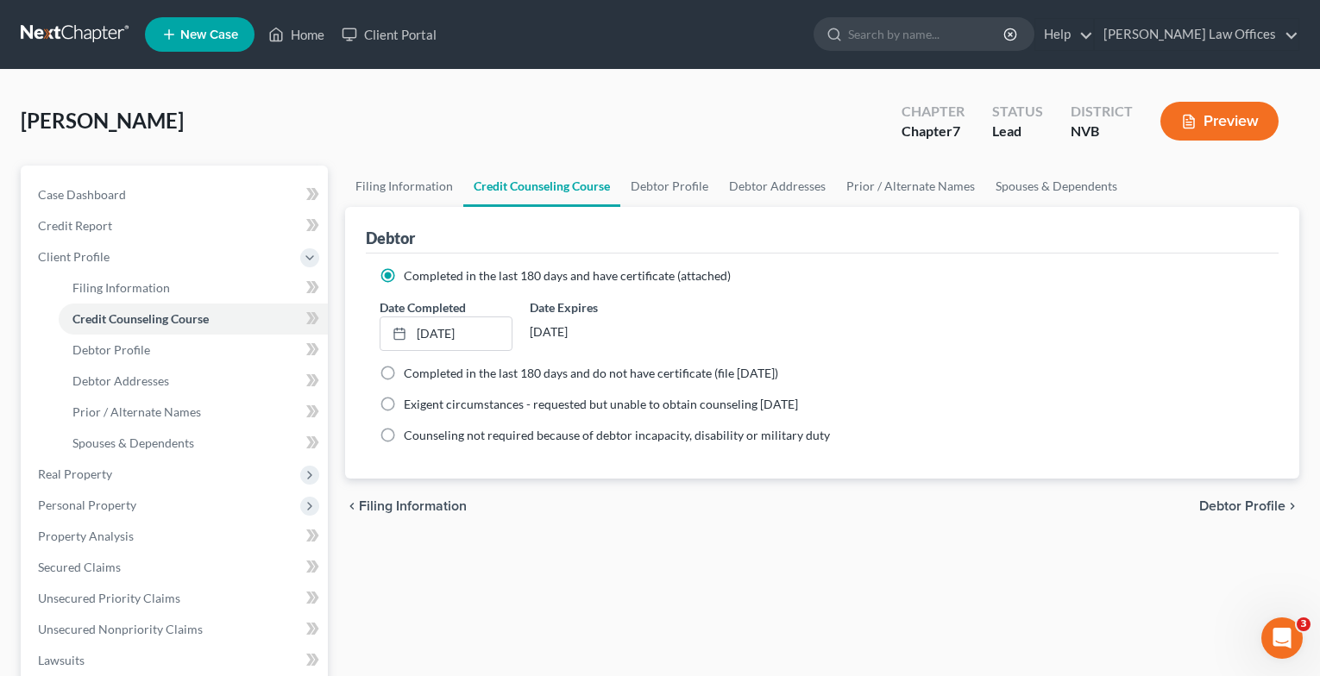
click at [1241, 505] on span "Debtor Profile" at bounding box center [1242, 506] width 86 height 14
select select "0"
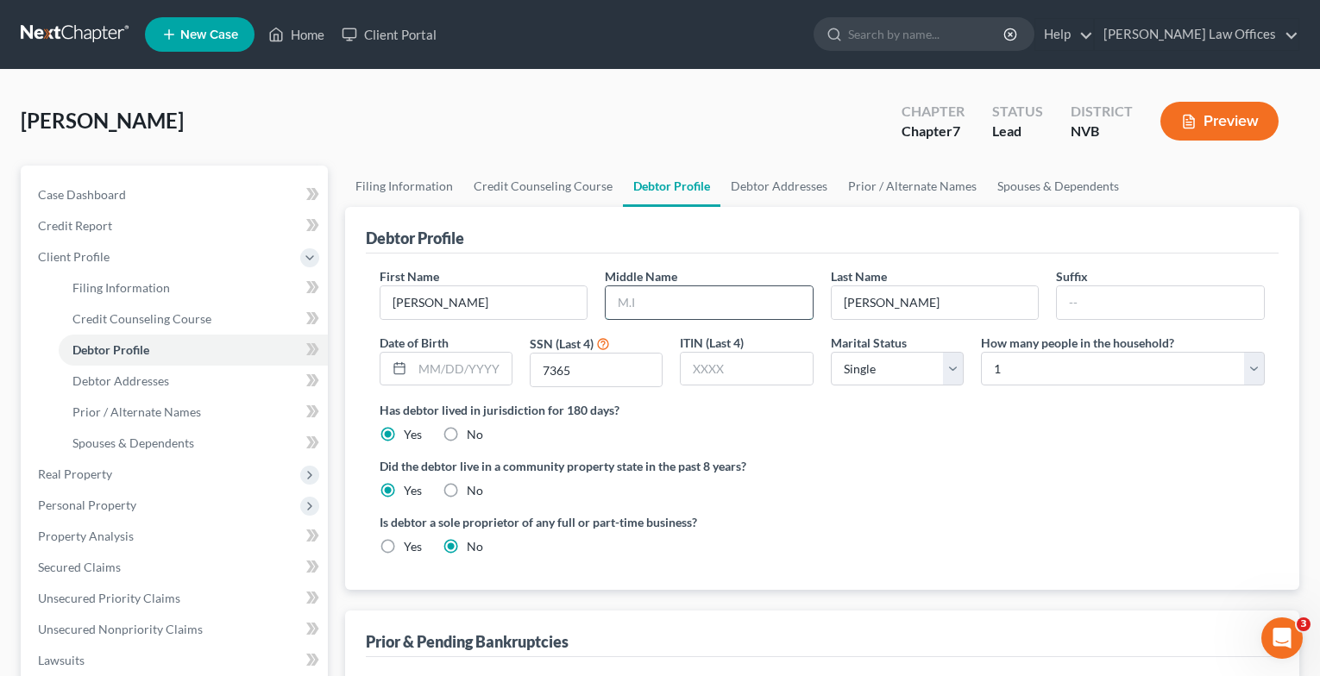
click at [625, 302] on input "text" at bounding box center [709, 302] width 207 height 33
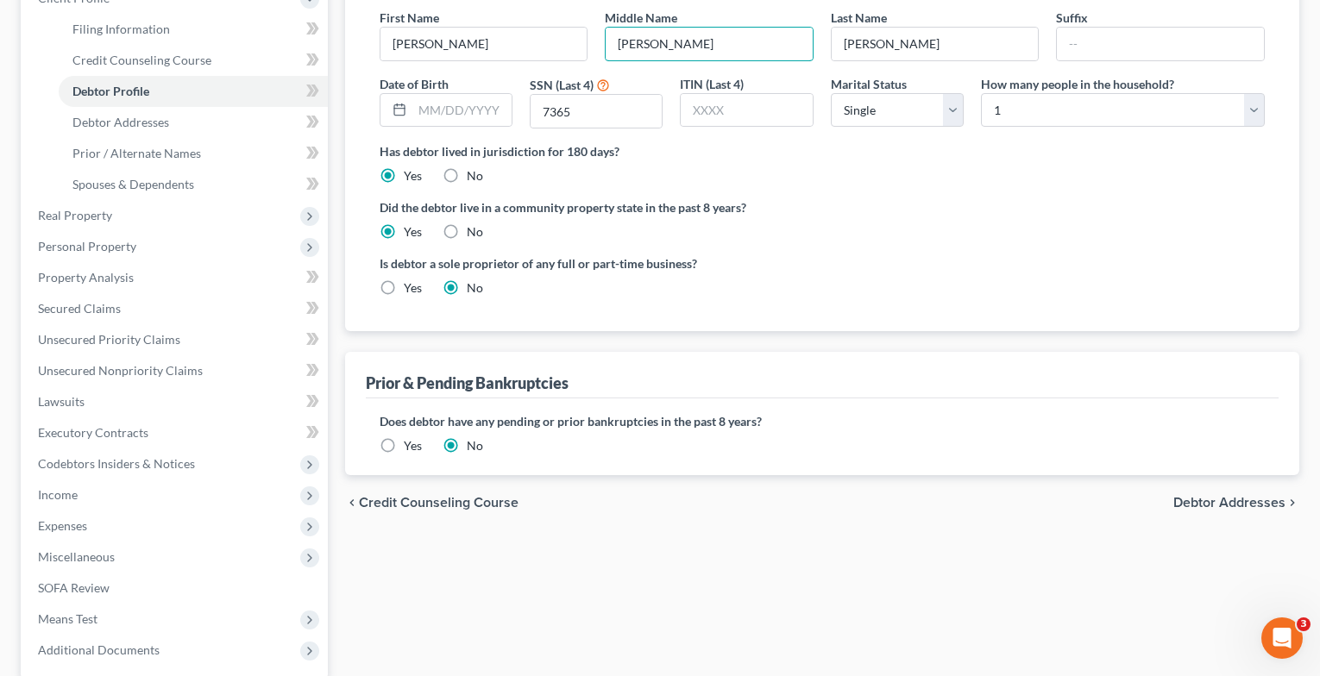
type input "J."
click at [1199, 501] on span "Debtor Addresses" at bounding box center [1229, 503] width 112 height 14
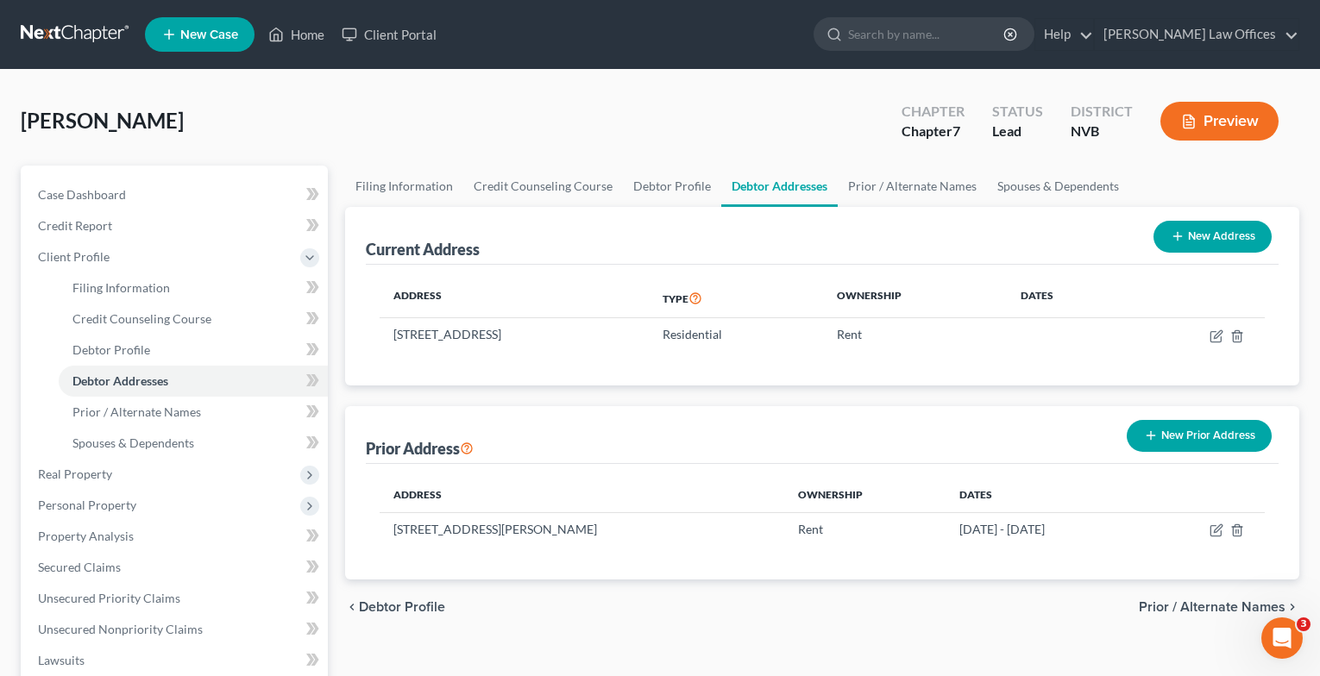
click at [1184, 608] on span "Prior / Alternate Names" at bounding box center [1212, 607] width 147 height 14
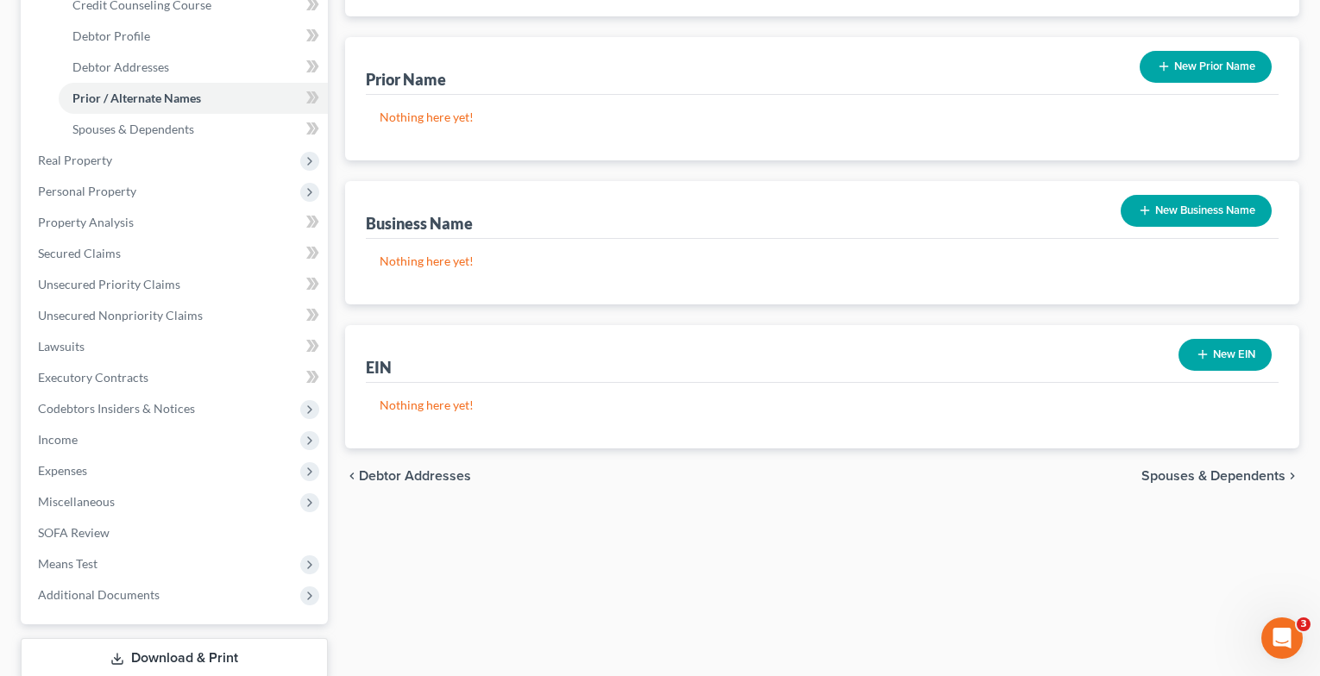
scroll to position [345, 0]
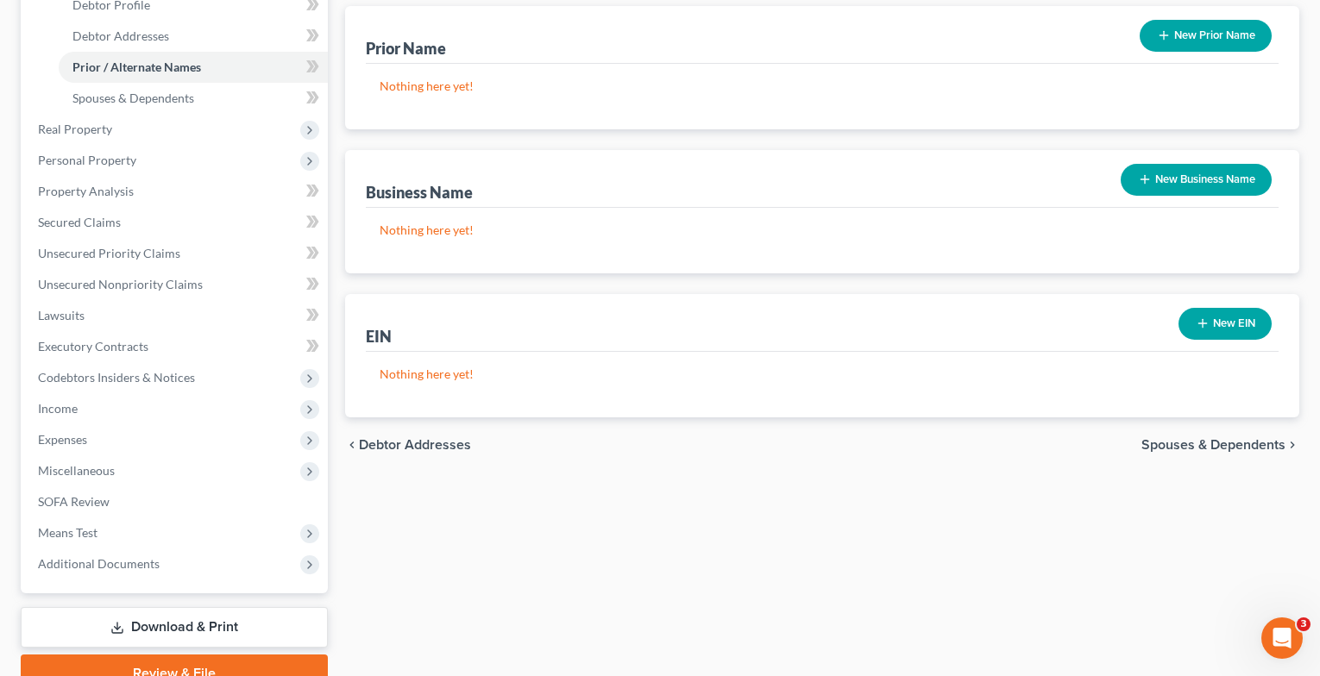
click at [1201, 442] on span "Spouses & Dependents" at bounding box center [1213, 445] width 144 height 14
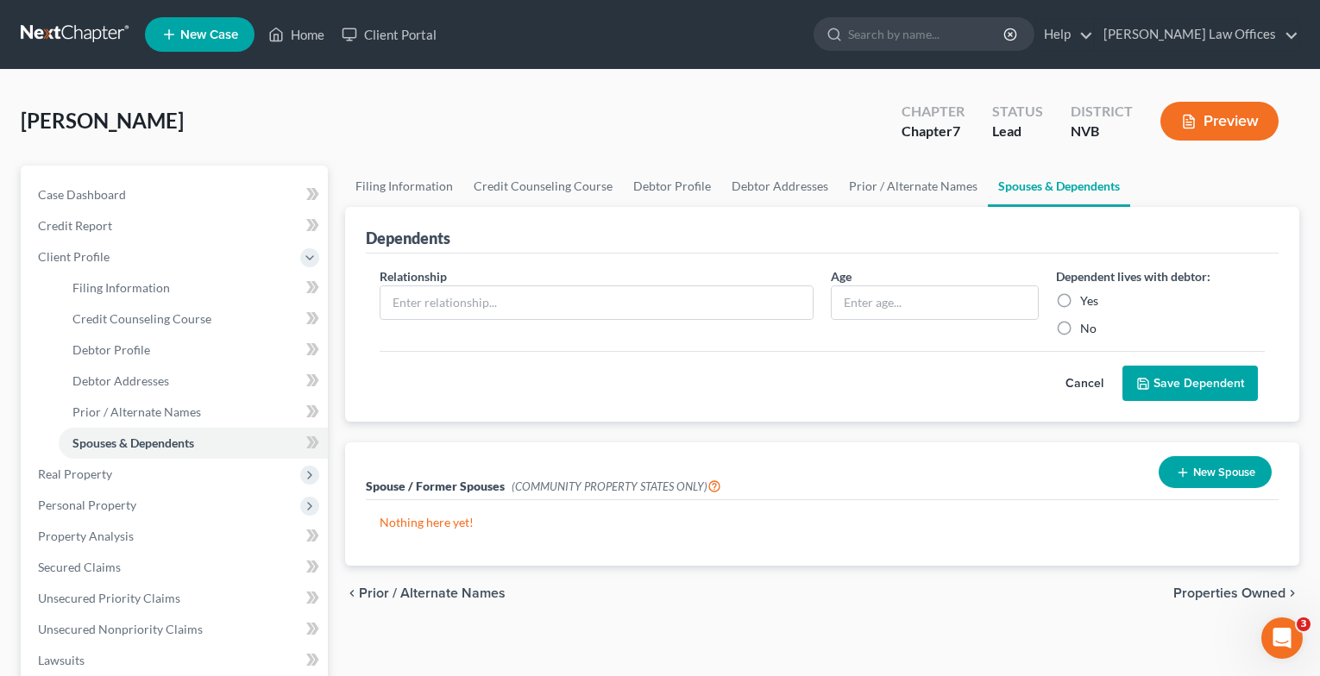
click at [1219, 600] on span "Properties Owned" at bounding box center [1229, 594] width 112 height 14
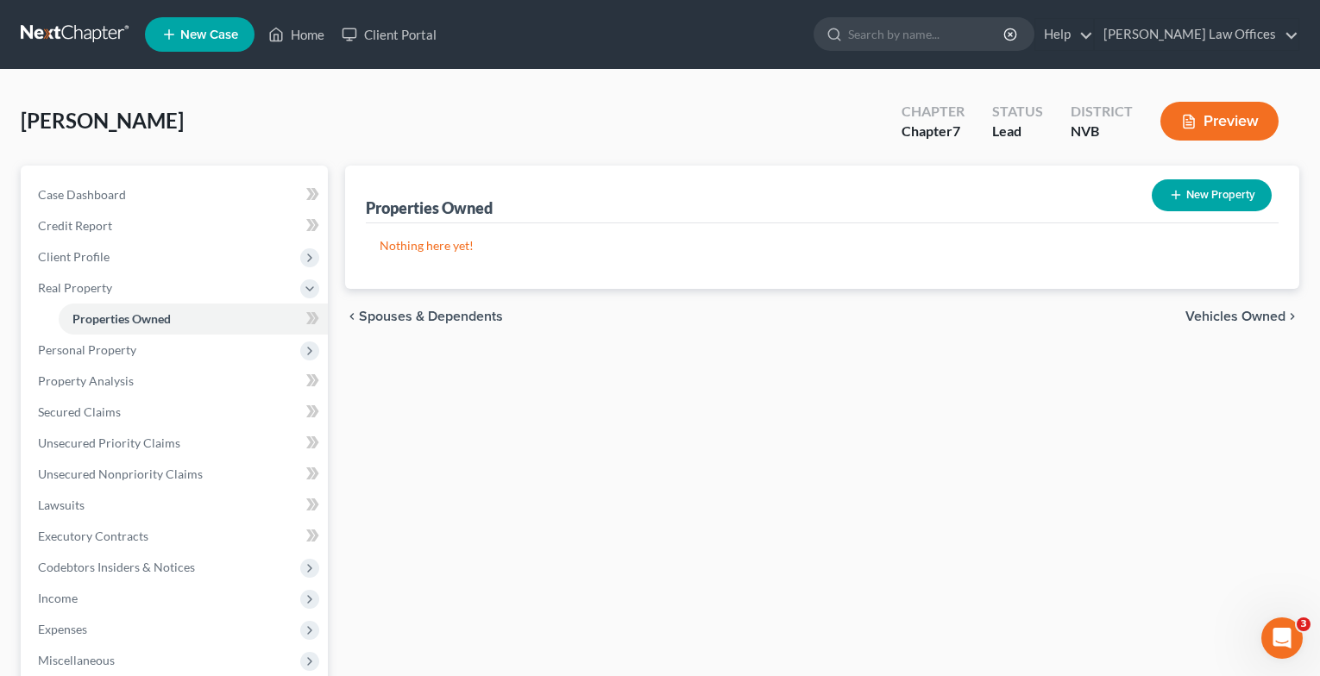
click at [1189, 326] on div "chevron_left Spouses & Dependents Vehicles Owned chevron_right" at bounding box center [822, 316] width 955 height 55
click at [1189, 315] on span "Vehicles Owned" at bounding box center [1235, 317] width 100 height 14
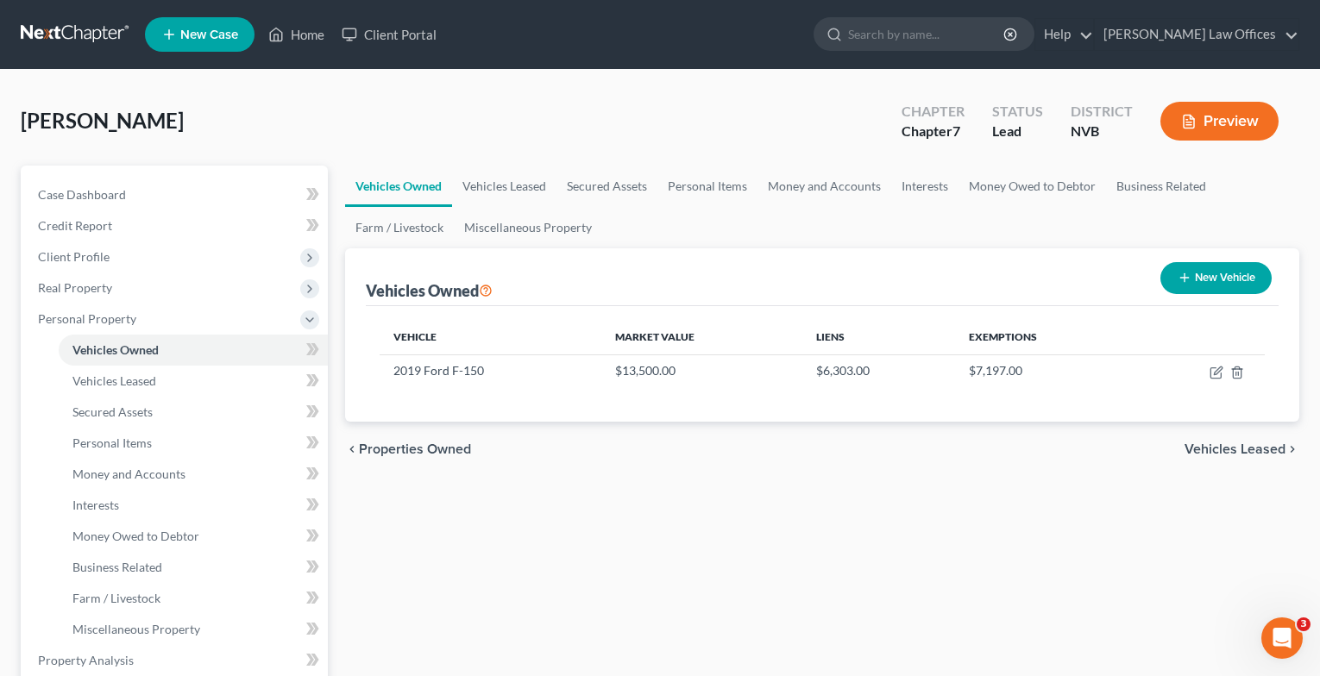
click at [1214, 446] on span "Vehicles Leased" at bounding box center [1234, 449] width 101 height 14
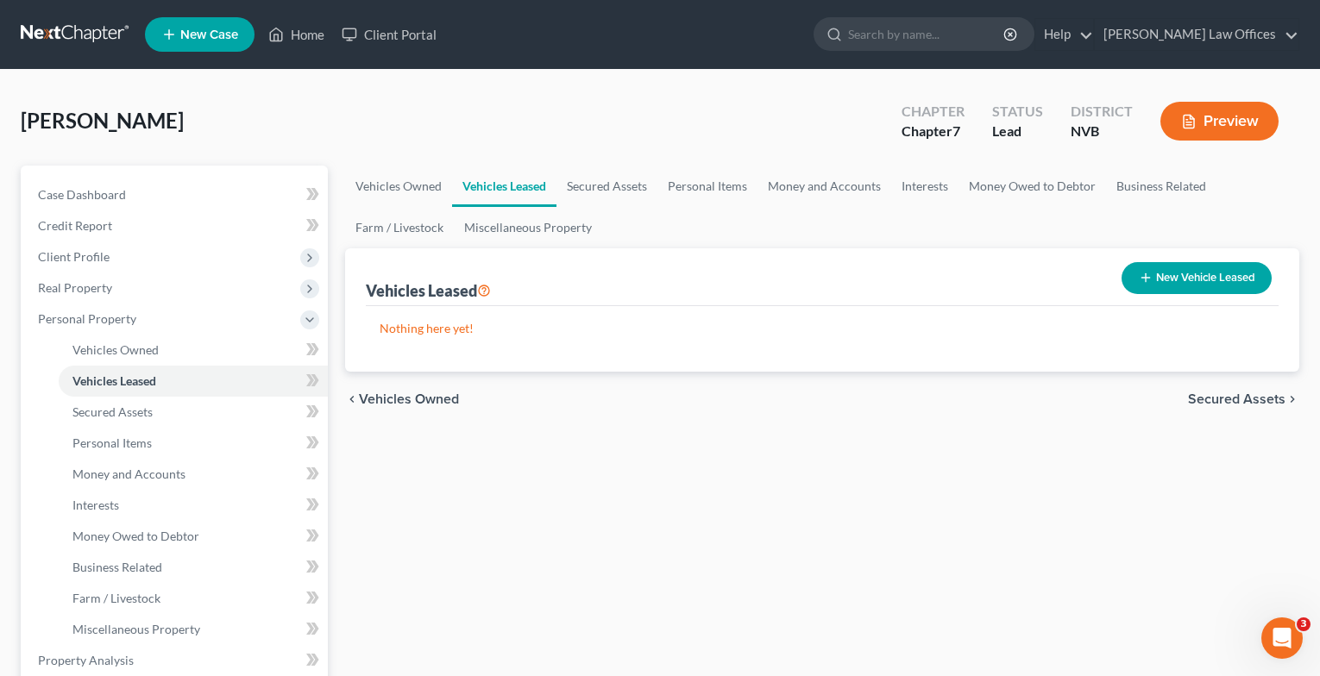
click at [1210, 399] on span "Secured Assets" at bounding box center [1236, 399] width 97 height 14
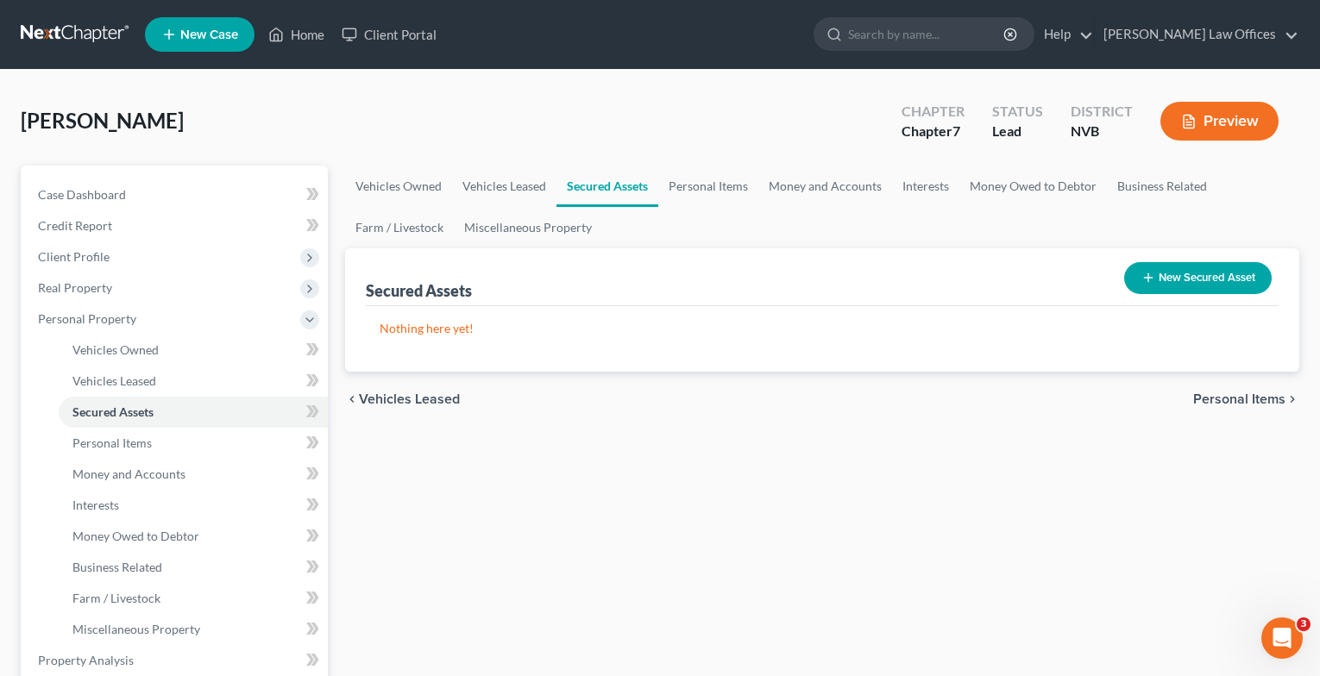
click at [1210, 399] on span "Personal Items" at bounding box center [1239, 399] width 92 height 14
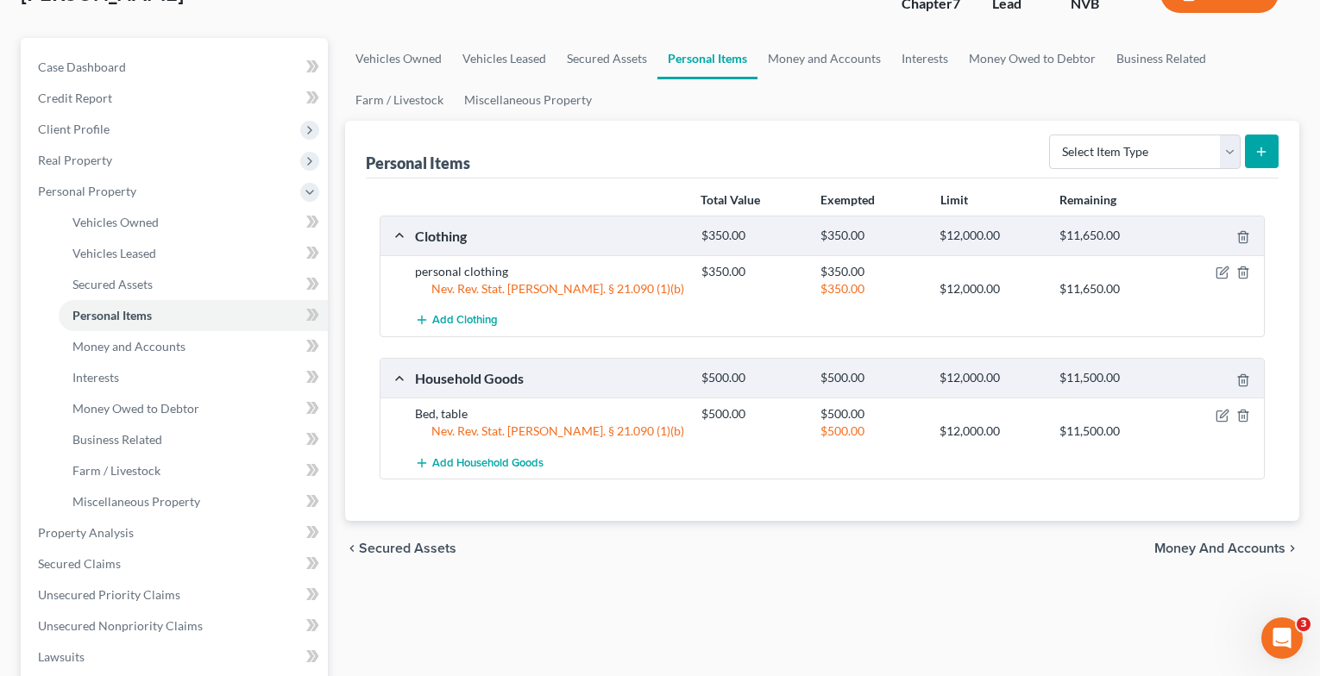
scroll to position [259, 0]
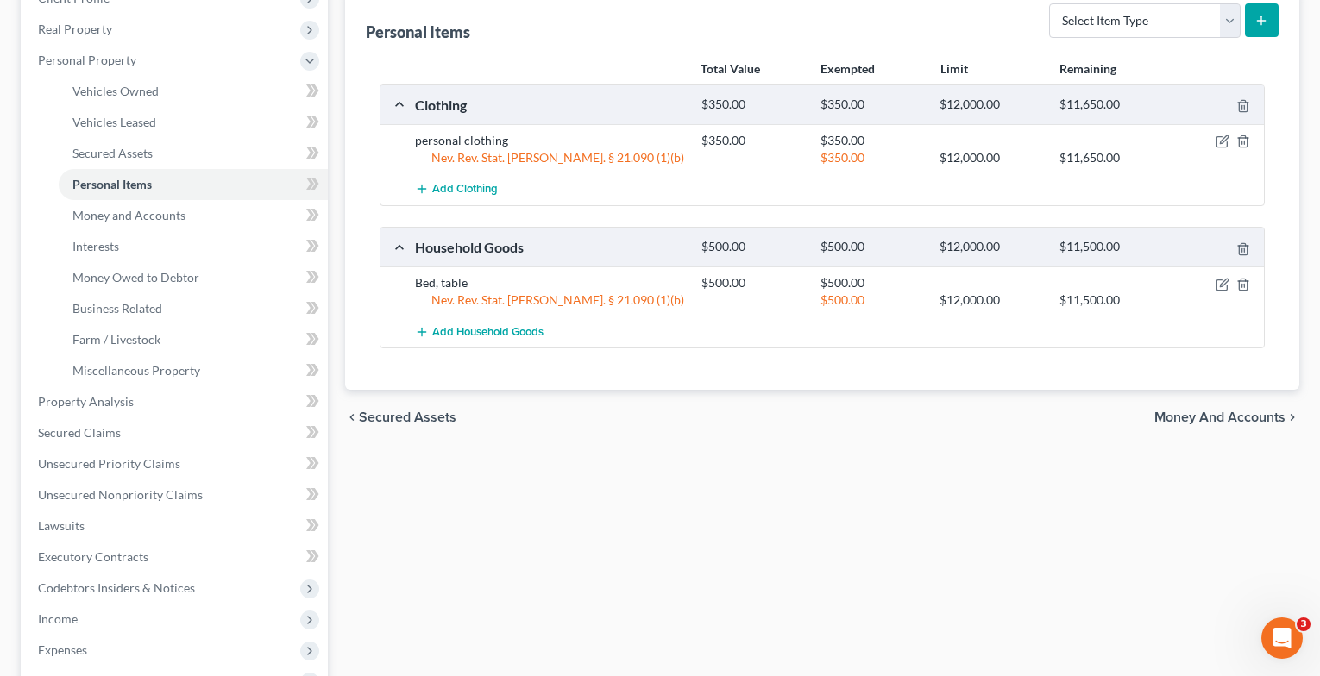
click at [1185, 414] on span "Money and Accounts" at bounding box center [1219, 418] width 131 height 14
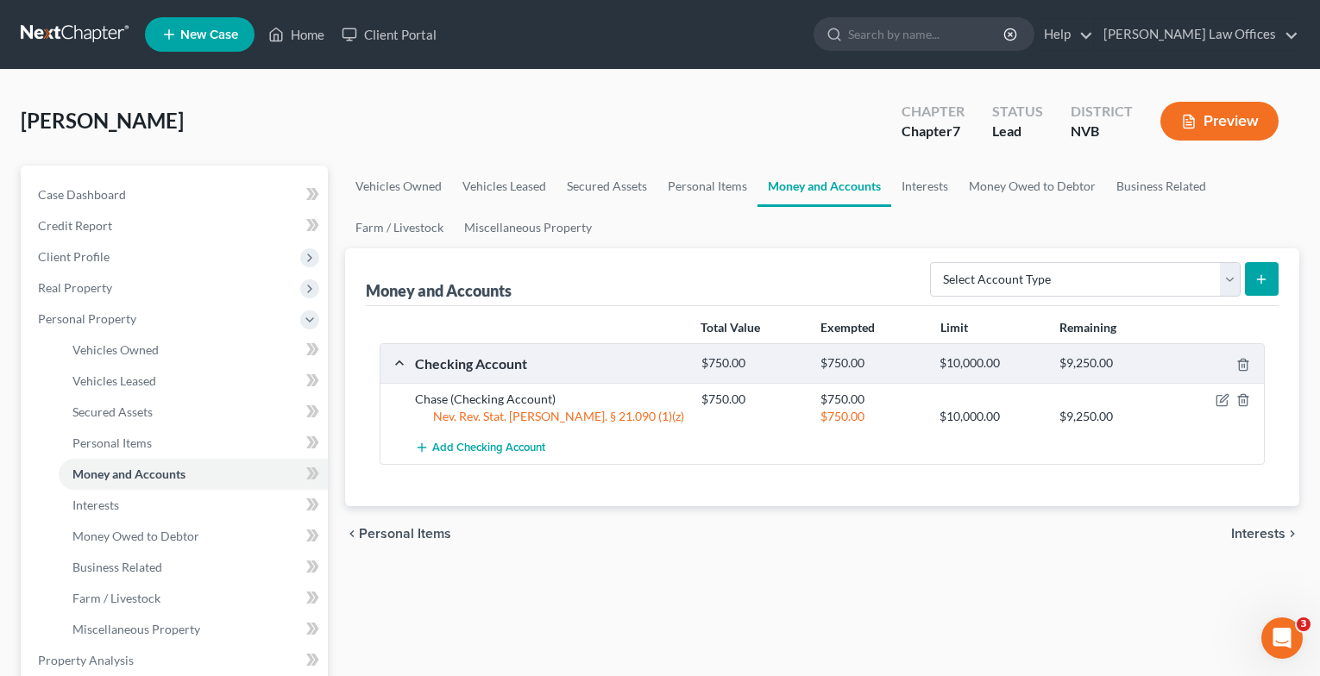
click at [1239, 532] on span "Interests" at bounding box center [1258, 534] width 54 height 14
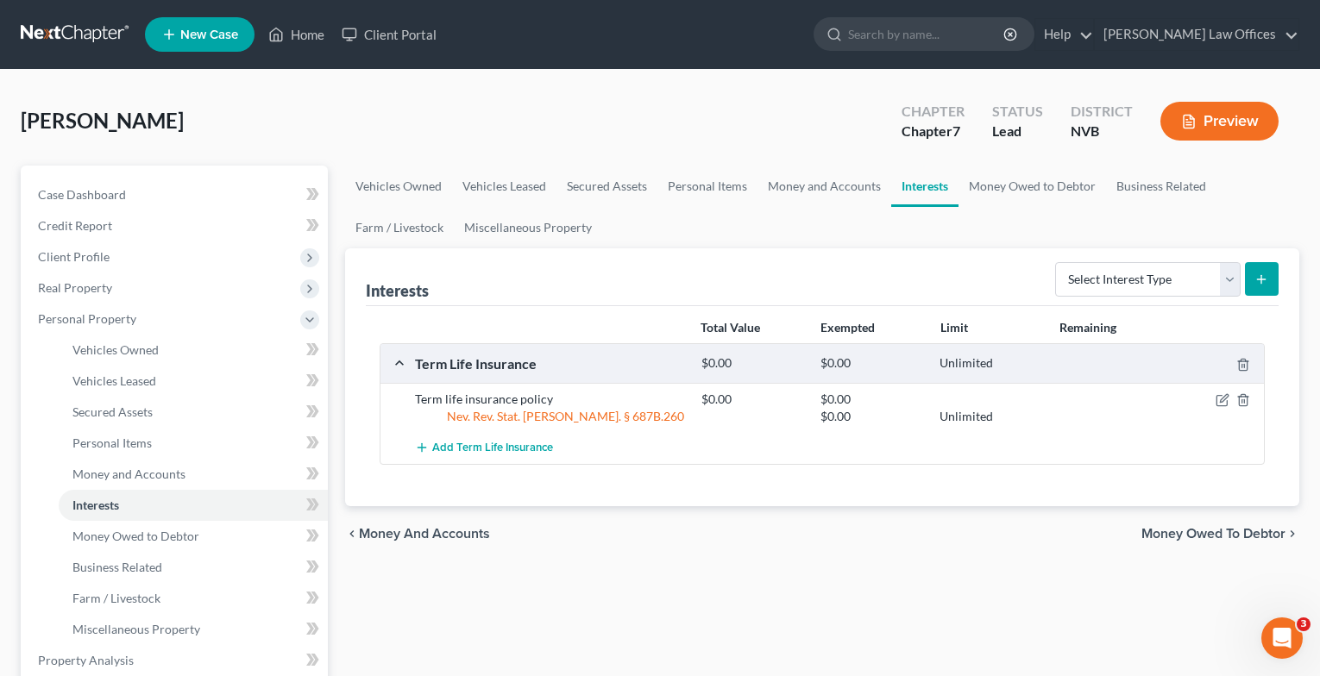
click at [1239, 532] on span "Money Owed to Debtor" at bounding box center [1213, 534] width 144 height 14
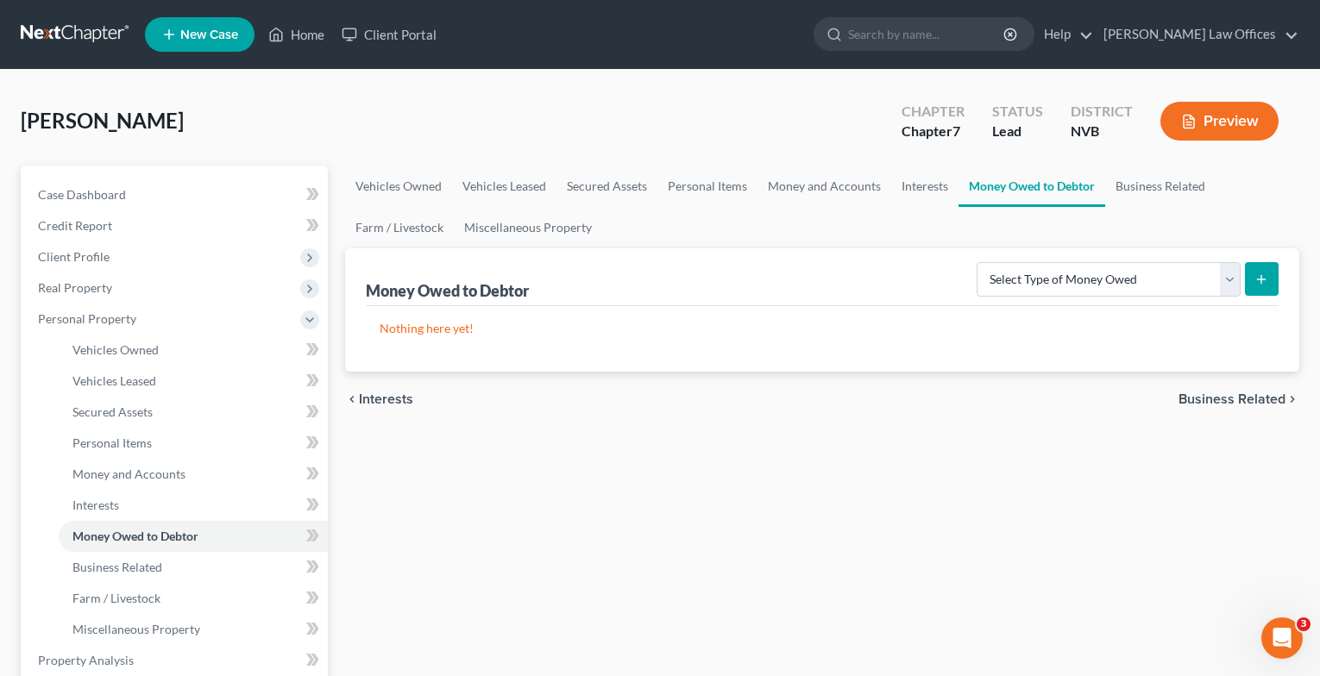
click at [1219, 402] on span "Business Related" at bounding box center [1231, 399] width 107 height 14
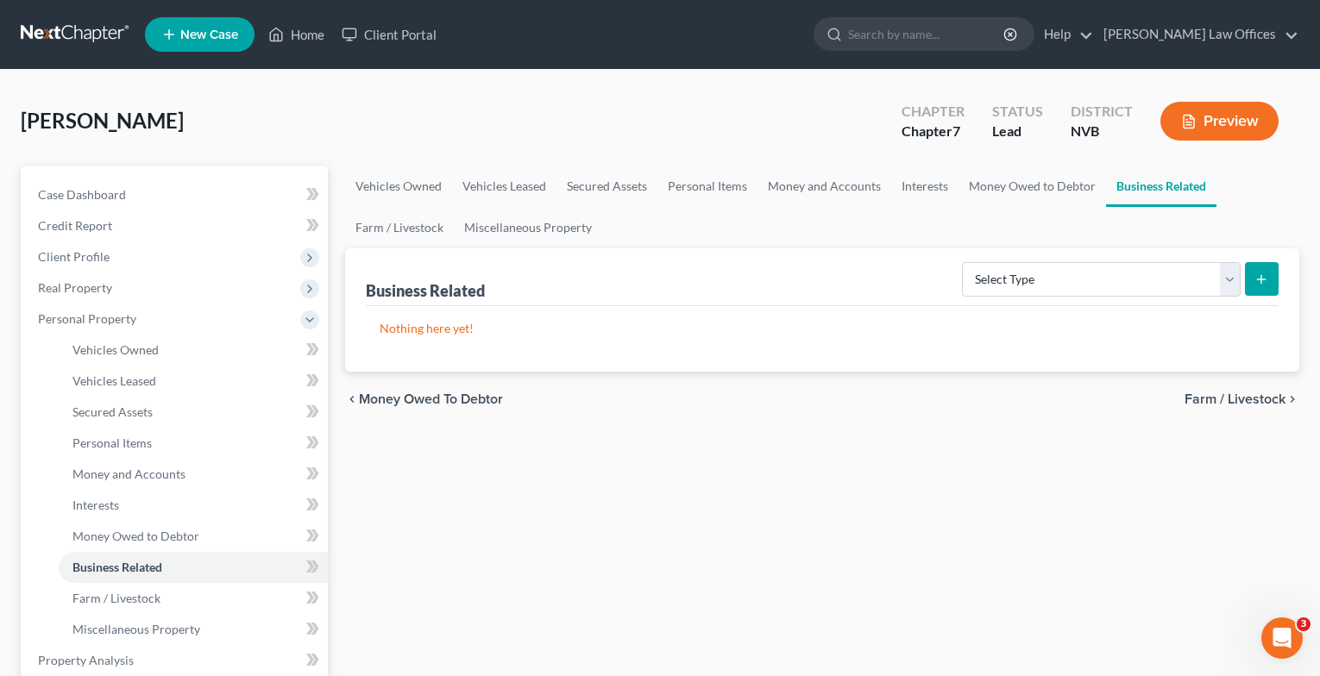
click at [1219, 402] on span "Farm / Livestock" at bounding box center [1234, 399] width 101 height 14
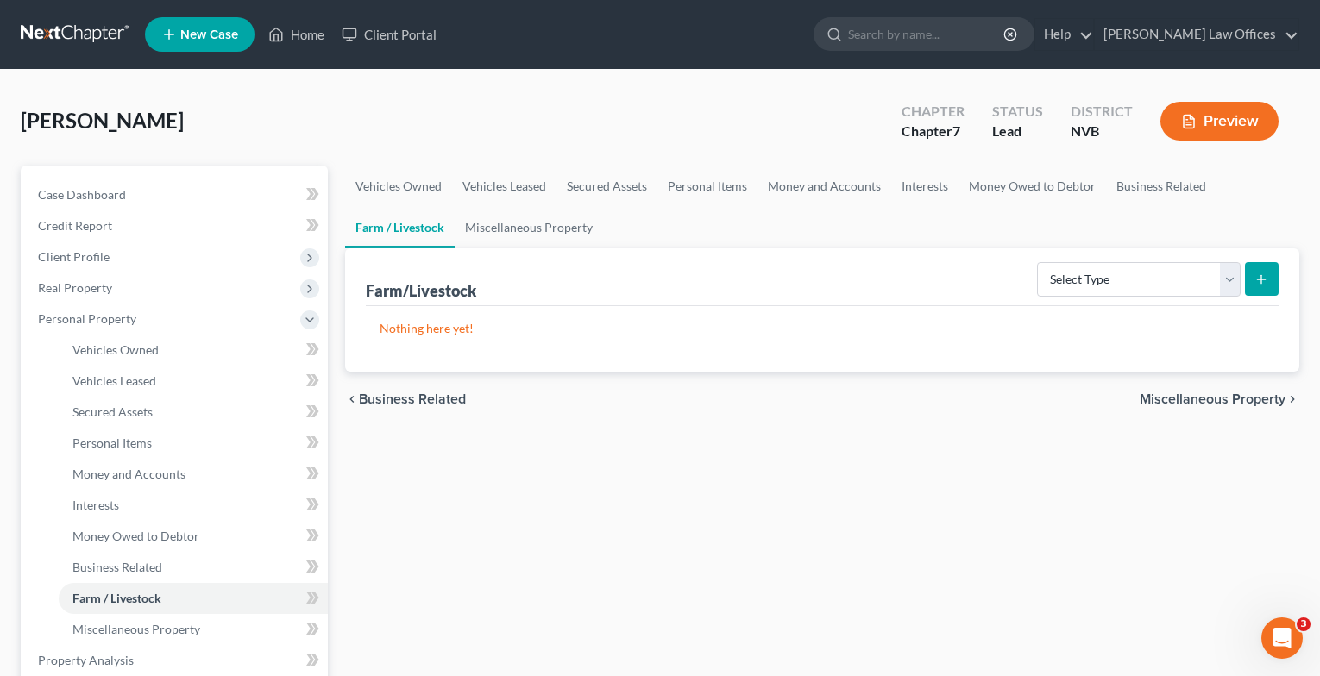
click at [1218, 402] on span "Miscellaneous Property" at bounding box center [1212, 399] width 146 height 14
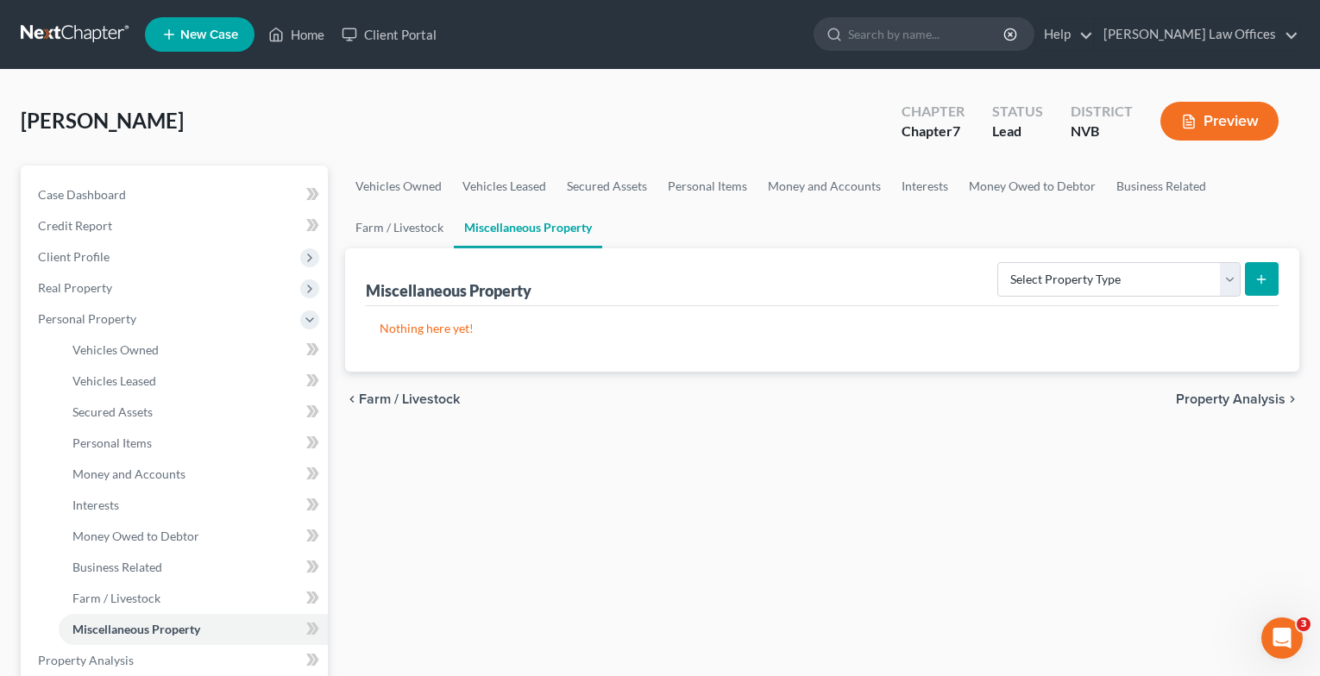
click at [1207, 399] on span "Property Analysis" at bounding box center [1231, 399] width 110 height 14
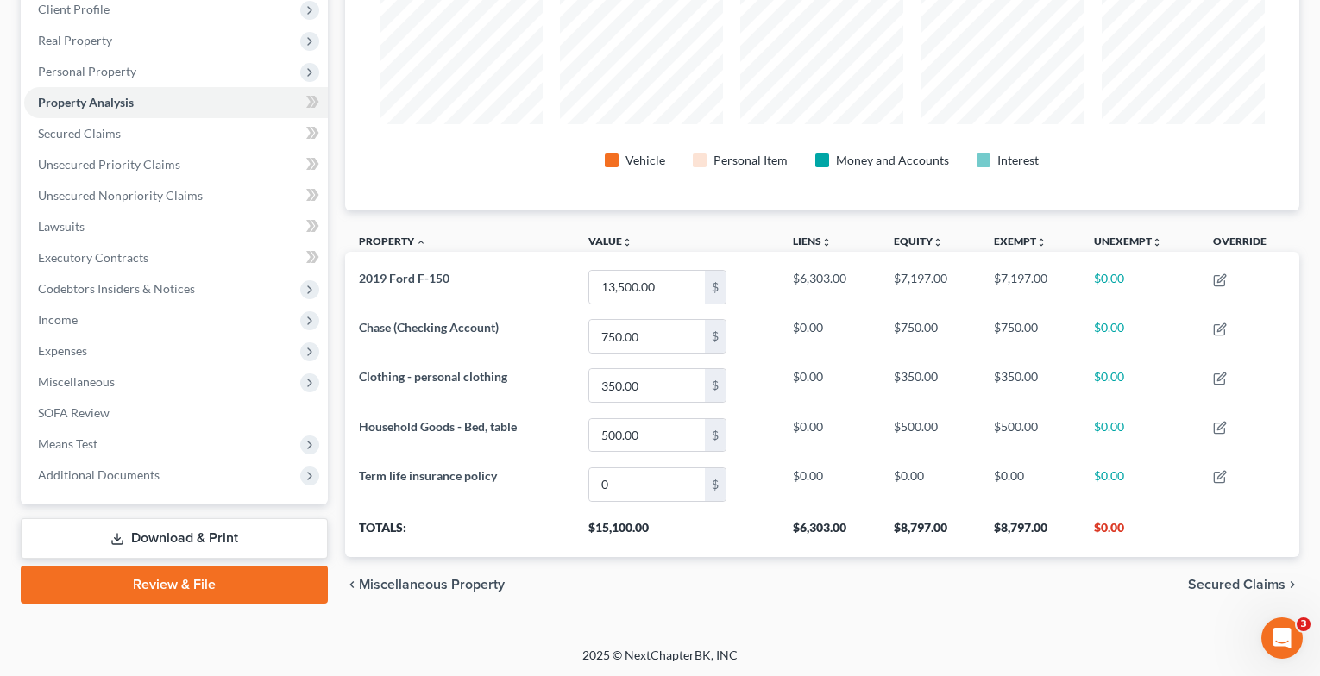
scroll to position [249, 0]
click at [1219, 583] on span "Secured Claims" at bounding box center [1236, 583] width 97 height 14
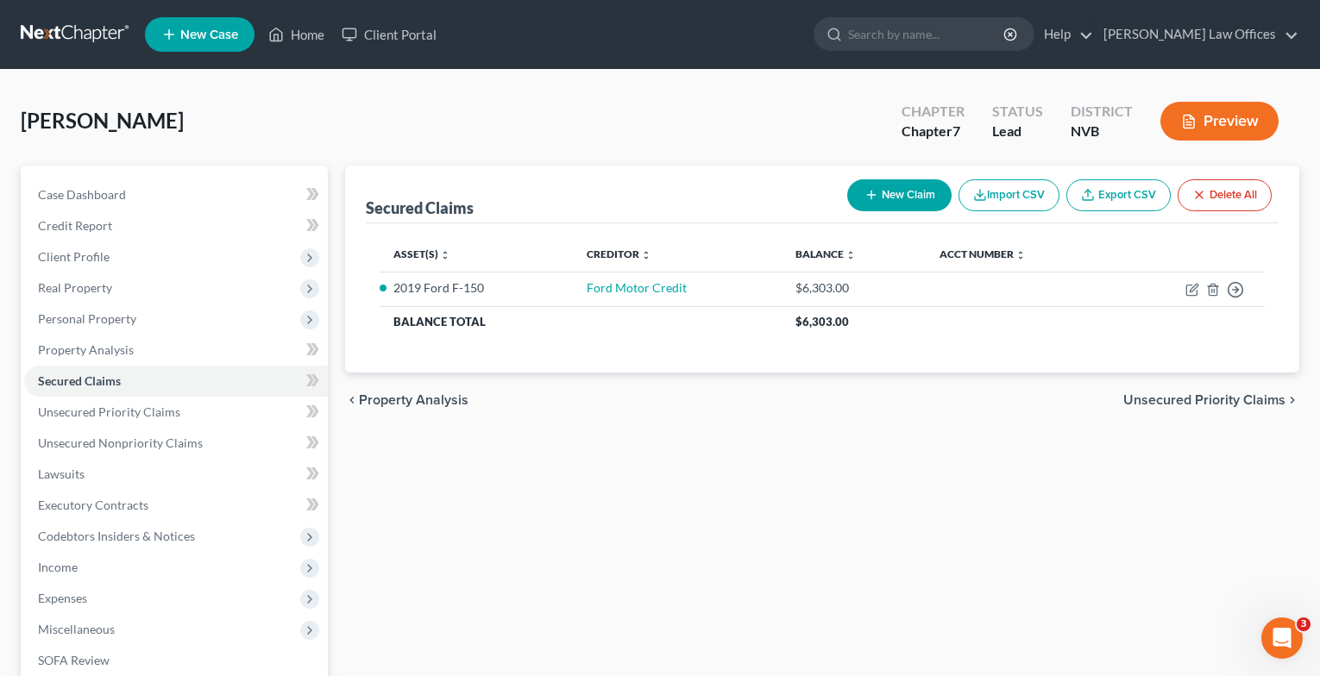
click at [1190, 402] on span "Unsecured Priority Claims" at bounding box center [1204, 400] width 162 height 14
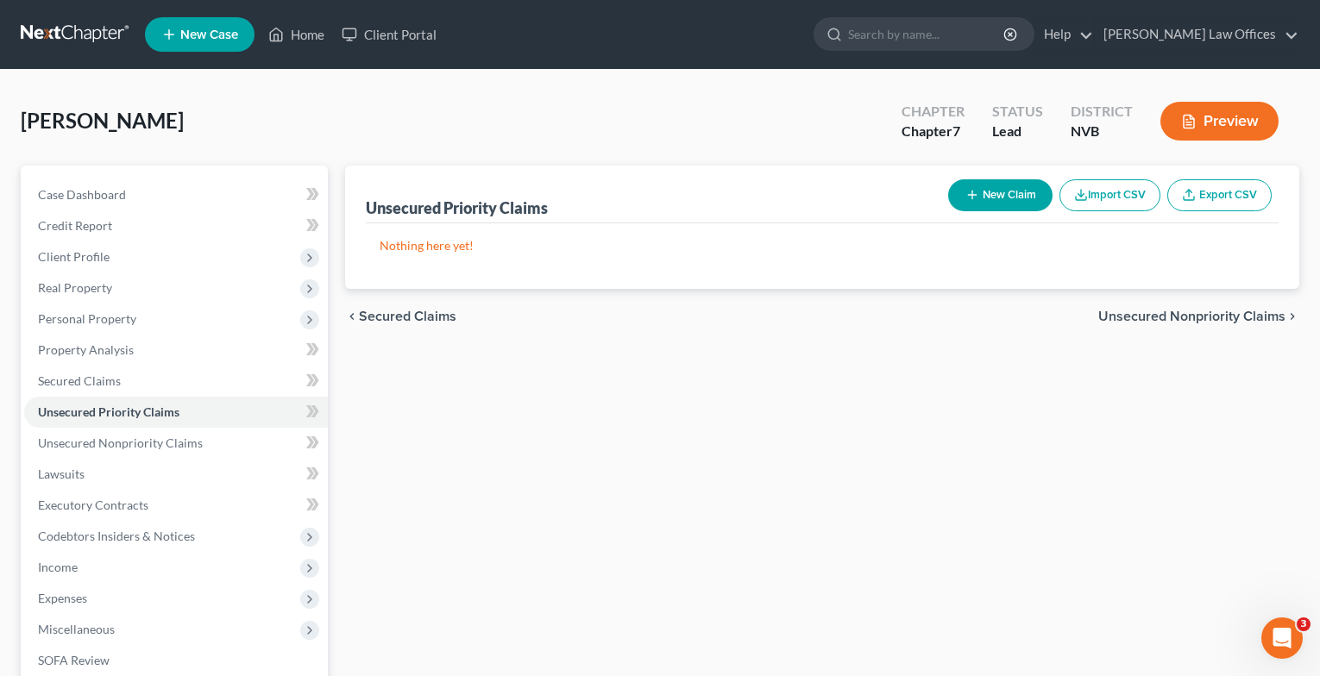
click at [1178, 317] on span "Unsecured Nonpriority Claims" at bounding box center [1191, 317] width 187 height 14
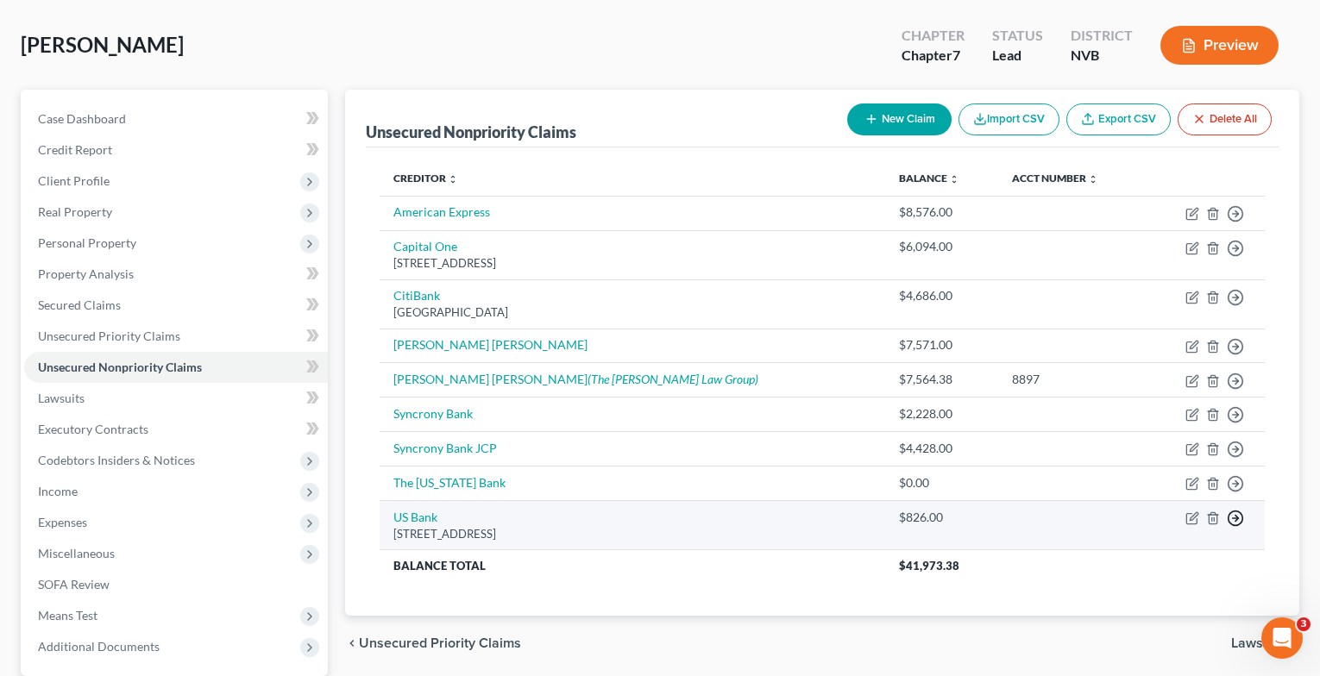
scroll to position [241, 0]
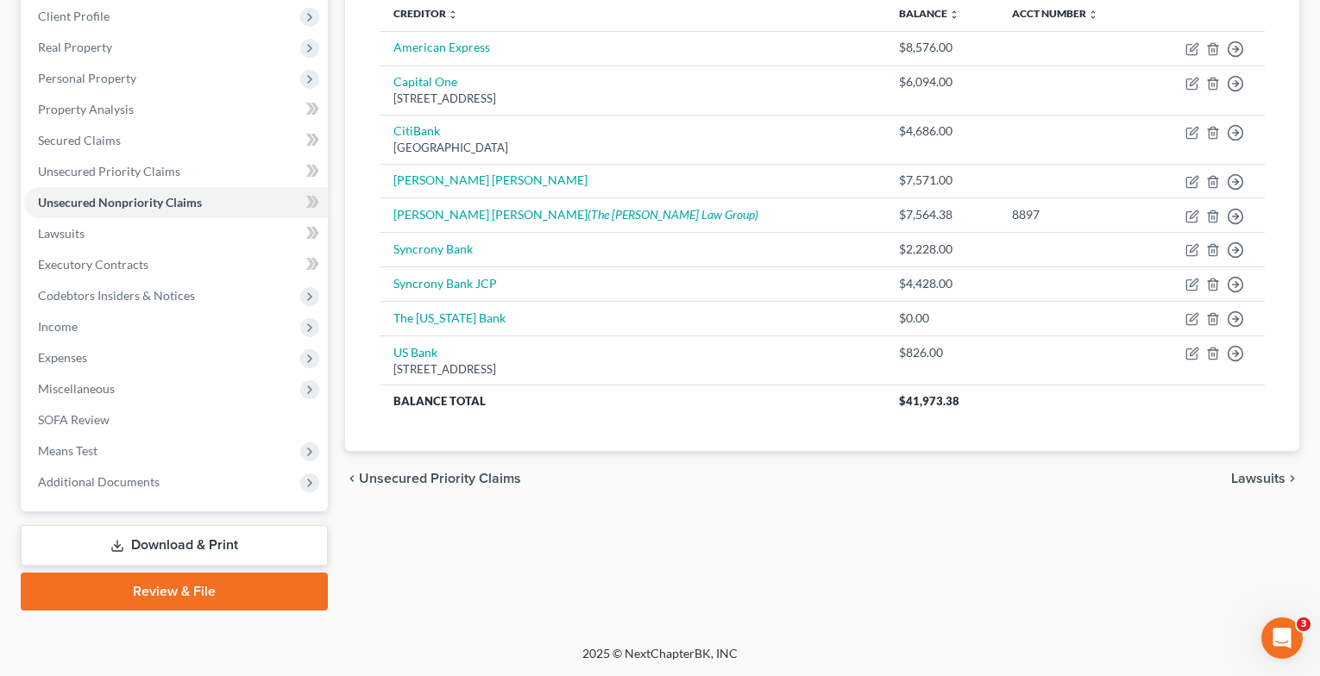
click at [1248, 481] on span "Lawsuits" at bounding box center [1258, 479] width 54 height 14
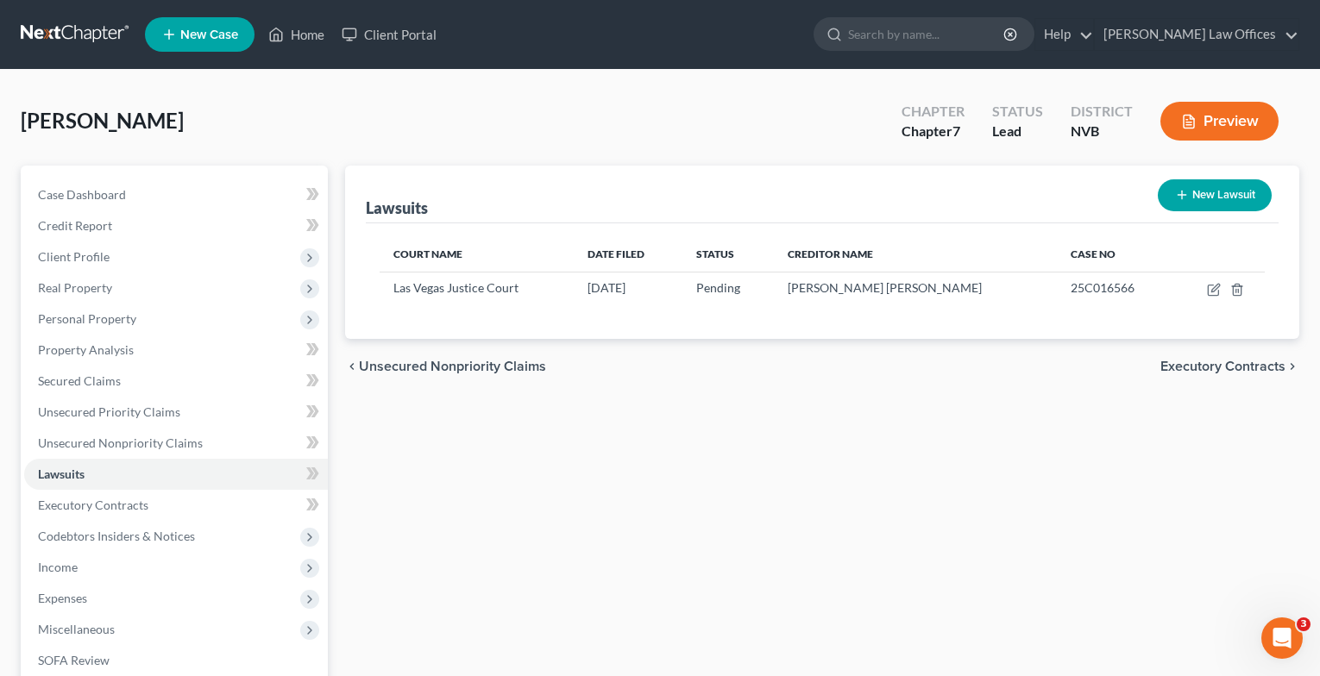
click at [1224, 367] on span "Executory Contracts" at bounding box center [1222, 367] width 125 height 14
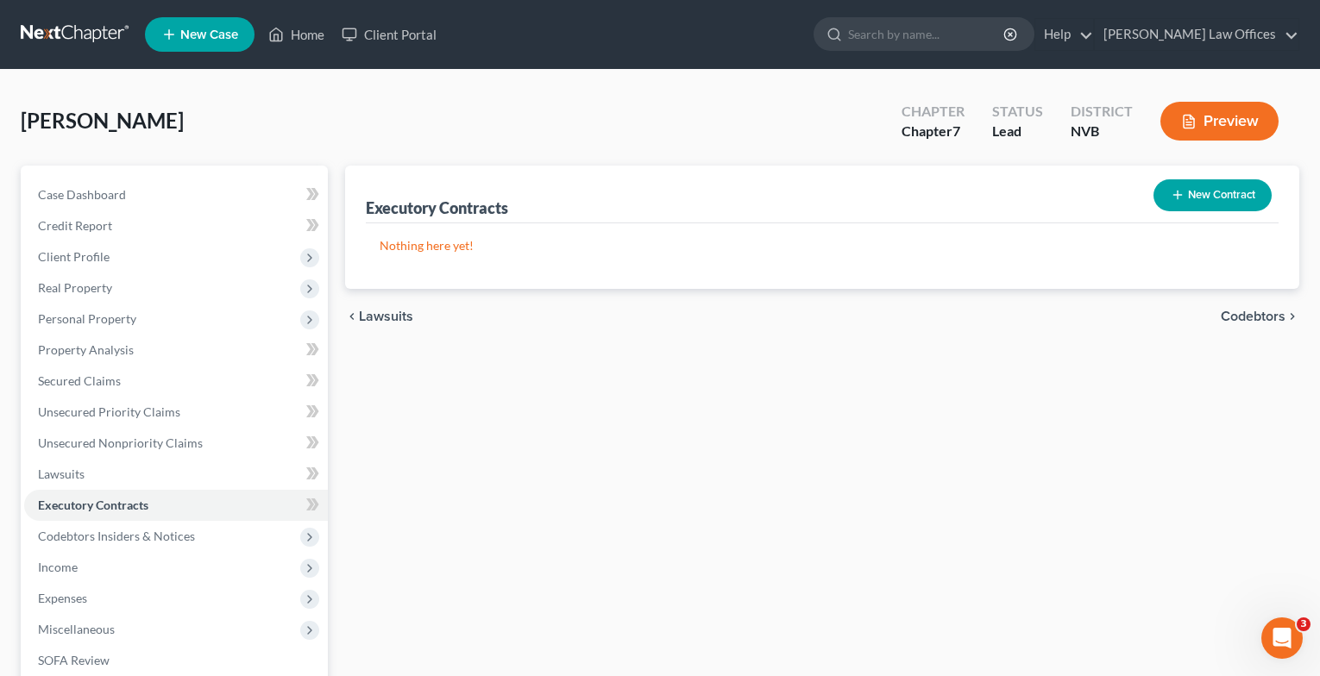
click at [1227, 310] on span "Codebtors" at bounding box center [1253, 317] width 65 height 14
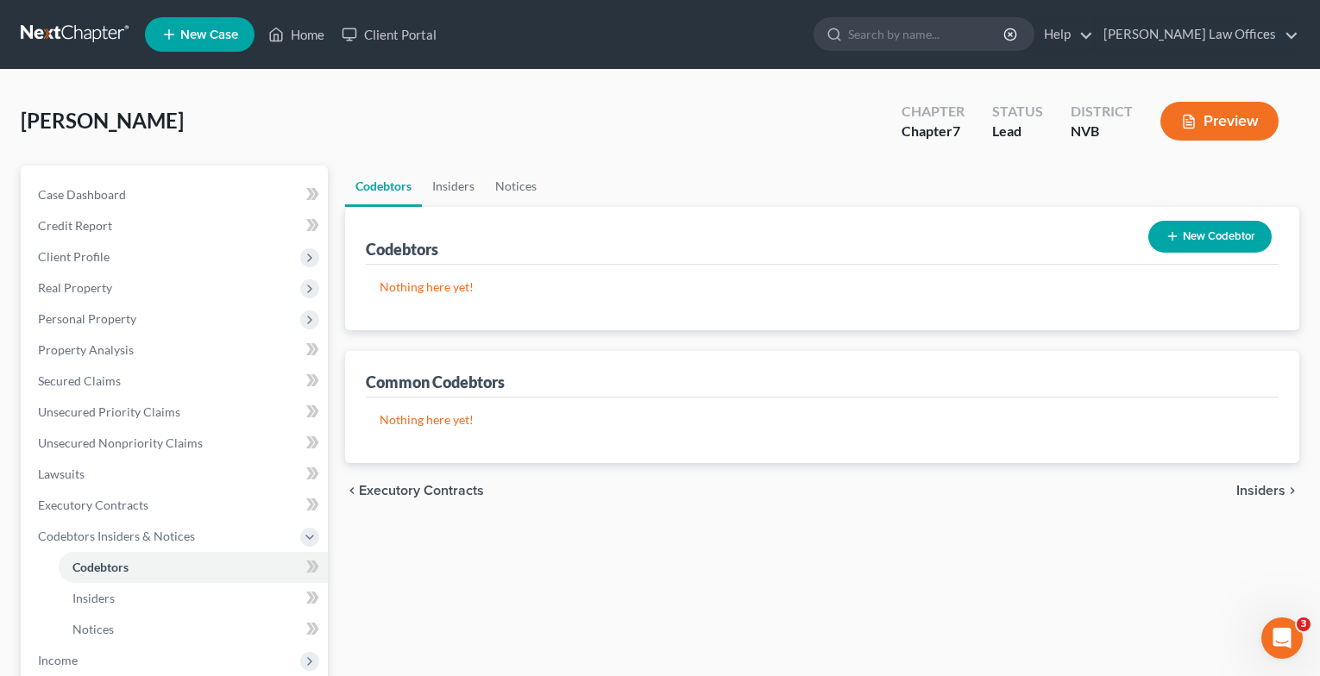
click at [1252, 493] on span "Insiders" at bounding box center [1260, 491] width 49 height 14
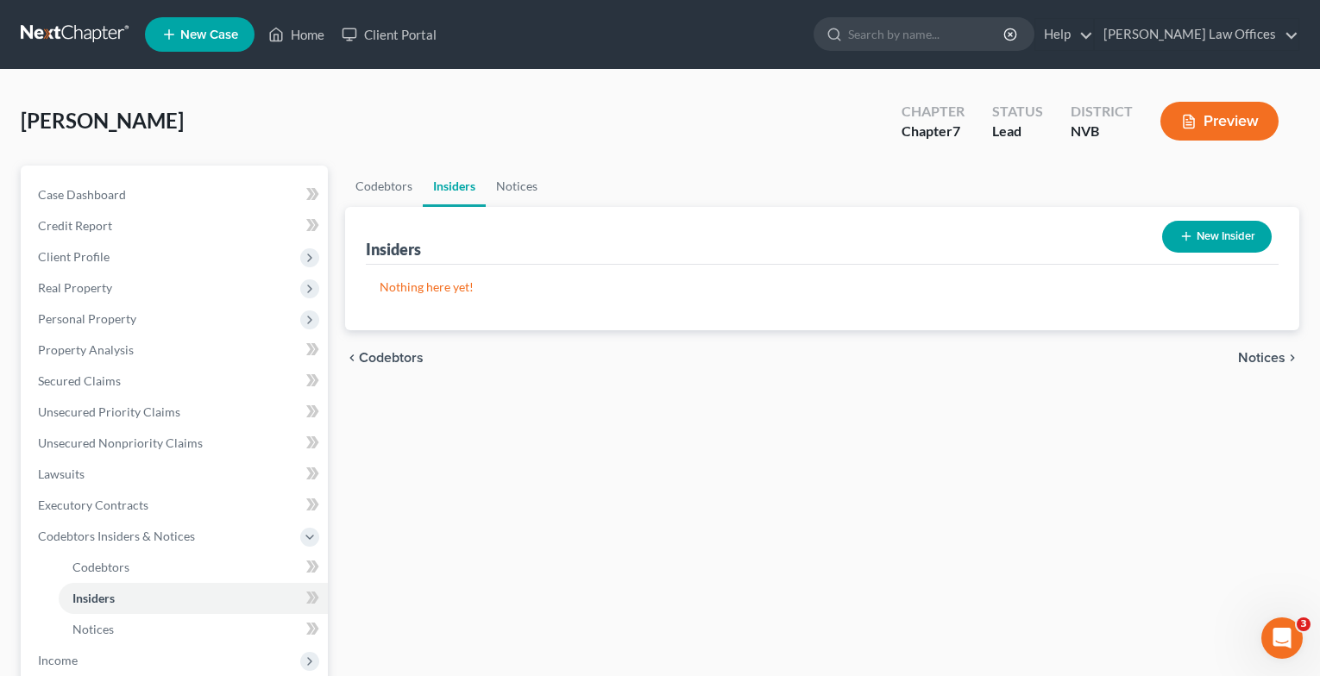
click at [1252, 354] on span "Notices" at bounding box center [1261, 358] width 47 height 14
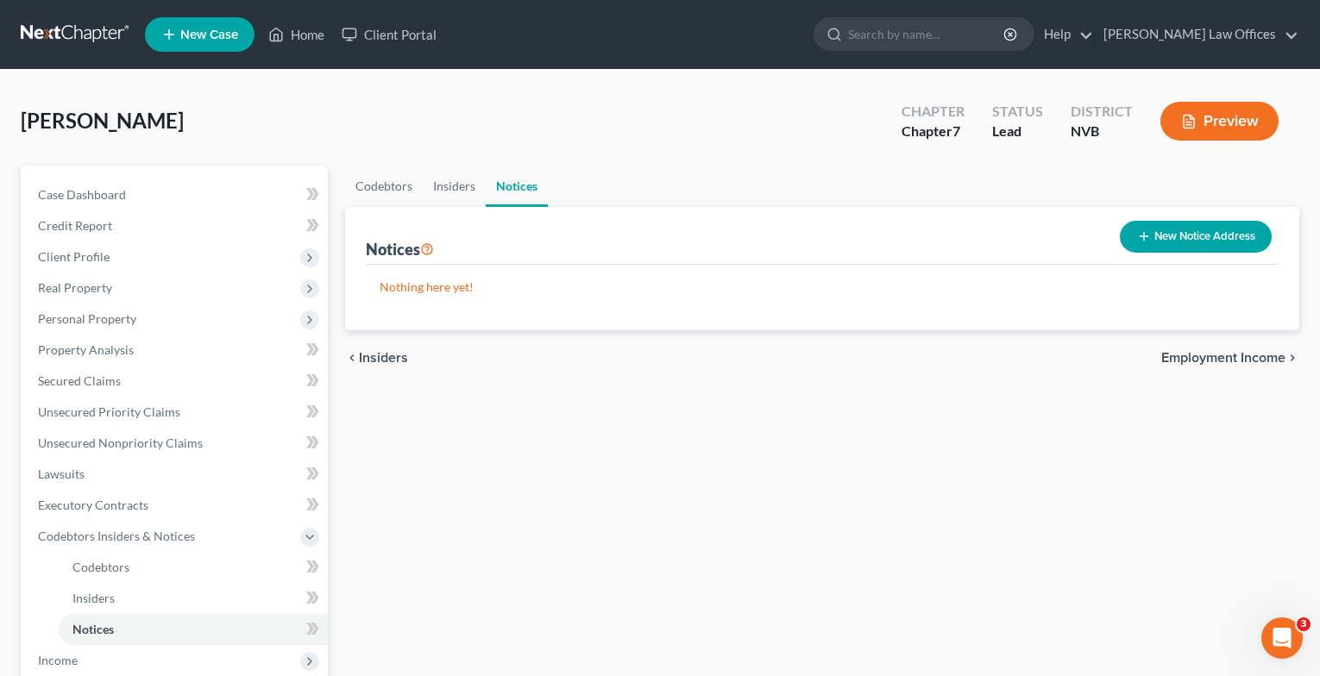
click at [1245, 351] on span "Employment Income" at bounding box center [1223, 358] width 124 height 14
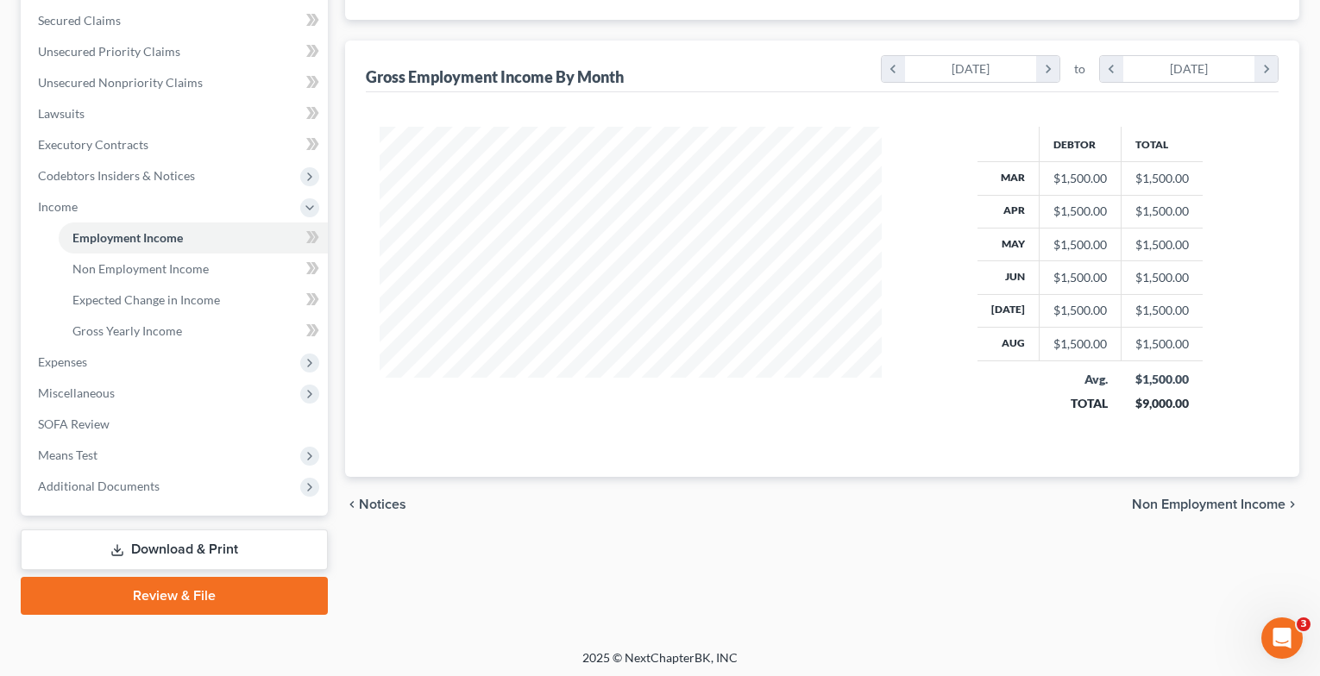
scroll to position [365, 0]
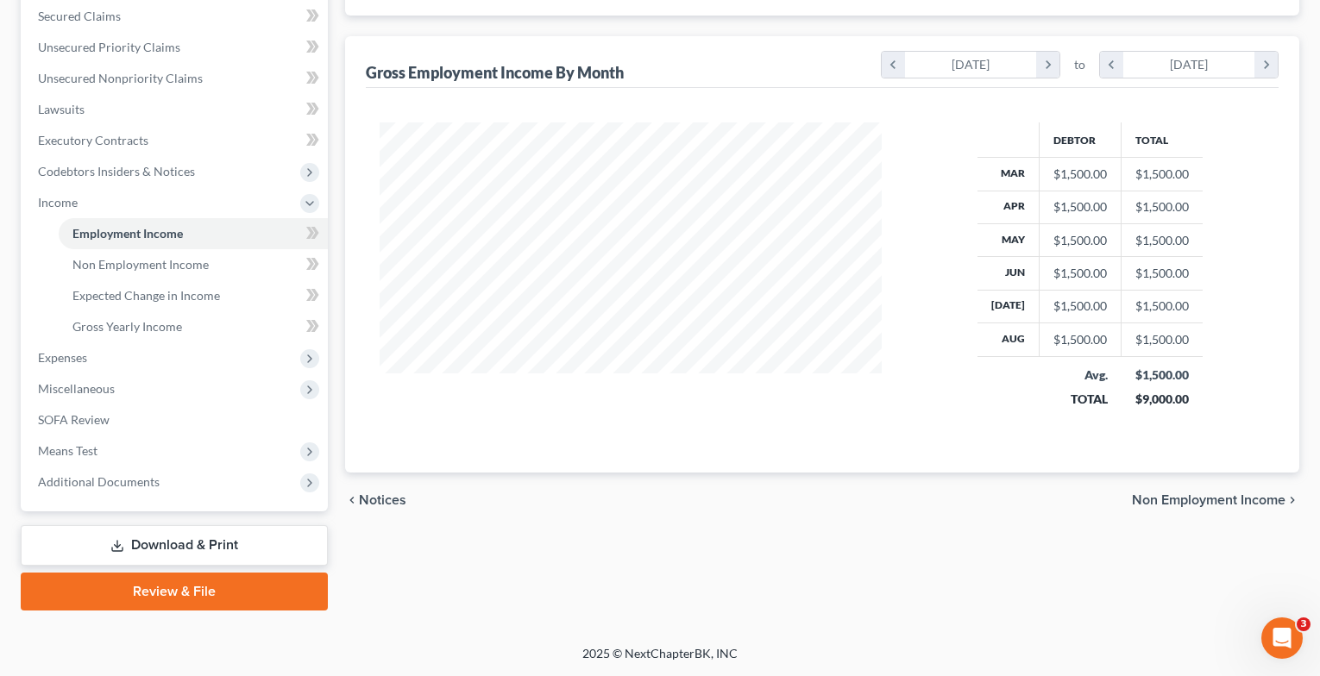
click at [1174, 498] on span "Non Employment Income" at bounding box center [1209, 500] width 154 height 14
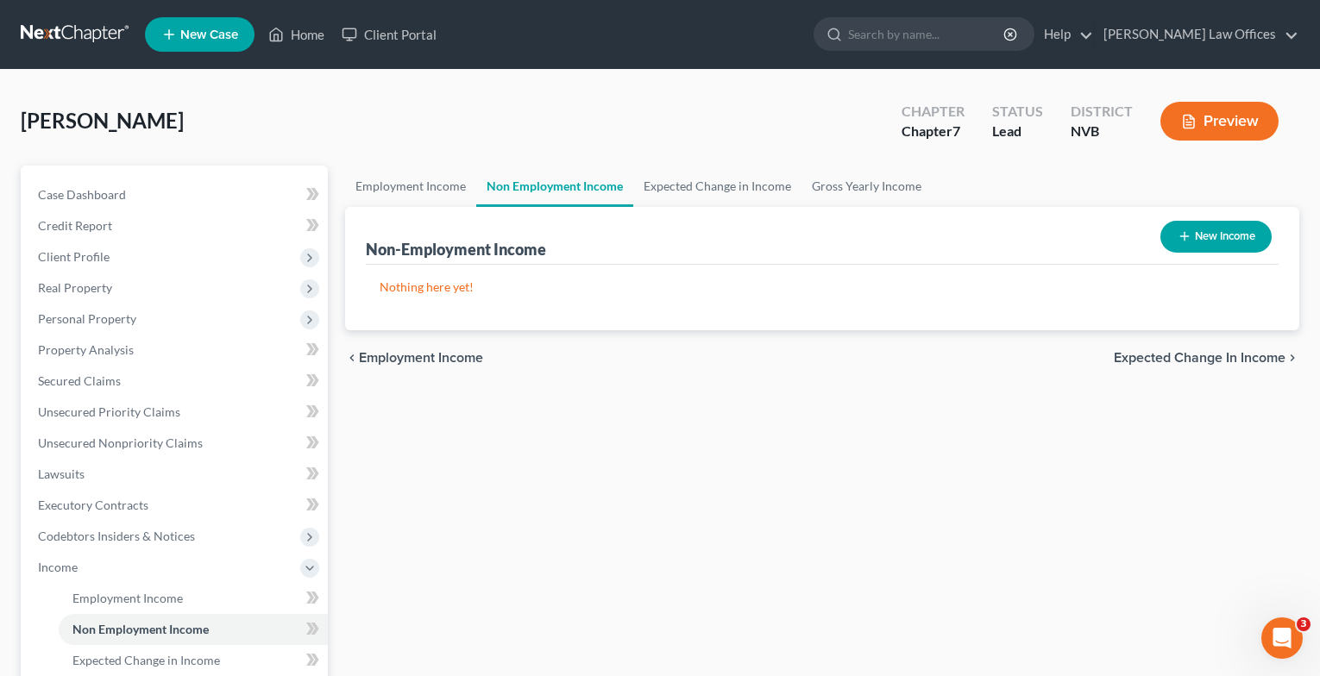
click at [1171, 361] on span "Expected Change in Income" at bounding box center [1200, 358] width 172 height 14
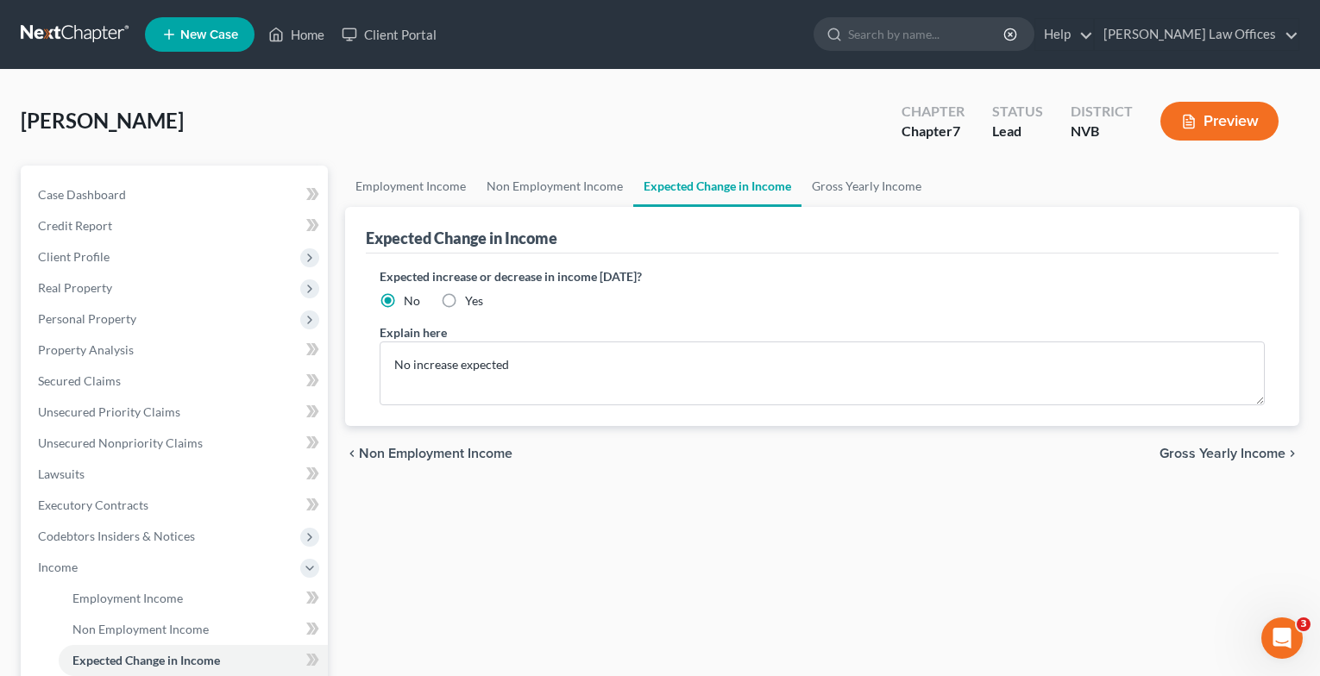
click at [1172, 450] on span "Gross Yearly Income" at bounding box center [1222, 454] width 126 height 14
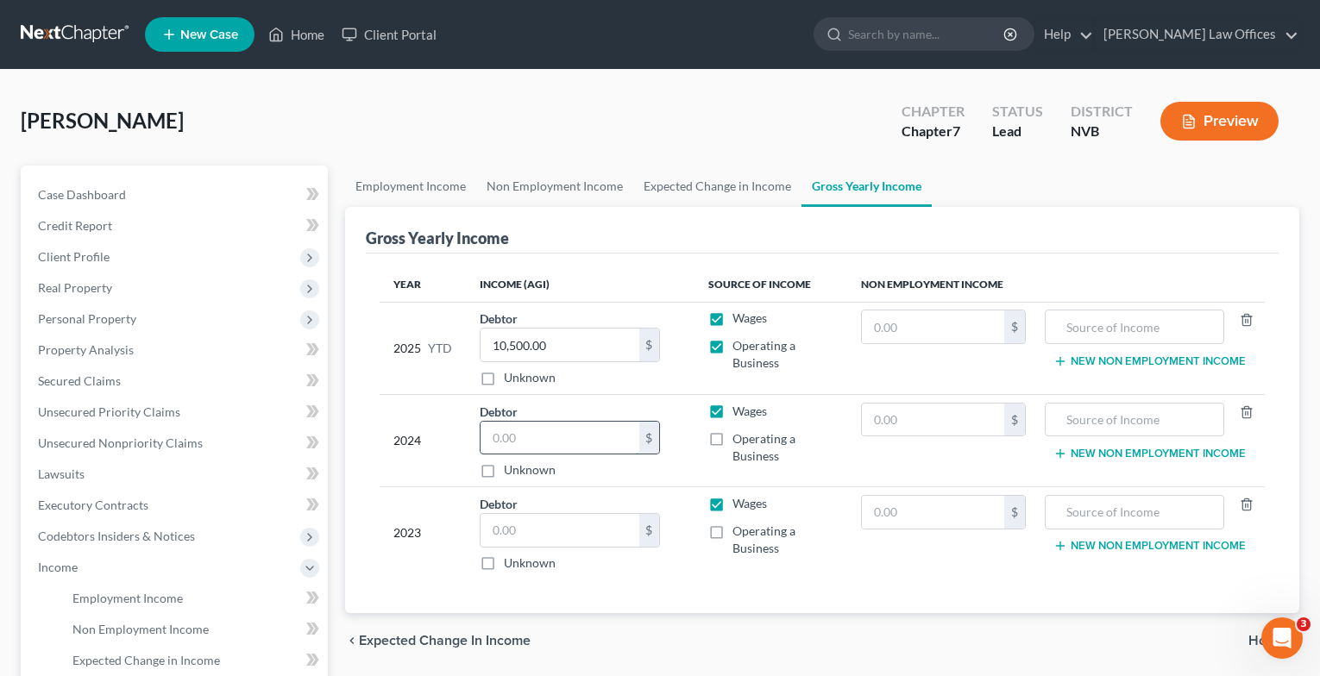
click at [509, 437] on input "text" at bounding box center [559, 438] width 159 height 33
type input "30,203.00"
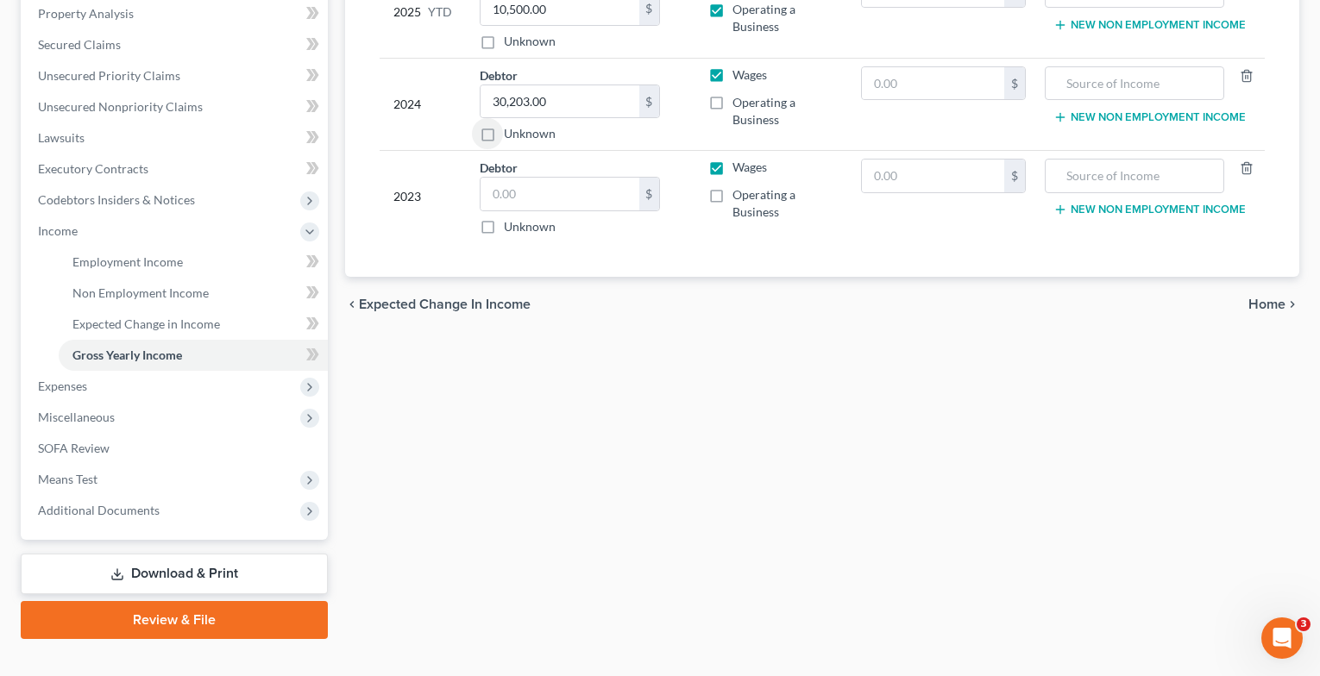
scroll to position [365, 0]
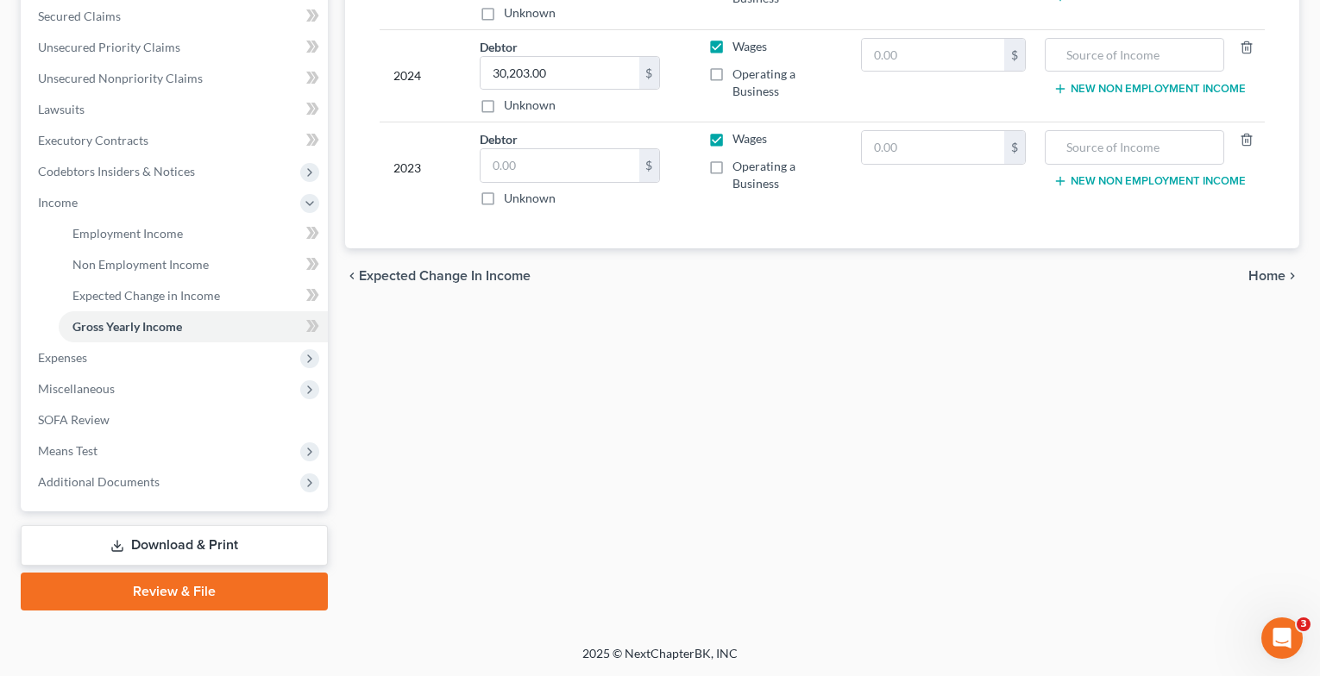
click at [1255, 280] on span "Home" at bounding box center [1266, 276] width 37 height 14
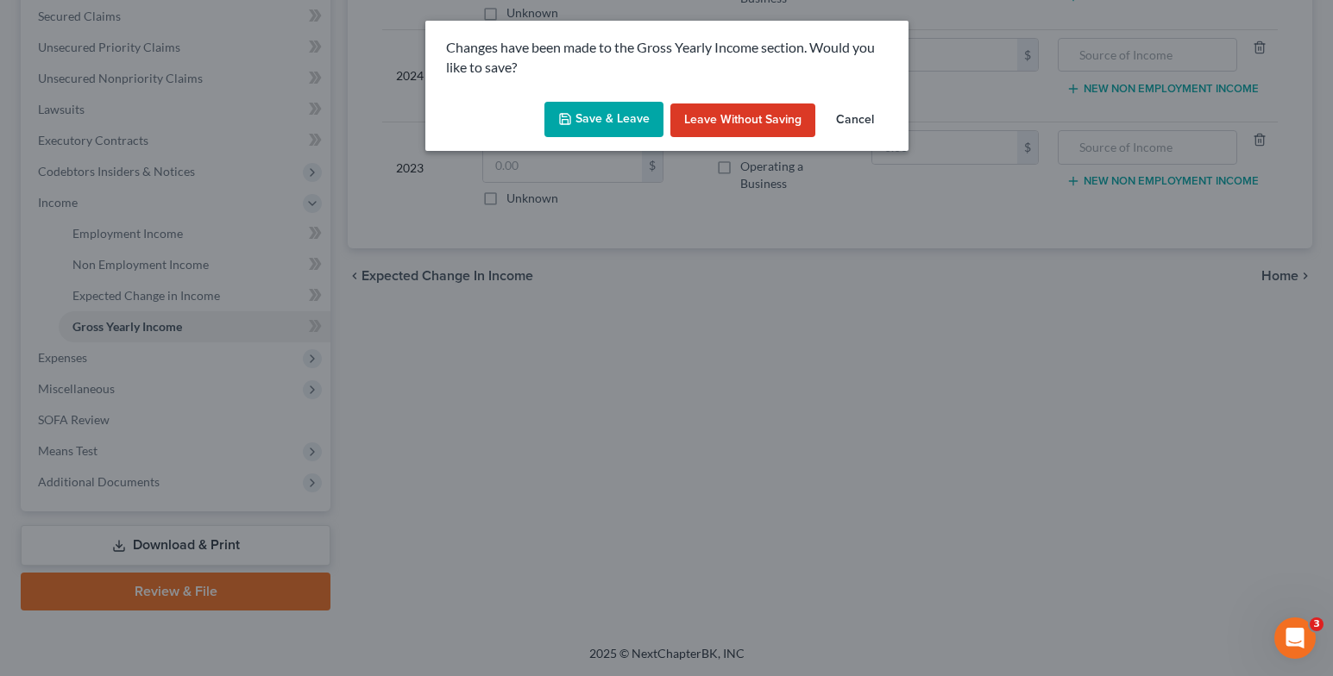
click at [601, 135] on button "Save & Leave" at bounding box center [603, 120] width 119 height 36
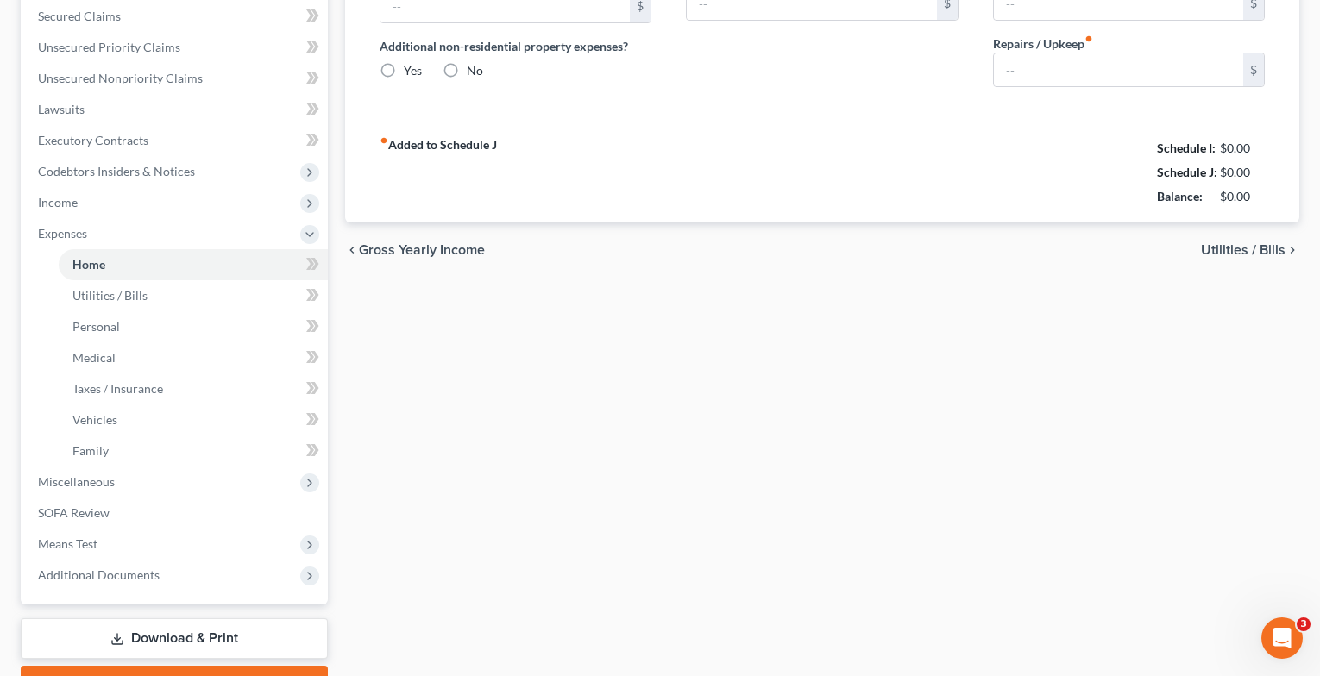
type input "0.00"
radio input "true"
type input "0.00"
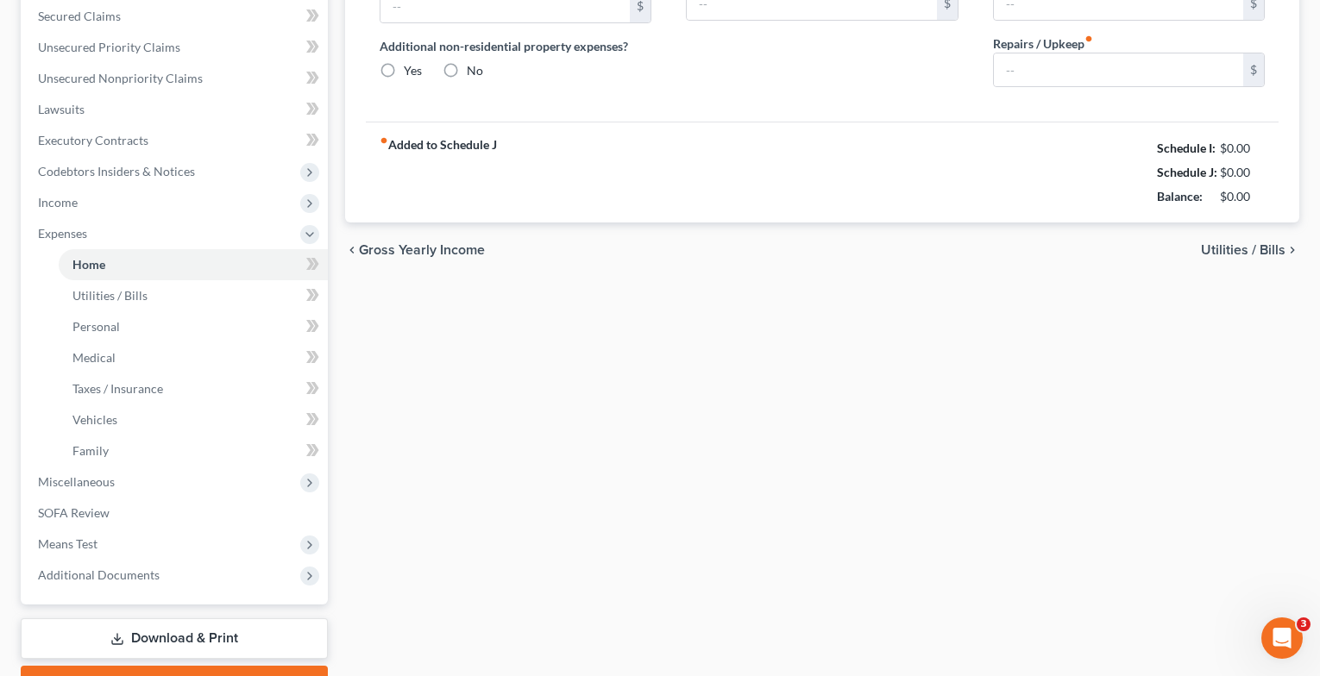
type input "0.00"
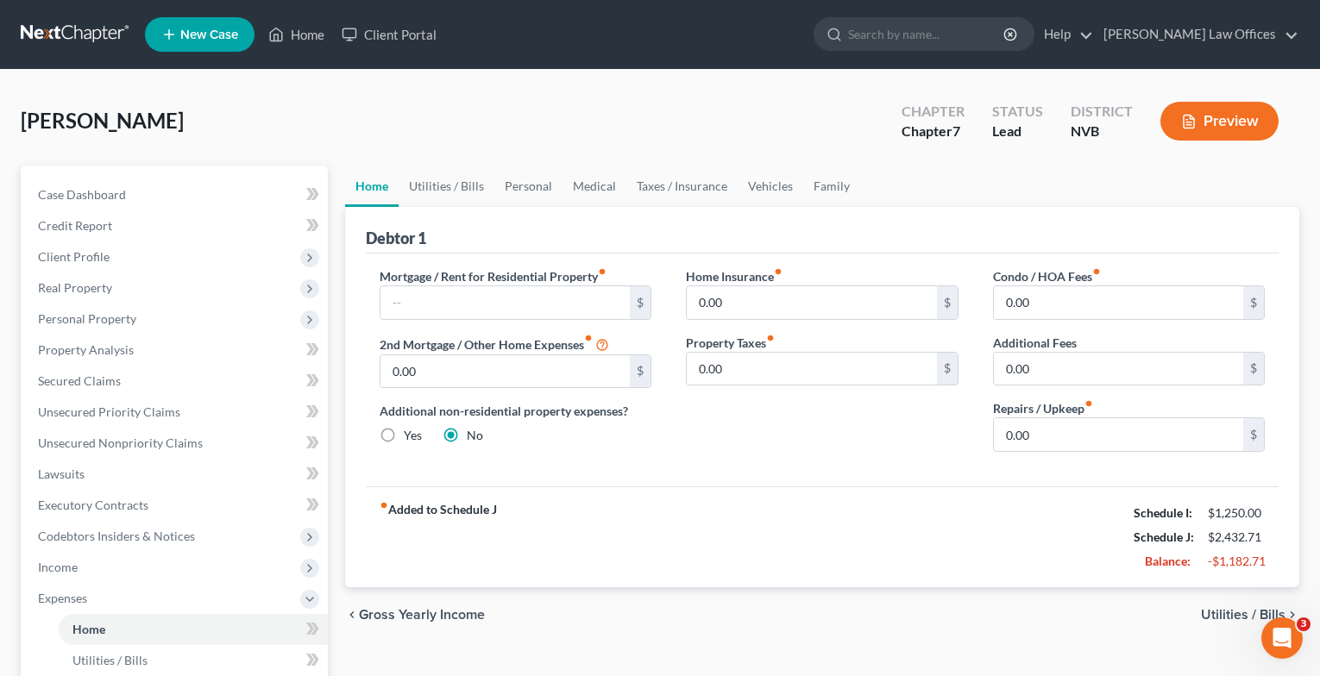
click at [1246, 617] on span "Utilities / Bills" at bounding box center [1243, 615] width 85 height 14
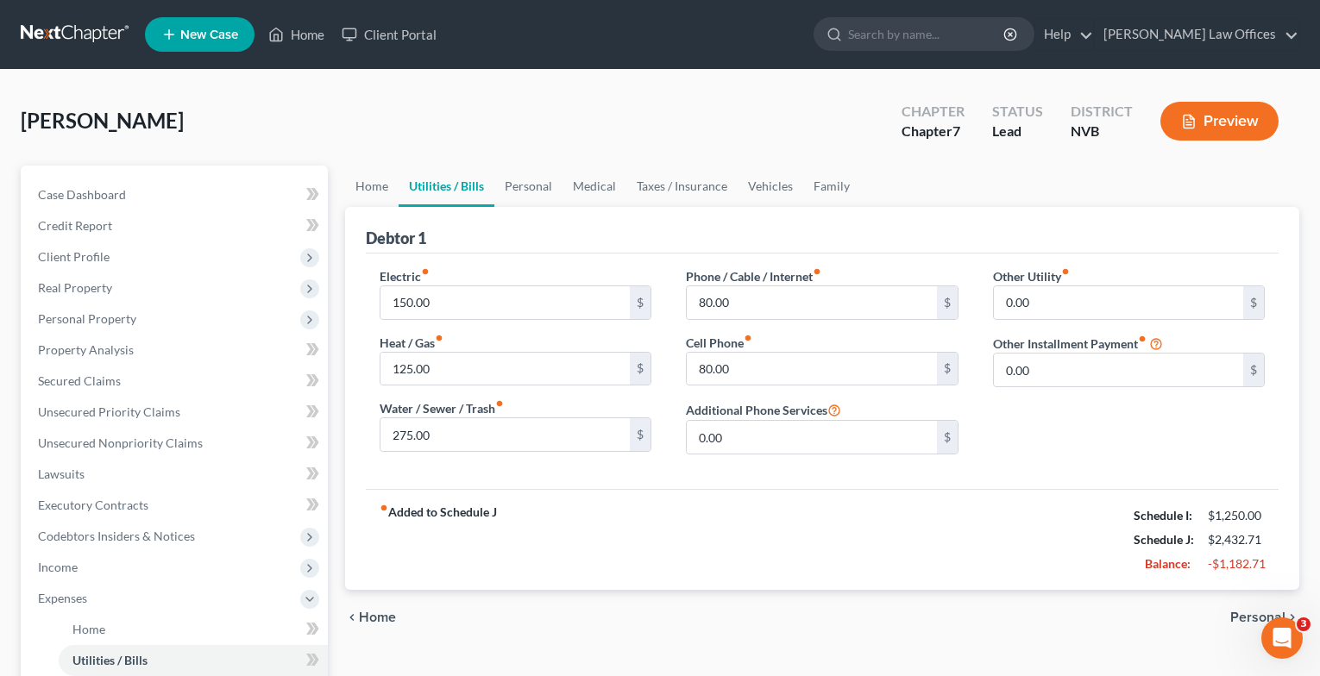
click at [1246, 618] on span "Personal" at bounding box center [1257, 618] width 55 height 14
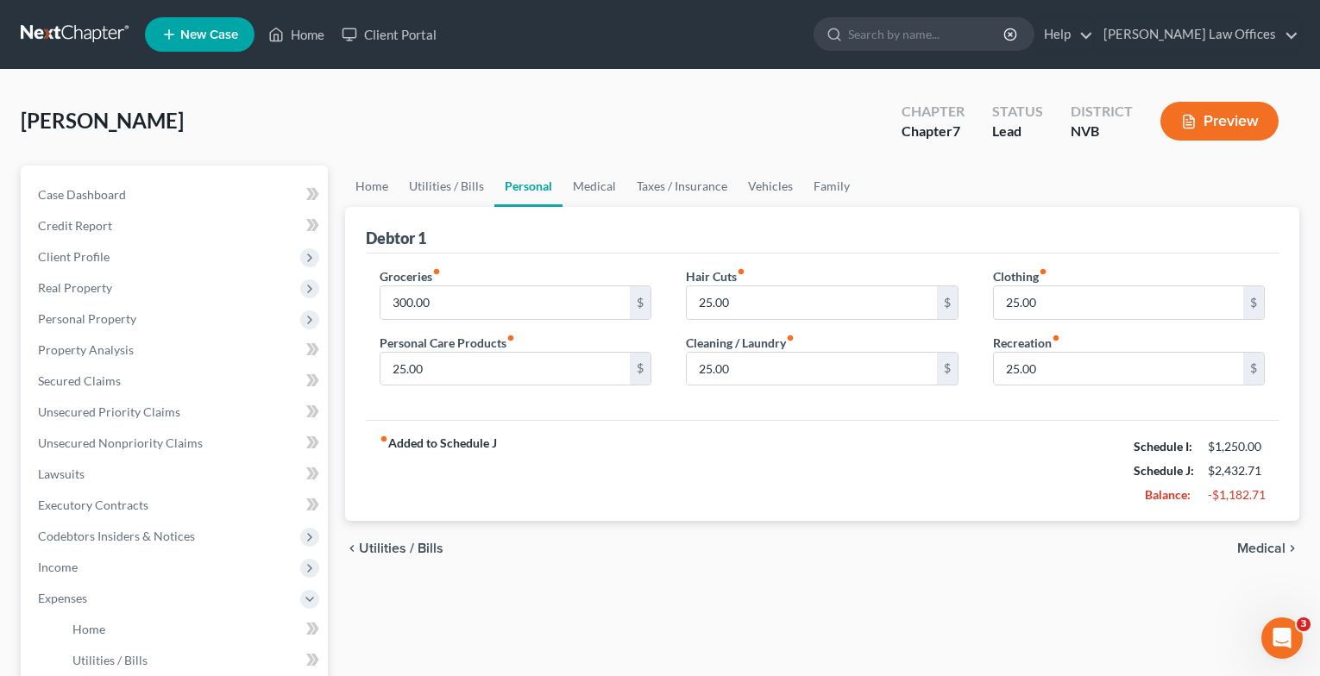
click at [1242, 555] on span "Medical" at bounding box center [1261, 549] width 48 height 14
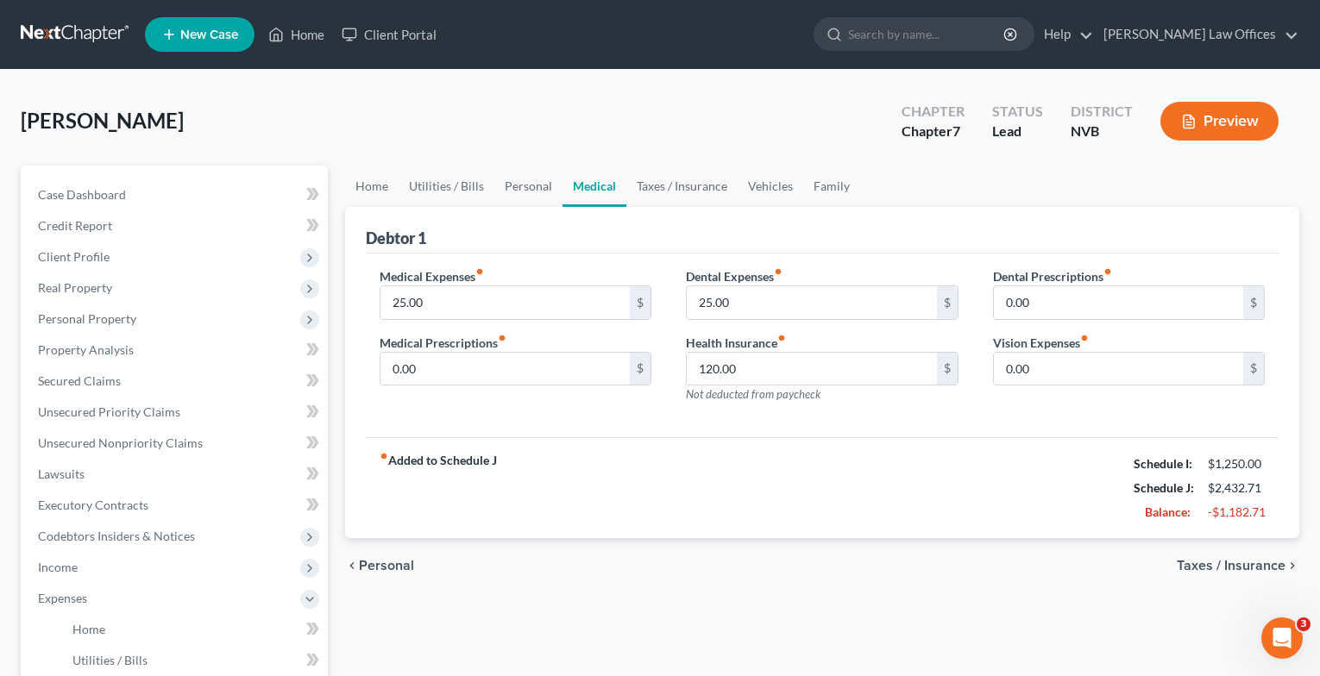
click at [1231, 564] on span "Taxes / Insurance" at bounding box center [1231, 566] width 109 height 14
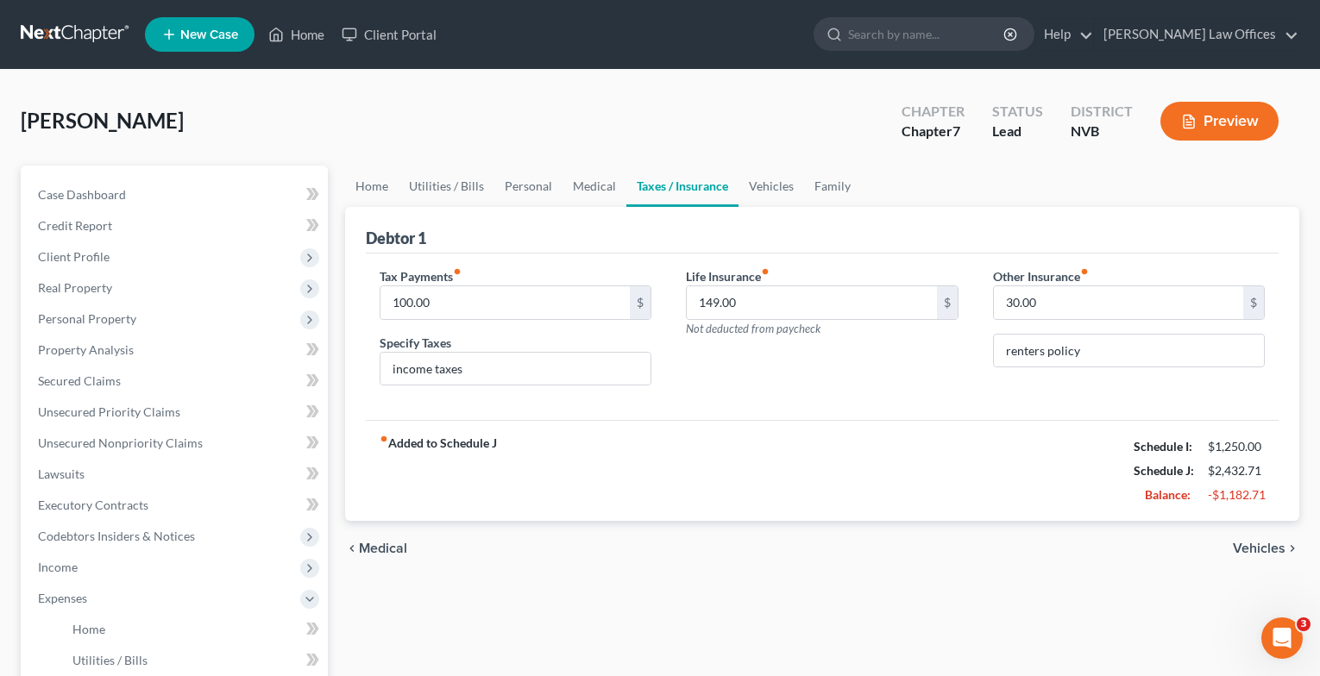
click at [1246, 551] on span "Vehicles" at bounding box center [1259, 549] width 53 height 14
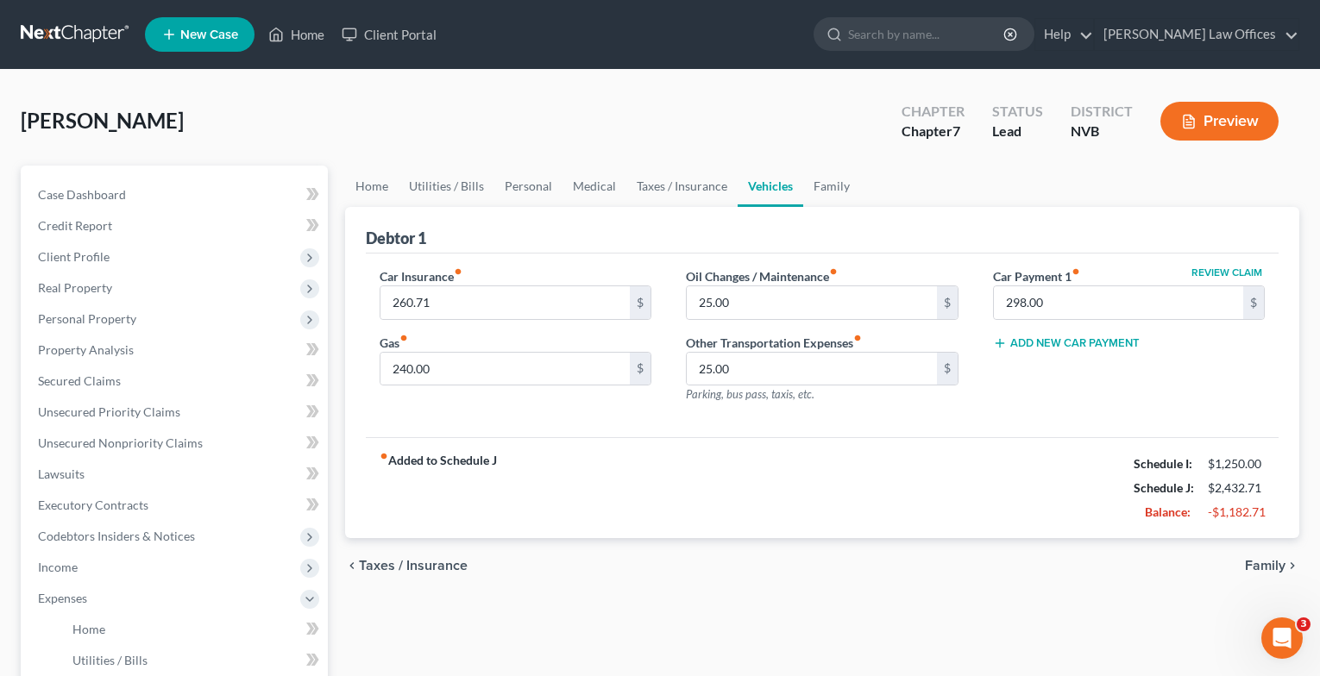
click at [1250, 569] on span "Family" at bounding box center [1265, 566] width 41 height 14
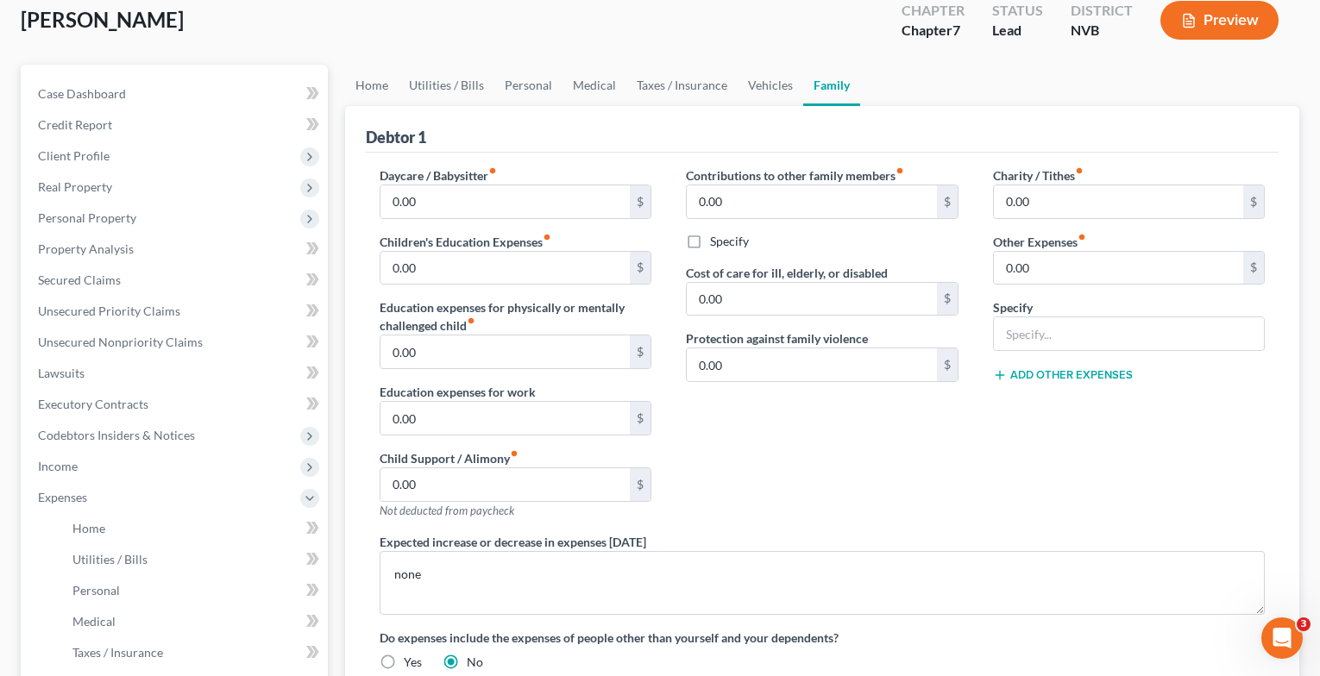
scroll to position [458, 0]
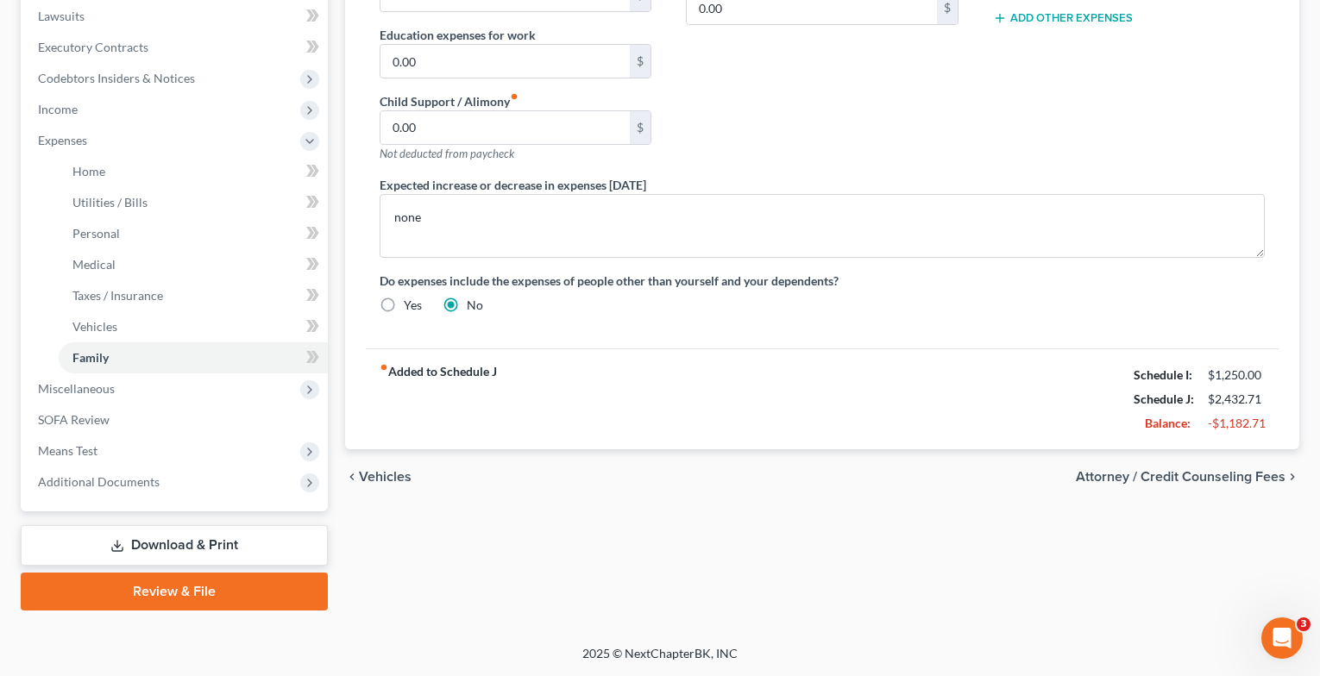
click at [1194, 472] on span "Attorney / Credit Counseling Fees" at bounding box center [1181, 477] width 210 height 14
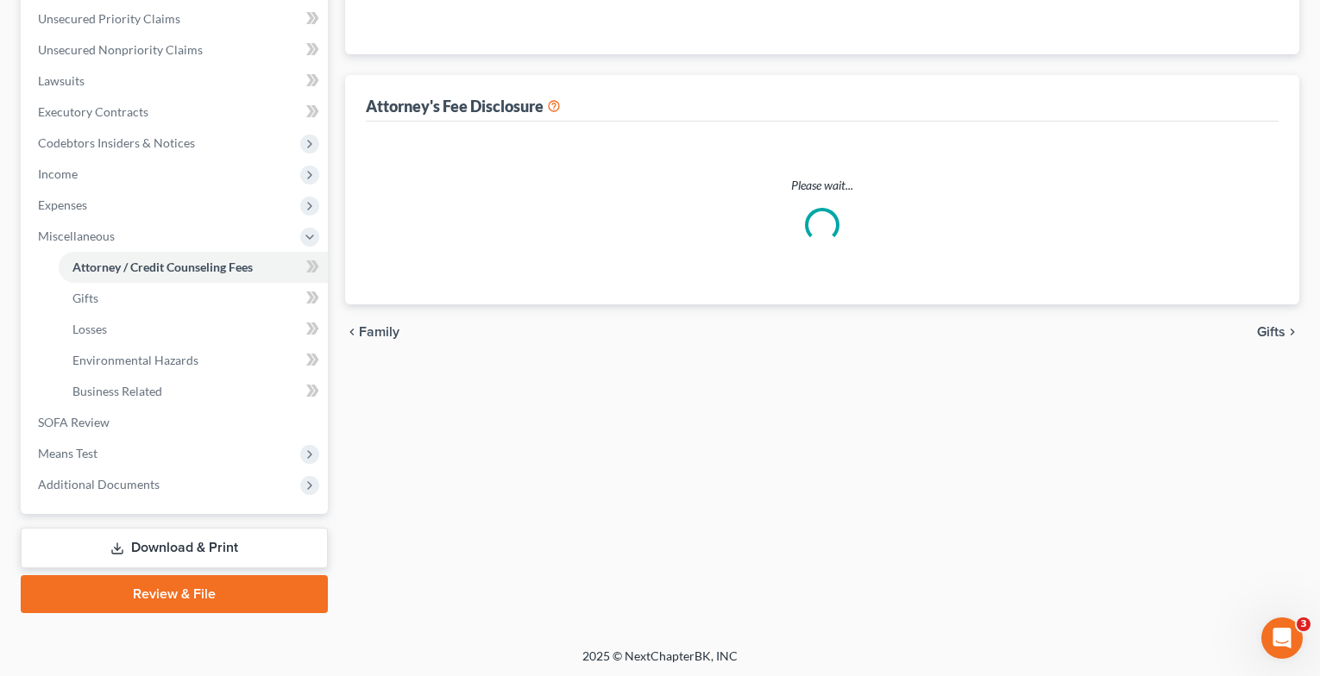
select select "0"
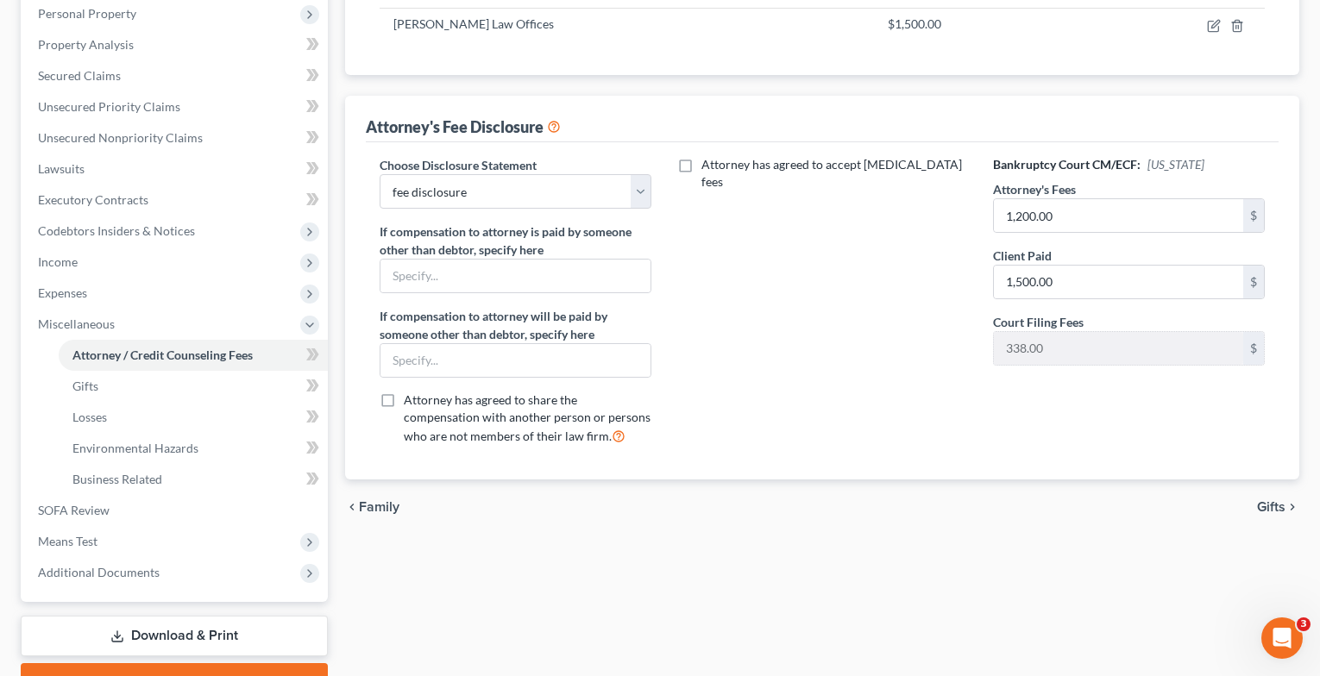
scroll to position [345, 0]
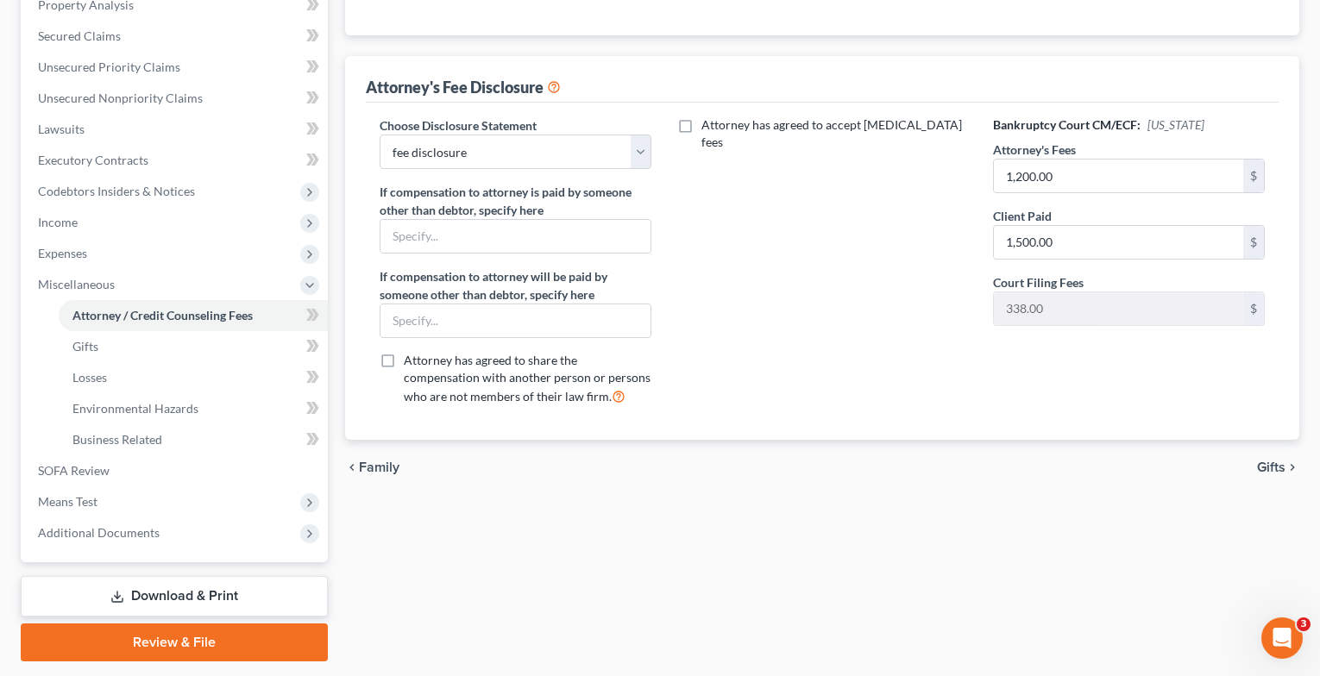
click at [1261, 468] on span "Gifts" at bounding box center [1271, 468] width 28 height 14
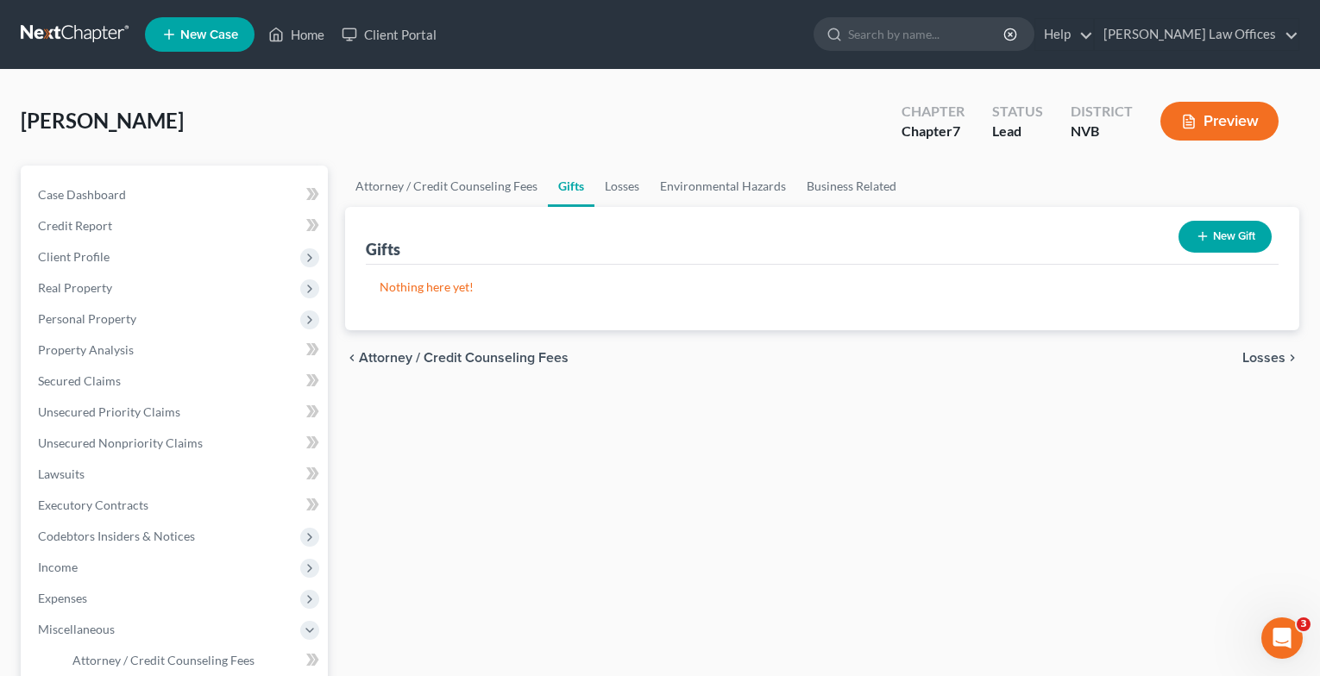
click at [1269, 361] on span "Losses" at bounding box center [1263, 358] width 43 height 14
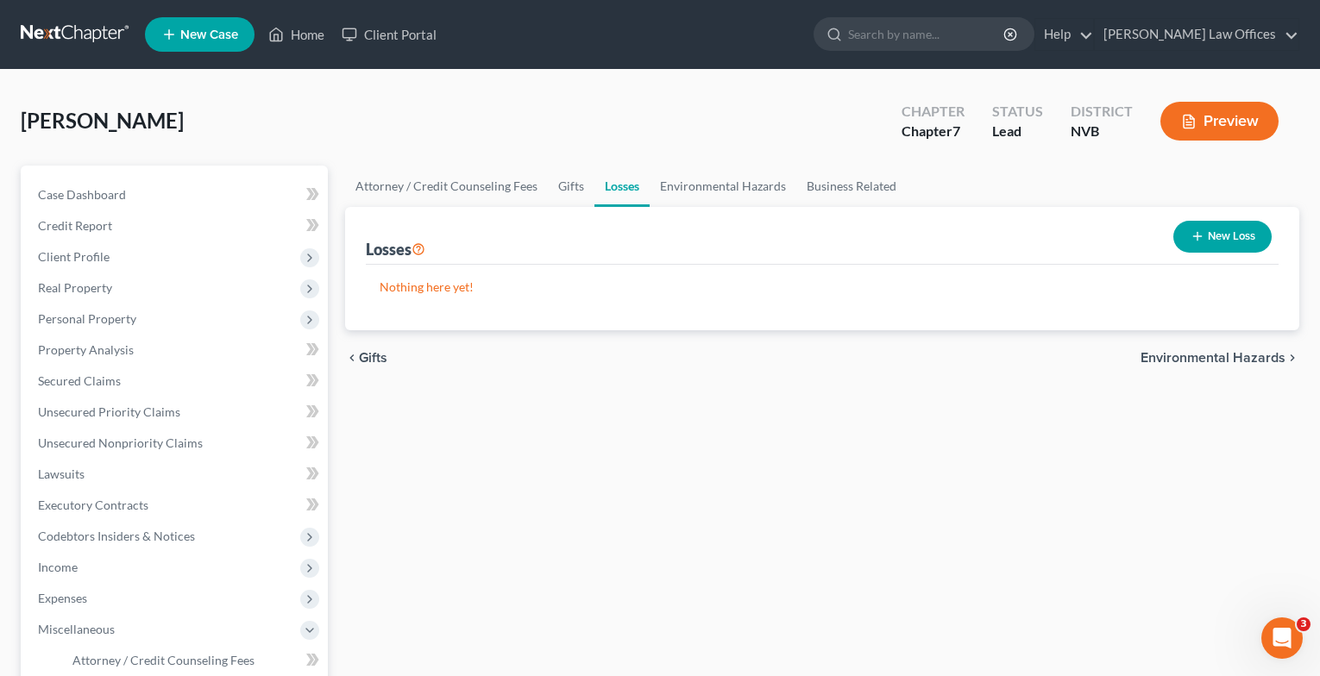
click at [1269, 361] on span "Environmental Hazards" at bounding box center [1212, 358] width 145 height 14
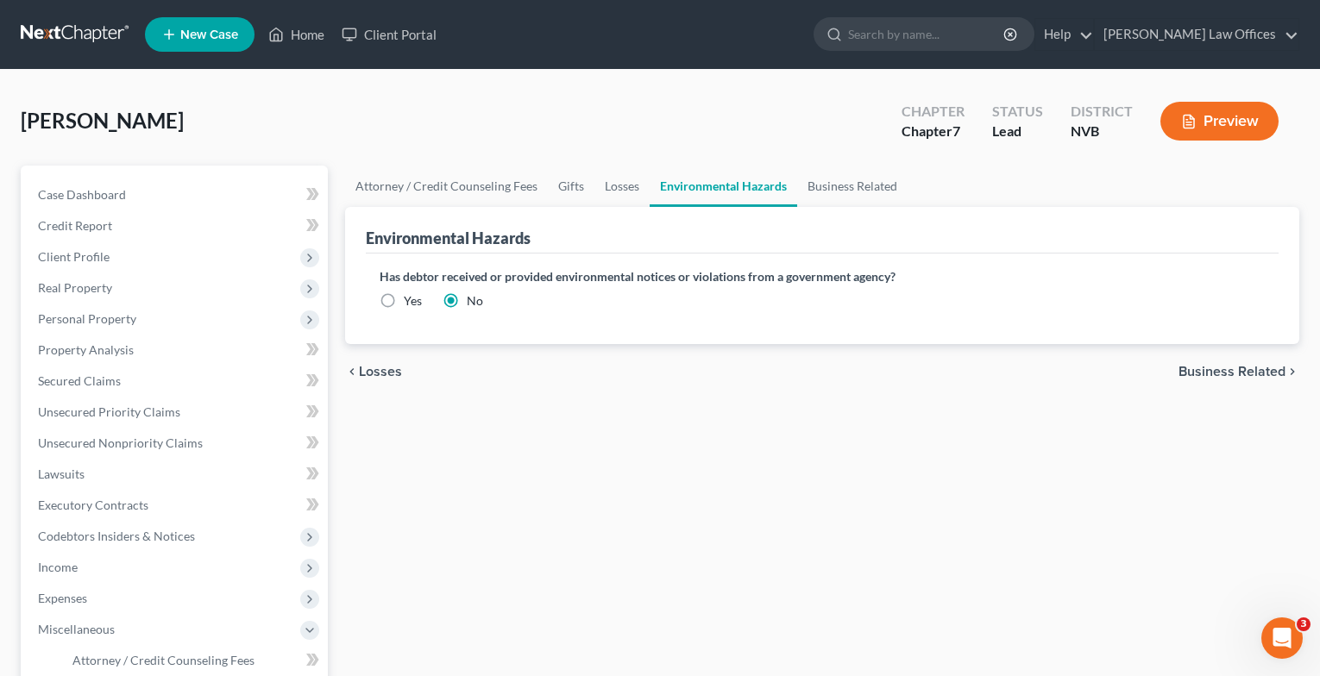
click at [1253, 368] on span "Business Related" at bounding box center [1231, 372] width 107 height 14
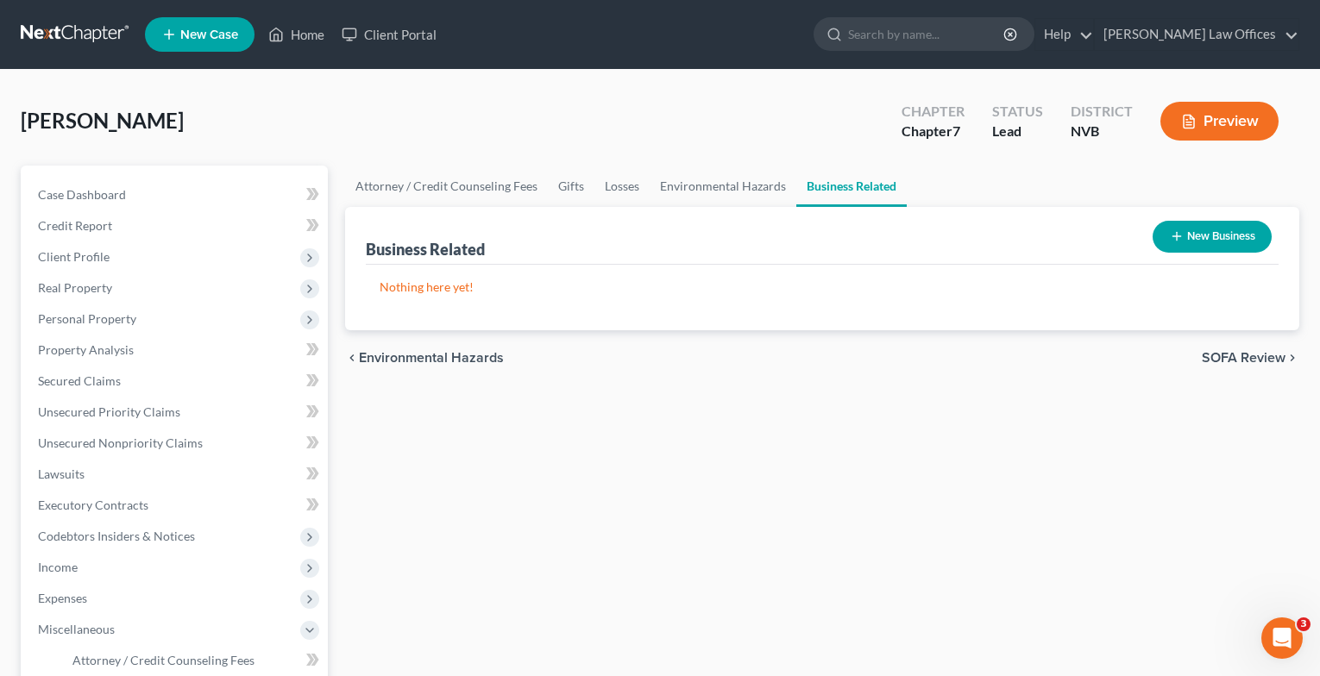
click at [1252, 363] on span "SOFA Review" at bounding box center [1244, 358] width 84 height 14
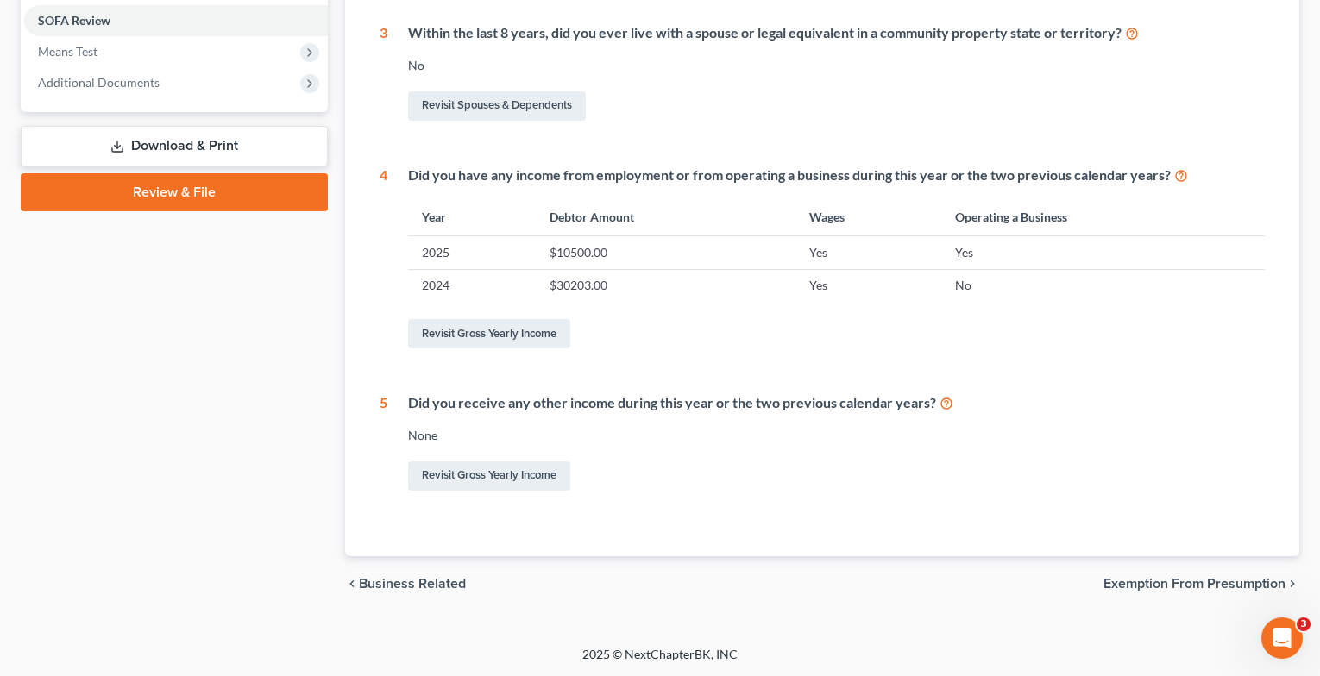
scroll to position [641, 0]
click at [1143, 576] on span "Exemption from Presumption" at bounding box center [1194, 583] width 182 height 14
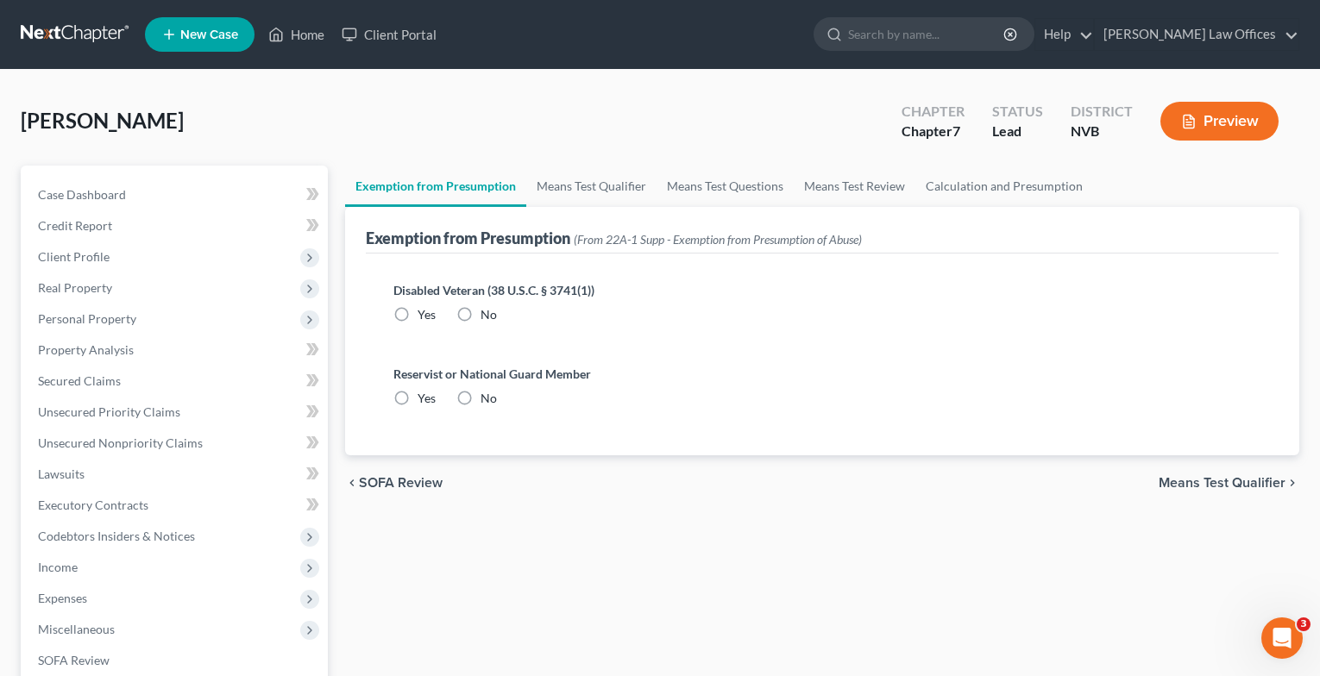
click at [1199, 484] on span "Means Test Qualifier" at bounding box center [1221, 483] width 127 height 14
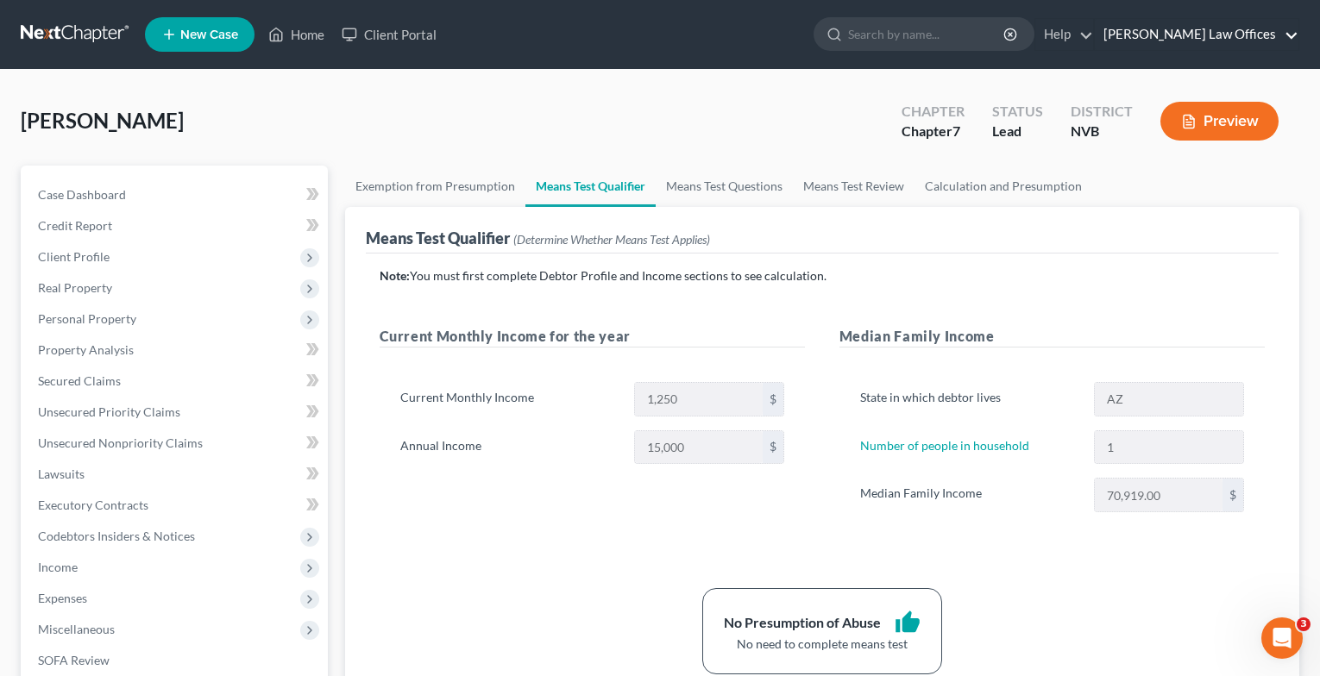
click at [1249, 26] on link "Stephens Law Offices" at bounding box center [1197, 34] width 204 height 31
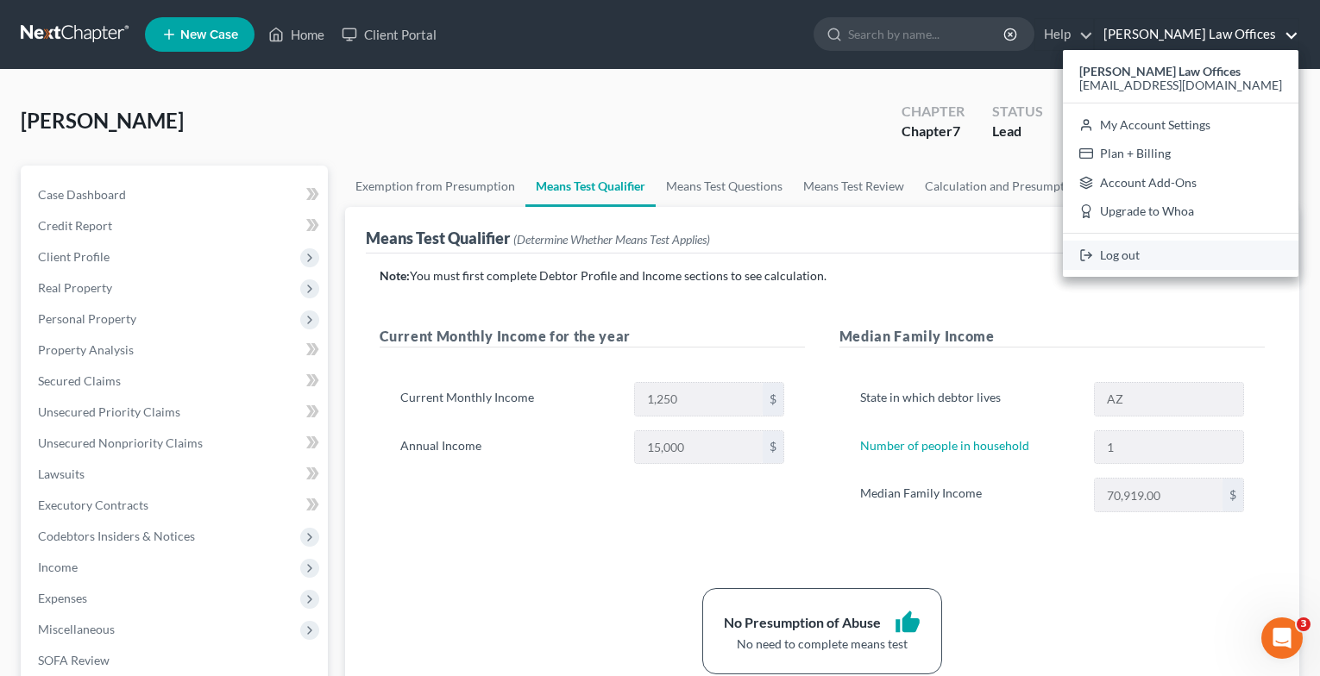
click at [1134, 251] on link "Log out" at bounding box center [1180, 255] width 235 height 29
